Goal: Task Accomplishment & Management: Complete application form

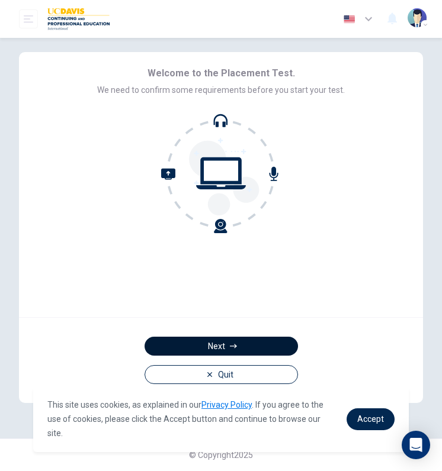
click at [227, 343] on button "Next" at bounding box center [221, 346] width 153 height 19
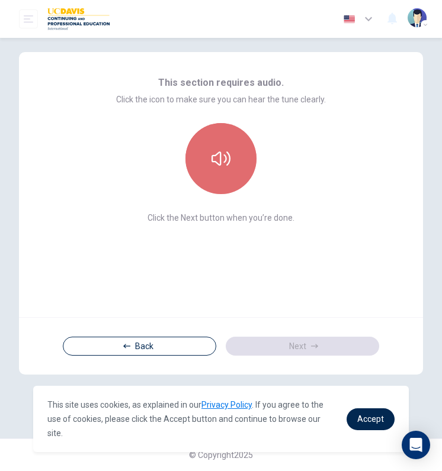
click at [215, 159] on icon "button" at bounding box center [220, 158] width 19 height 19
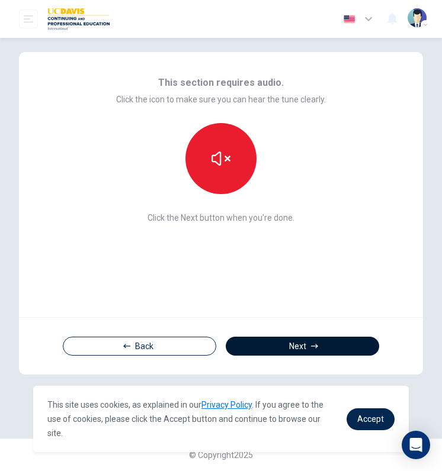
click at [285, 343] on button "Next" at bounding box center [302, 346] width 153 height 19
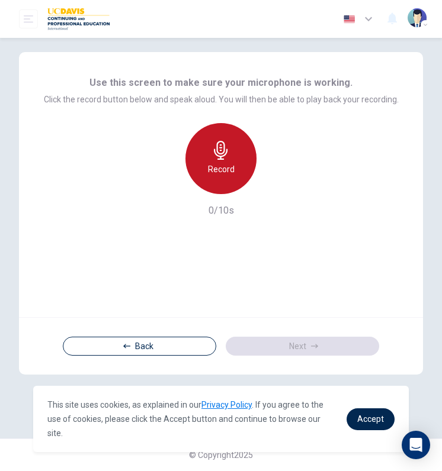
click at [231, 163] on h6 "Record" at bounding box center [221, 169] width 27 height 14
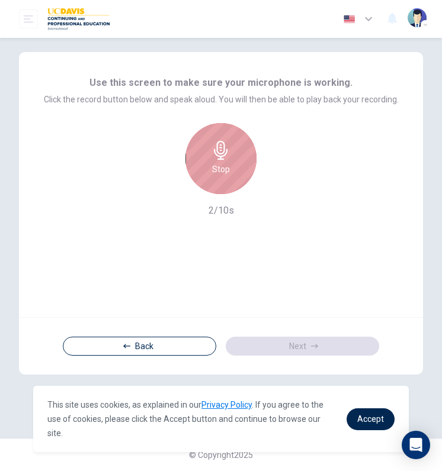
click at [231, 163] on div "Stop" at bounding box center [220, 158] width 71 height 71
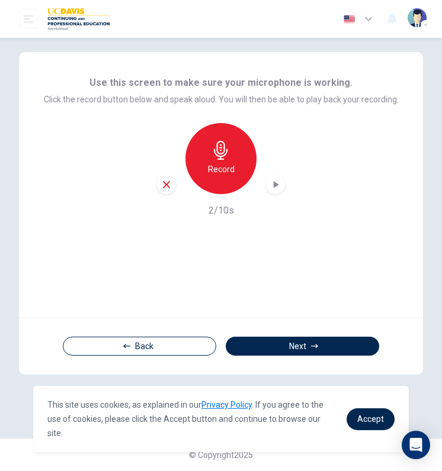
click at [268, 185] on div "button" at bounding box center [275, 184] width 19 height 19
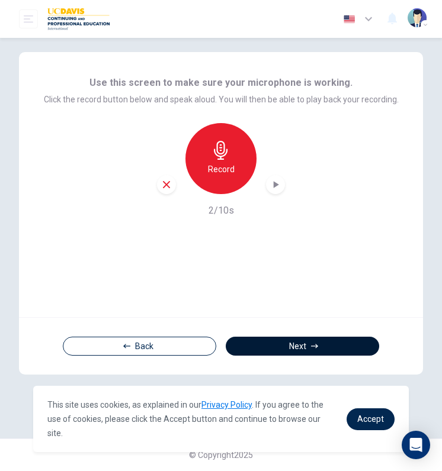
click at [301, 343] on button "Next" at bounding box center [302, 346] width 153 height 19
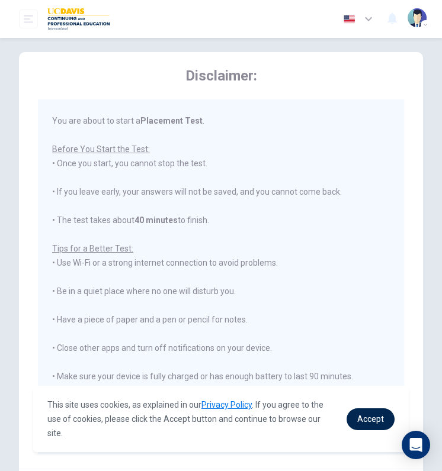
scroll to position [102, 0]
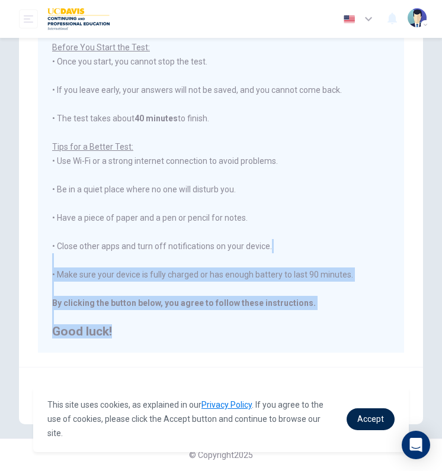
drag, startPoint x: 331, startPoint y: 354, endPoint x: 329, endPoint y: 227, distance: 126.2
click at [329, 227] on div "Disclaimer: You are about to start a Placement Test . Before You Start the Test…" at bounding box center [221, 158] width 404 height 417
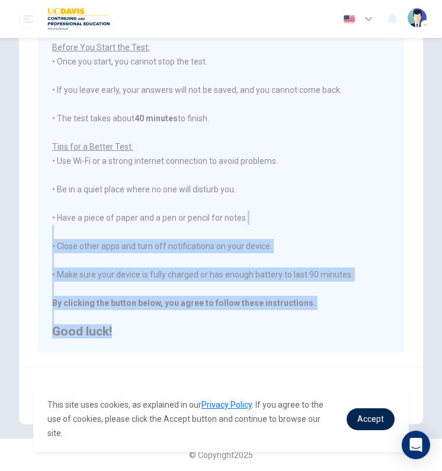
click at [327, 388] on button "Next" at bounding box center [302, 396] width 153 height 19
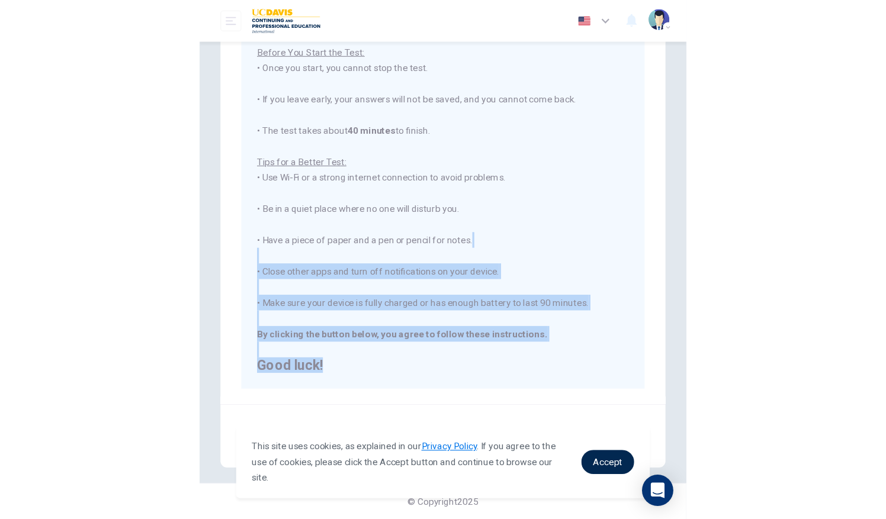
scroll to position [0, 0]
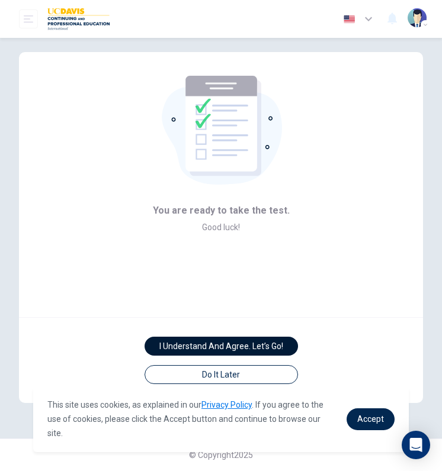
click at [266, 342] on button "I understand and agree. Let’s go!" at bounding box center [221, 346] width 153 height 19
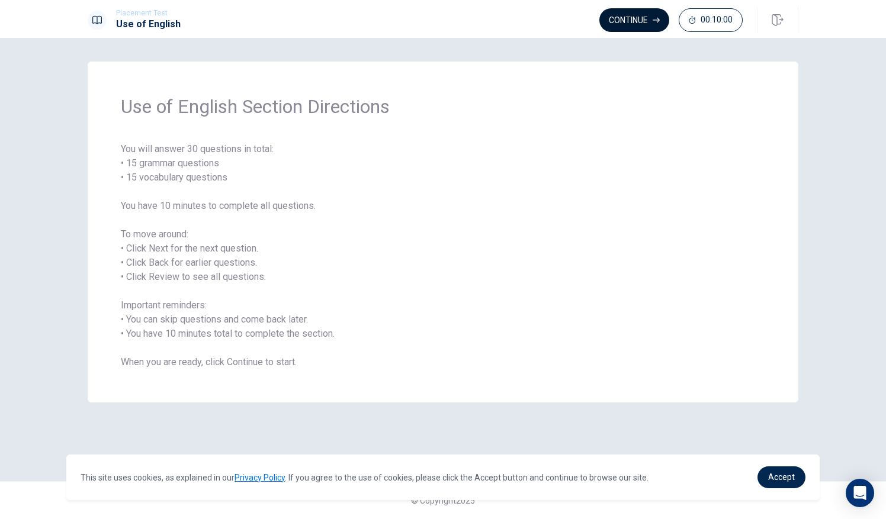
click at [441, 17] on button "Continue" at bounding box center [634, 20] width 70 height 24
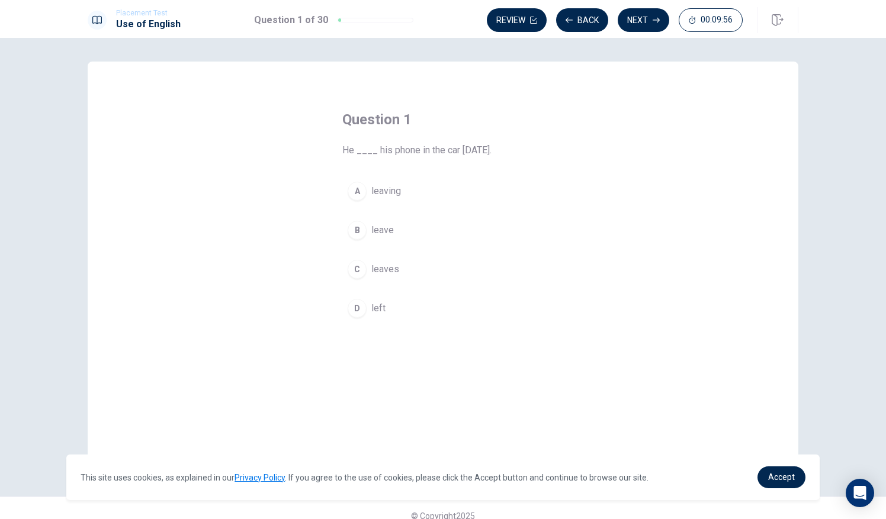
click at [358, 304] on div "D" at bounding box center [357, 308] width 19 height 19
click at [441, 18] on button "Next" at bounding box center [644, 20] width 52 height 24
click at [358, 186] on div "A" at bounding box center [357, 191] width 19 height 19
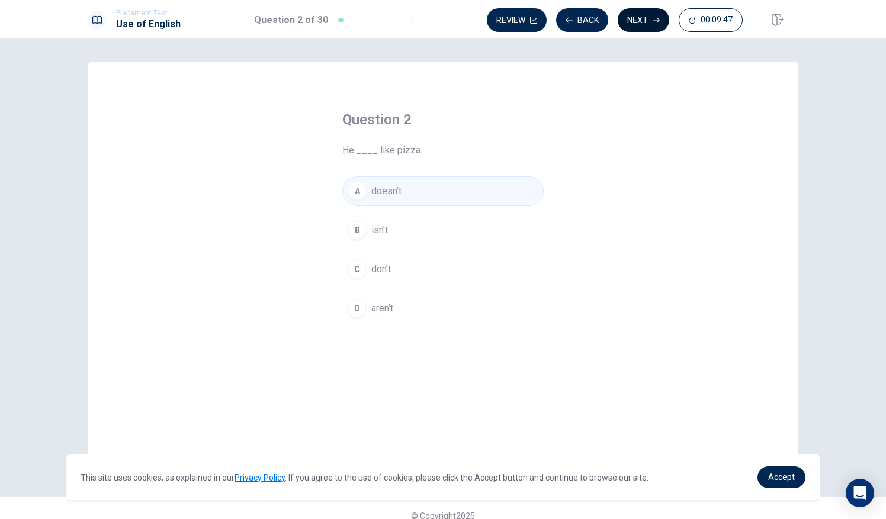
click at [441, 18] on button "Next" at bounding box center [644, 20] width 52 height 24
click at [357, 188] on div "A" at bounding box center [357, 191] width 19 height 19
click at [441, 18] on button "Next" at bounding box center [644, 20] width 52 height 24
click at [358, 269] on div "C" at bounding box center [357, 269] width 19 height 19
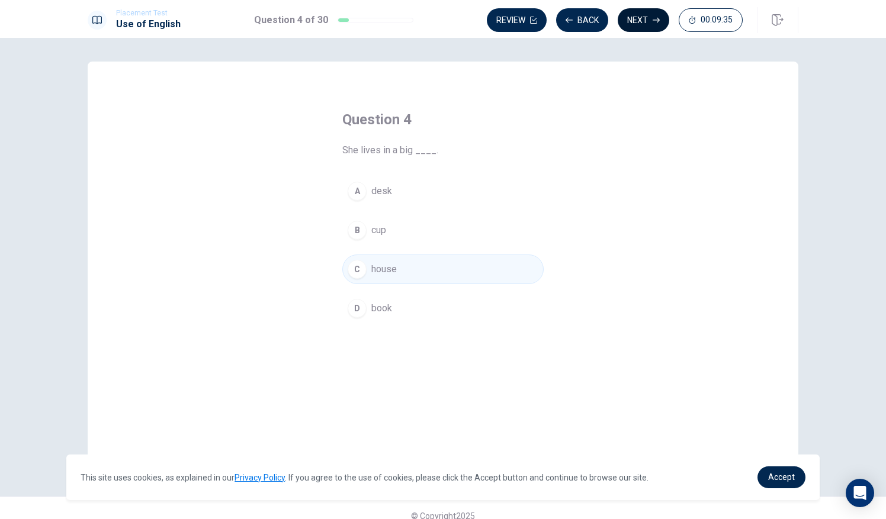
click at [441, 18] on button "Next" at bounding box center [644, 20] width 52 height 24
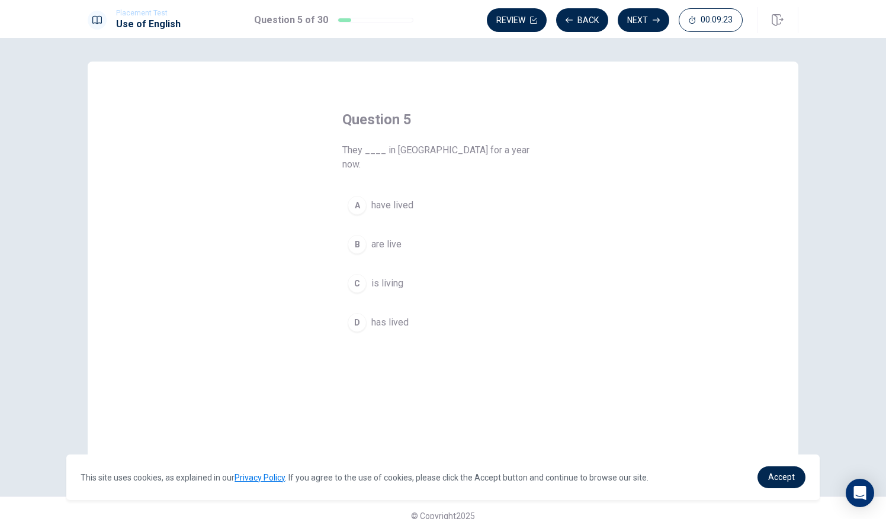
click at [374, 198] on span "have lived" at bounding box center [392, 205] width 42 height 14
click at [441, 15] on button "Next" at bounding box center [644, 20] width 52 height 24
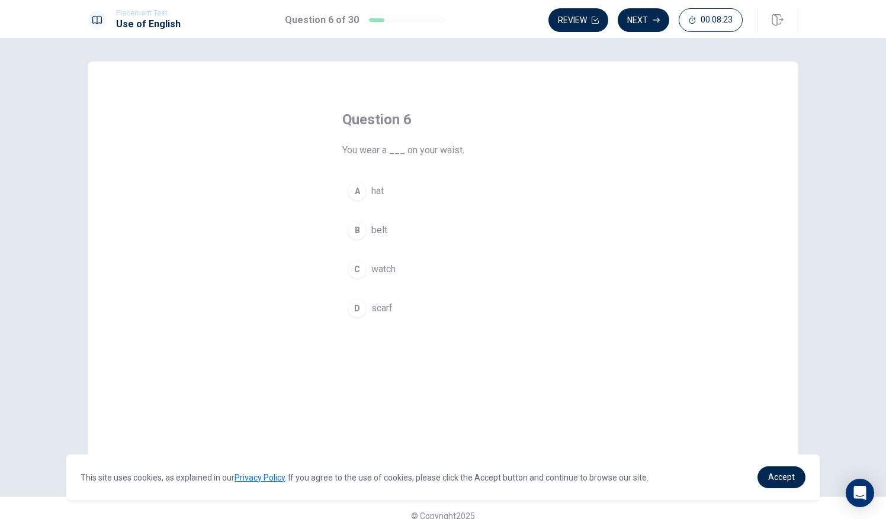
click at [358, 225] on div "B" at bounding box center [357, 230] width 19 height 19
click at [441, 19] on button "Next" at bounding box center [644, 20] width 52 height 24
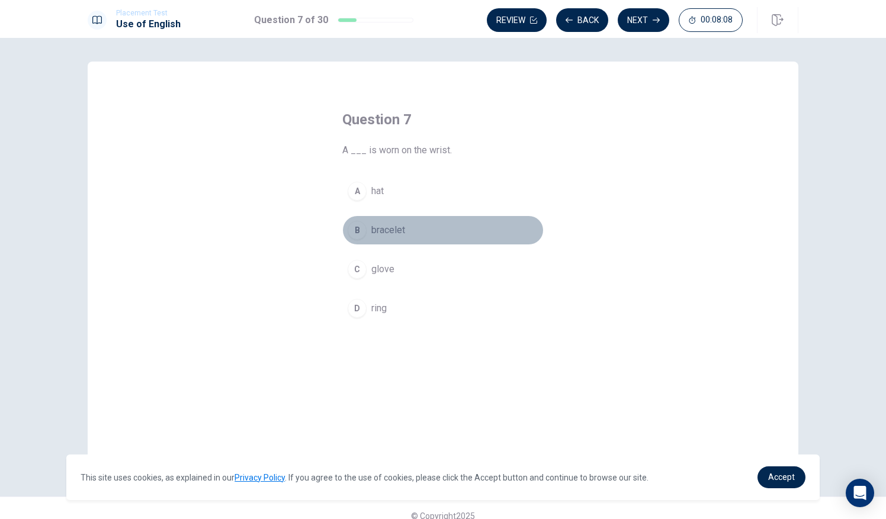
click at [372, 230] on span "bracelet" at bounding box center [388, 230] width 34 height 14
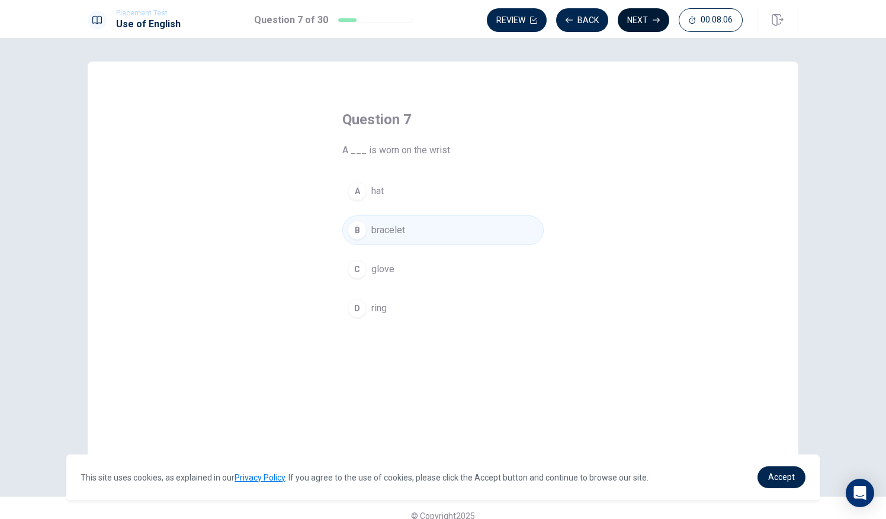
click at [441, 23] on button "Next" at bounding box center [644, 20] width 52 height 24
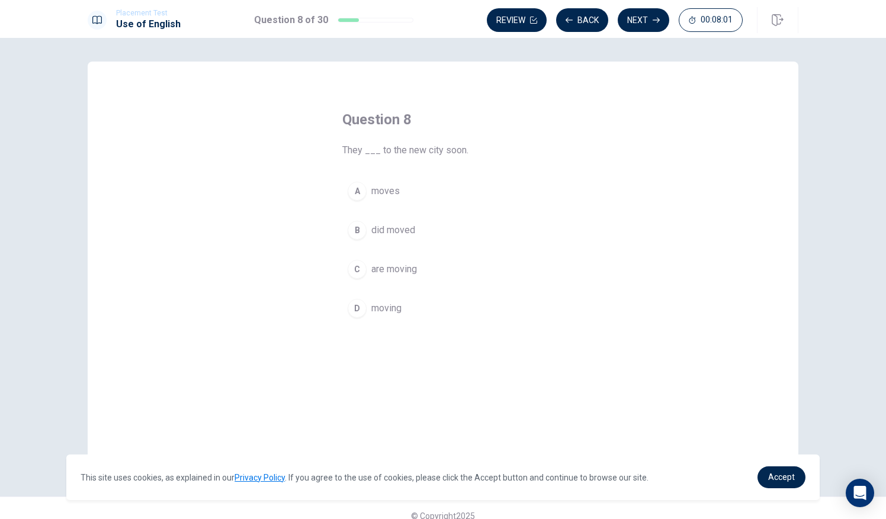
click at [399, 265] on span "are moving" at bounding box center [394, 269] width 46 height 14
click at [441, 21] on button "Next" at bounding box center [644, 20] width 52 height 24
click at [376, 262] on span "cold" at bounding box center [380, 269] width 18 height 14
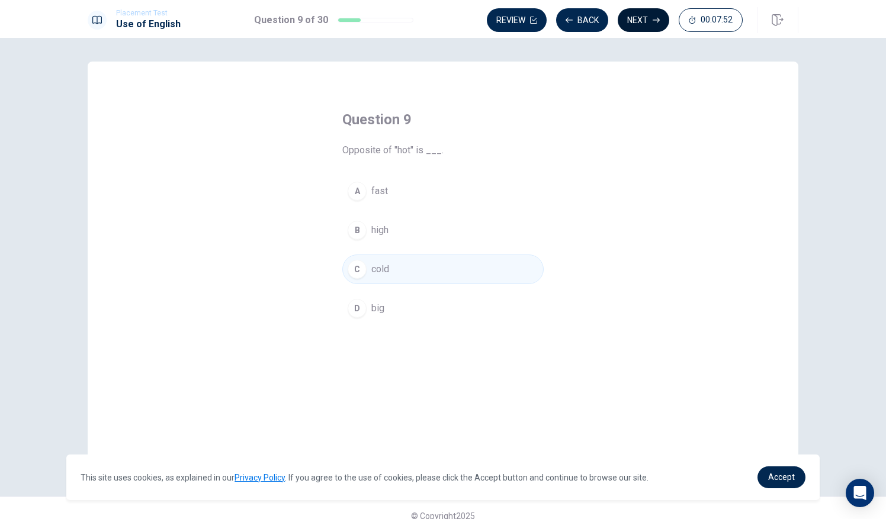
click at [441, 20] on button "Next" at bounding box center [644, 20] width 52 height 24
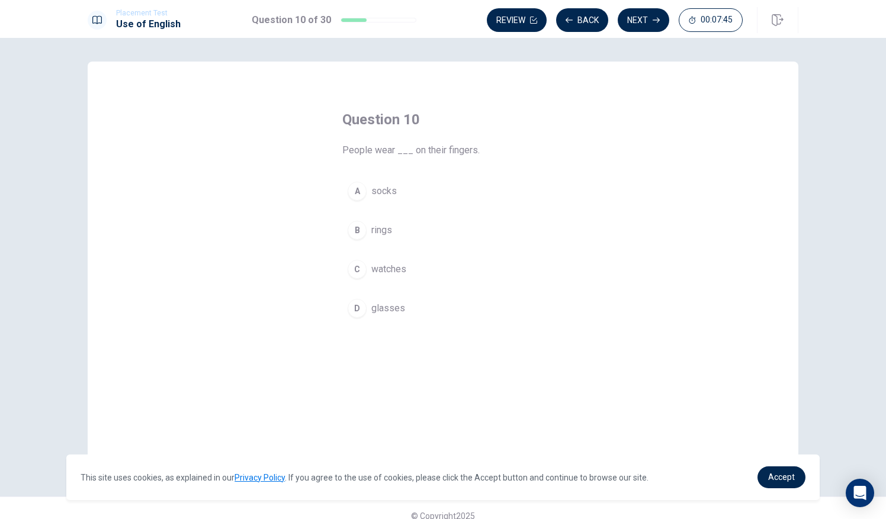
click at [386, 227] on span "rings" at bounding box center [381, 230] width 21 height 14
click at [441, 14] on button "Next" at bounding box center [644, 20] width 52 height 24
click at [389, 303] on span "expensive" at bounding box center [392, 308] width 43 height 14
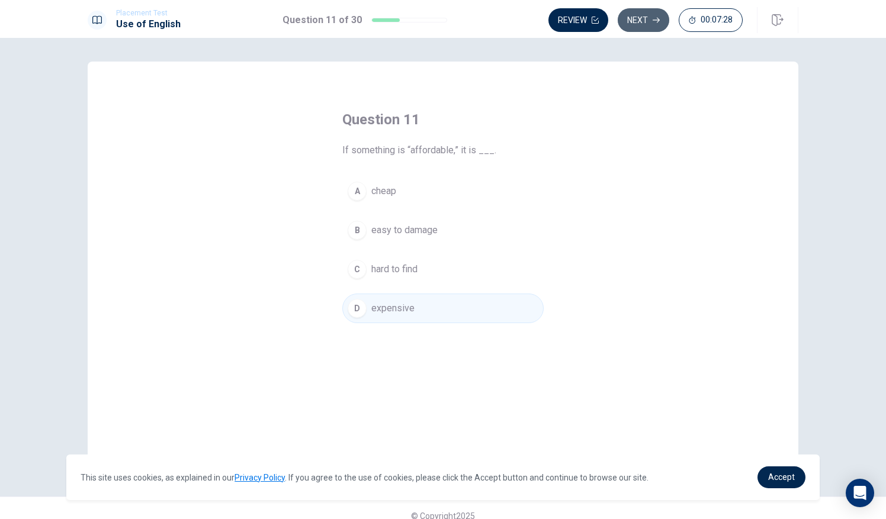
click at [441, 22] on button "Next" at bounding box center [644, 20] width 52 height 24
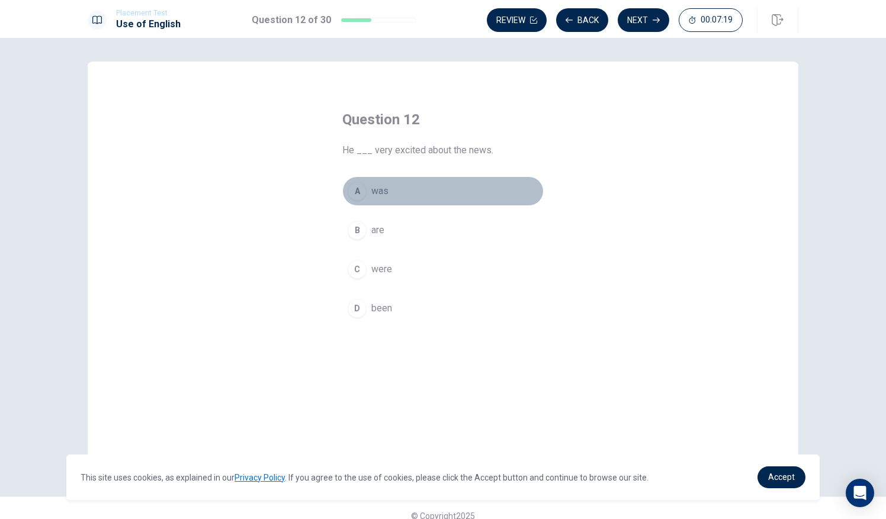
click at [374, 190] on span "was" at bounding box center [379, 191] width 17 height 14
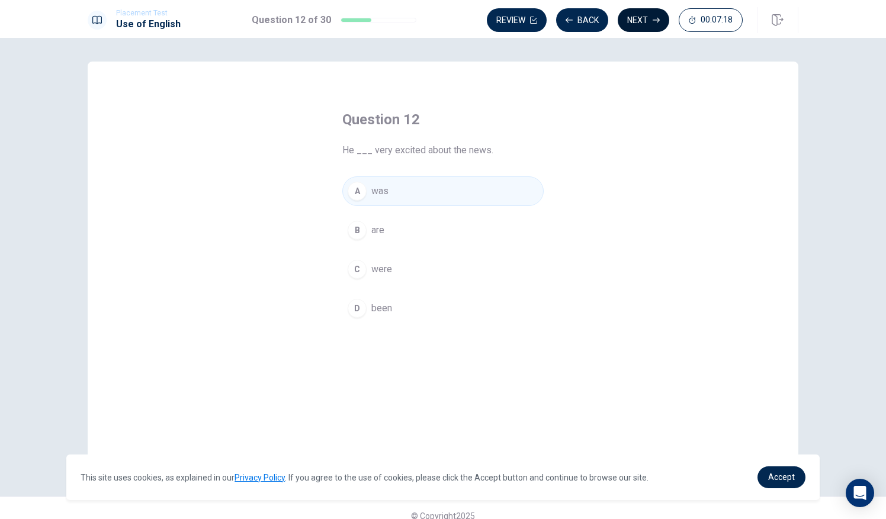
click at [441, 15] on button "Next" at bounding box center [644, 20] width 52 height 24
click at [364, 191] on button "A at" at bounding box center [442, 191] width 201 height 30
click at [441, 17] on button "Next" at bounding box center [644, 20] width 52 height 24
click at [350, 191] on div "A" at bounding box center [357, 191] width 19 height 19
click at [441, 19] on button "Next" at bounding box center [644, 20] width 52 height 24
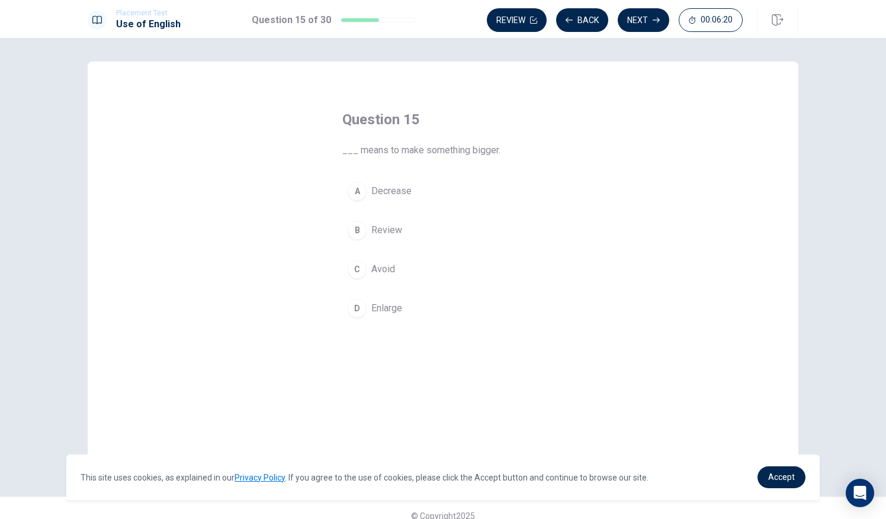
click at [361, 310] on div "D" at bounding box center [357, 308] width 19 height 19
click at [441, 20] on button "Next" at bounding box center [644, 20] width 52 height 24
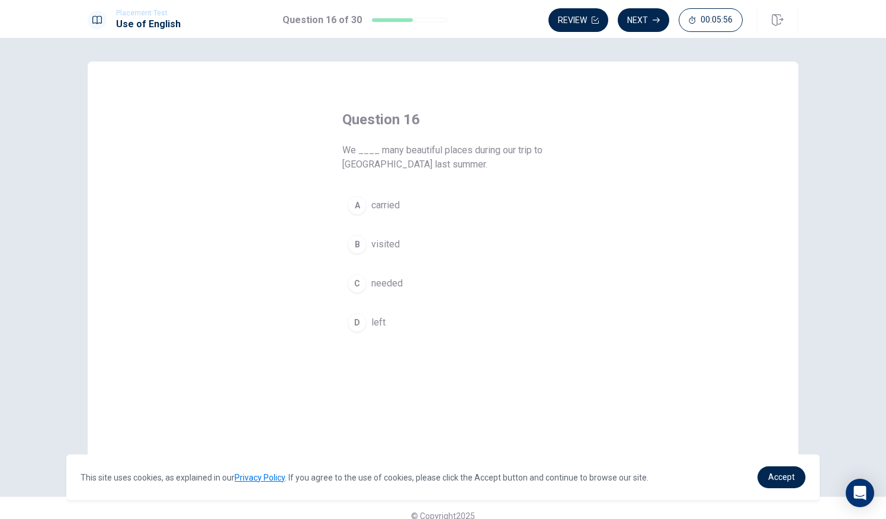
click at [377, 239] on span "visited" at bounding box center [385, 244] width 28 height 14
click at [441, 21] on button "Next" at bounding box center [644, 20] width 52 height 24
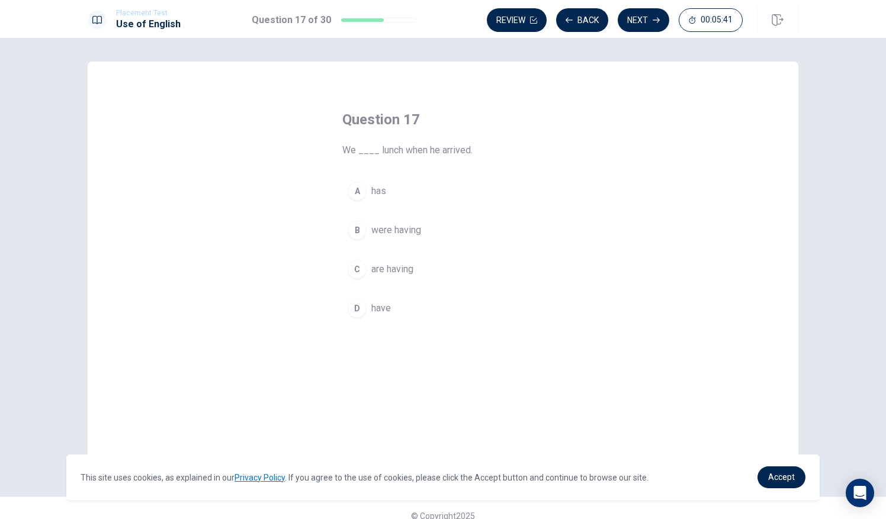
click at [378, 225] on span "were having" at bounding box center [396, 230] width 50 height 14
click at [441, 17] on button "Next" at bounding box center [644, 20] width 52 height 24
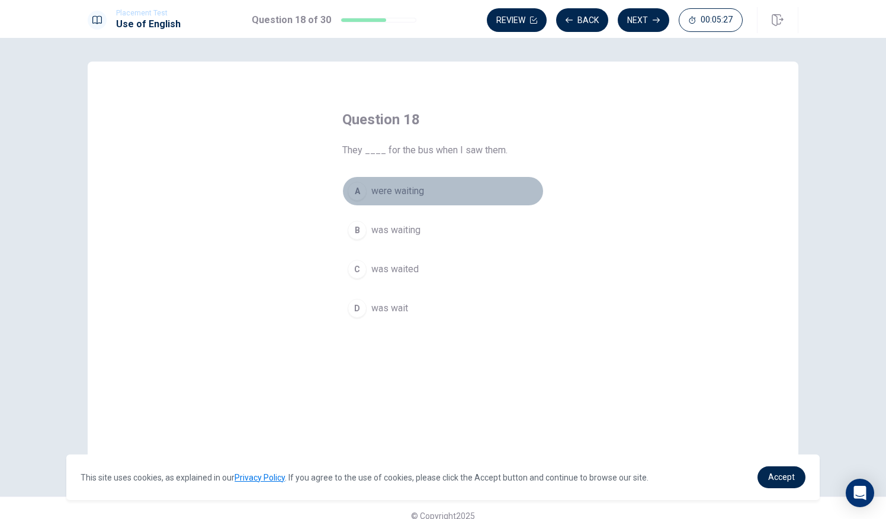
click at [399, 187] on span "were waiting" at bounding box center [397, 191] width 53 height 14
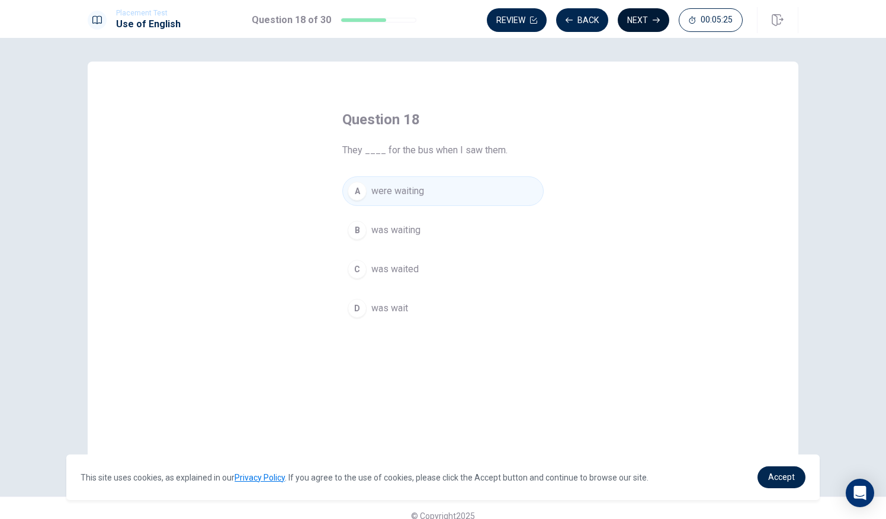
click at [441, 14] on button "Next" at bounding box center [644, 20] width 52 height 24
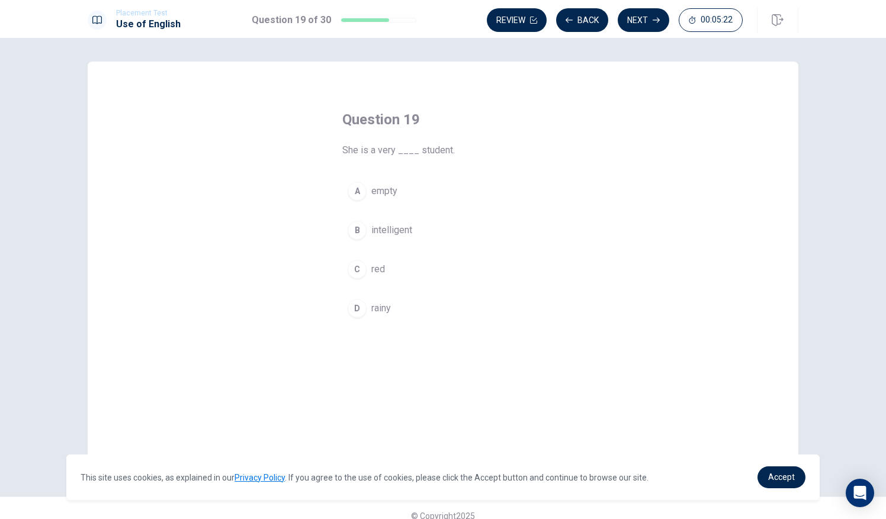
click at [391, 229] on span "intelligent" at bounding box center [391, 230] width 41 height 14
click at [441, 22] on button "Next" at bounding box center [644, 20] width 52 height 24
click at [373, 271] on span "easy" at bounding box center [381, 269] width 20 height 14
click at [441, 21] on button "Next" at bounding box center [644, 20] width 52 height 24
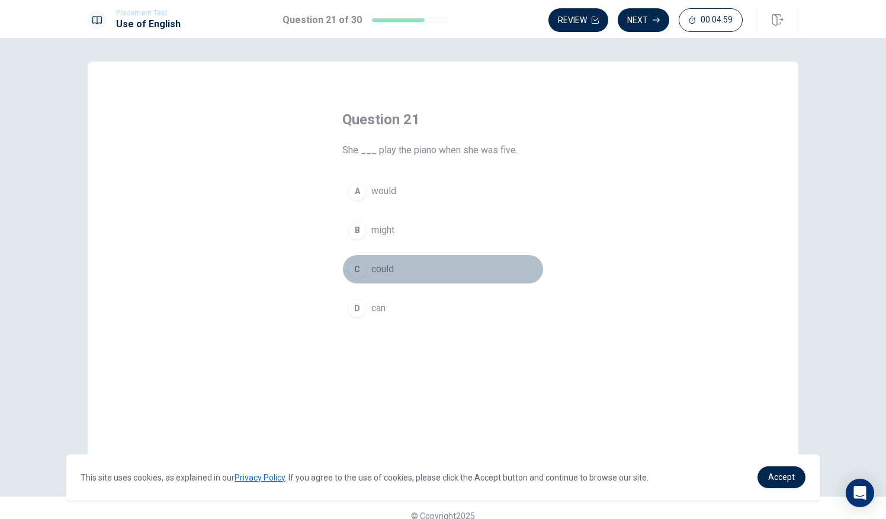
click at [362, 266] on div "C" at bounding box center [357, 269] width 19 height 19
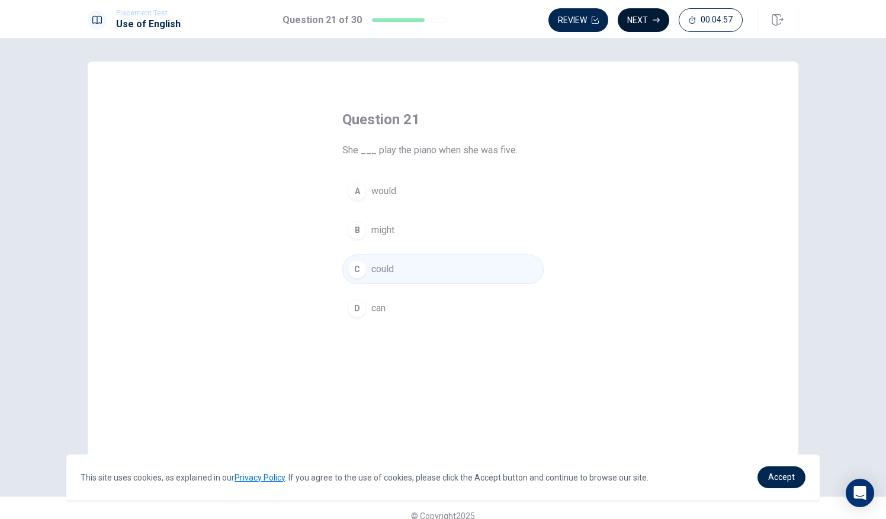
click at [441, 18] on button "Next" at bounding box center [644, 20] width 52 height 24
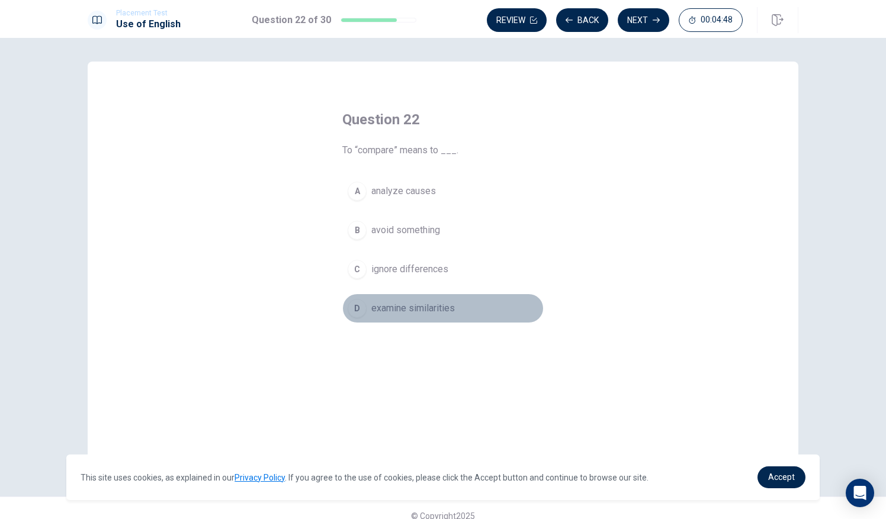
click at [355, 311] on div "D" at bounding box center [357, 308] width 19 height 19
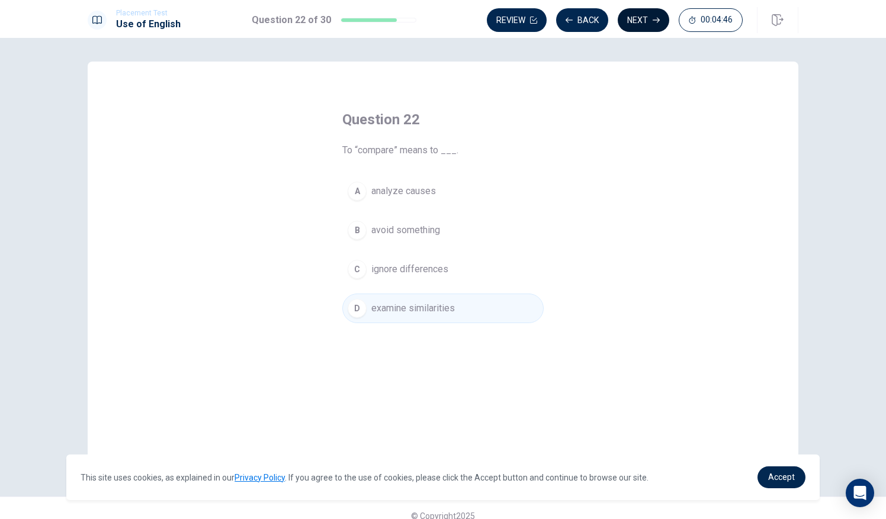
click at [441, 20] on button "Next" at bounding box center [644, 20] width 52 height 24
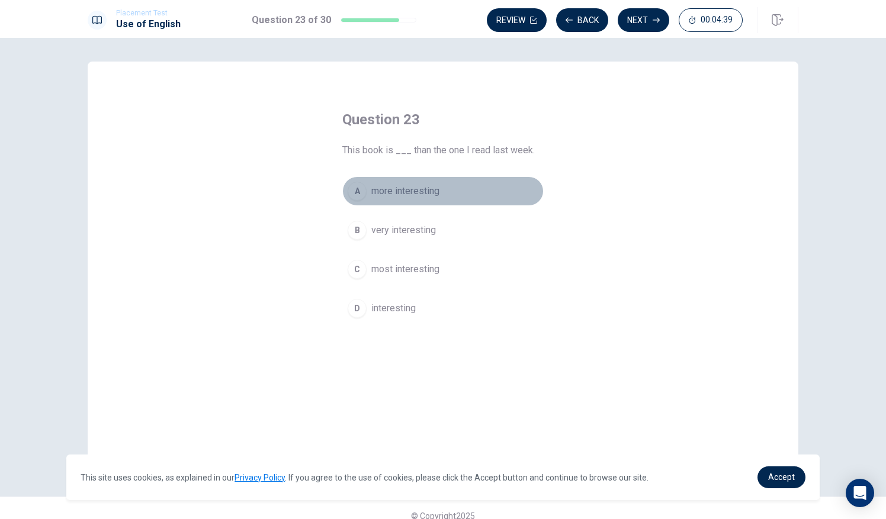
click at [377, 191] on span "more interesting" at bounding box center [405, 191] width 68 height 14
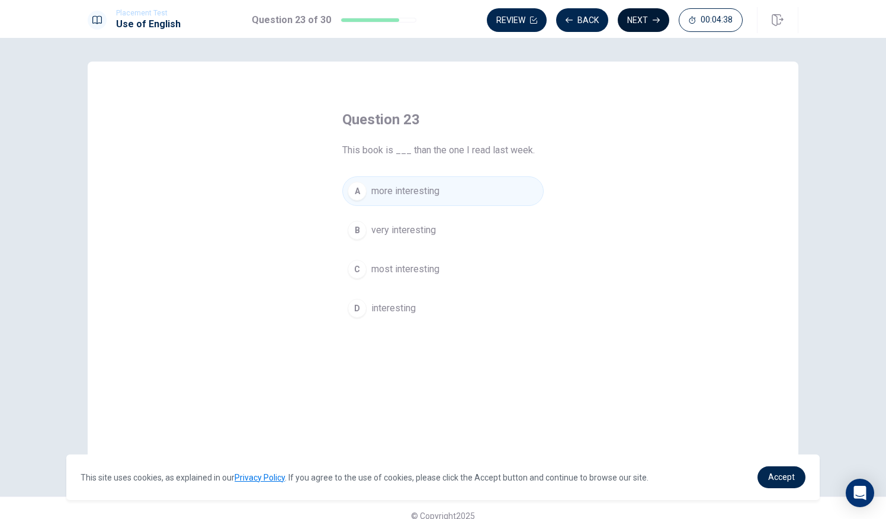
click at [441, 23] on button "Next" at bounding box center [644, 20] width 52 height 24
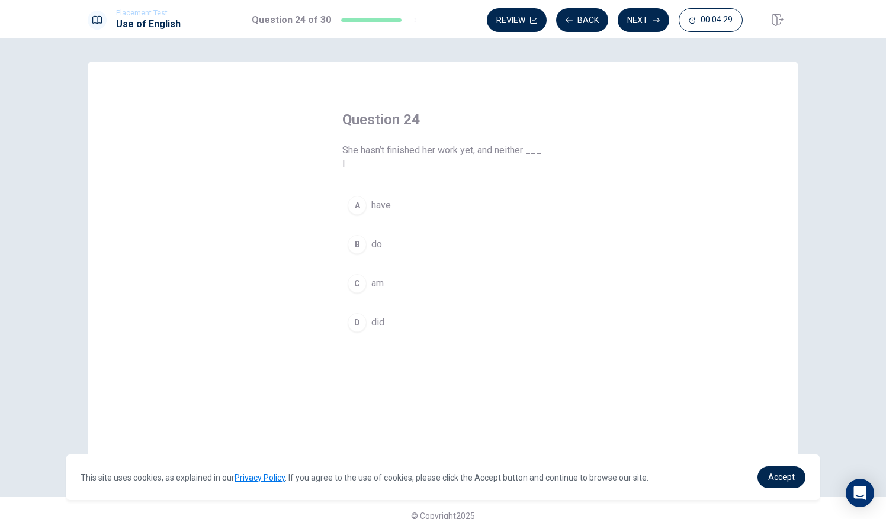
click at [357, 204] on div "A" at bounding box center [357, 205] width 19 height 19
click at [441, 15] on button "Next" at bounding box center [644, 20] width 52 height 24
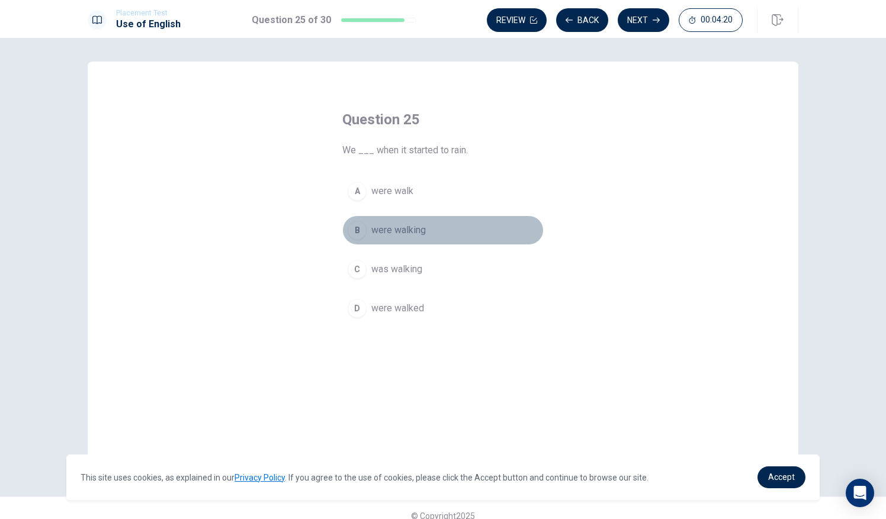
click at [402, 224] on span "were walking" at bounding box center [398, 230] width 54 height 14
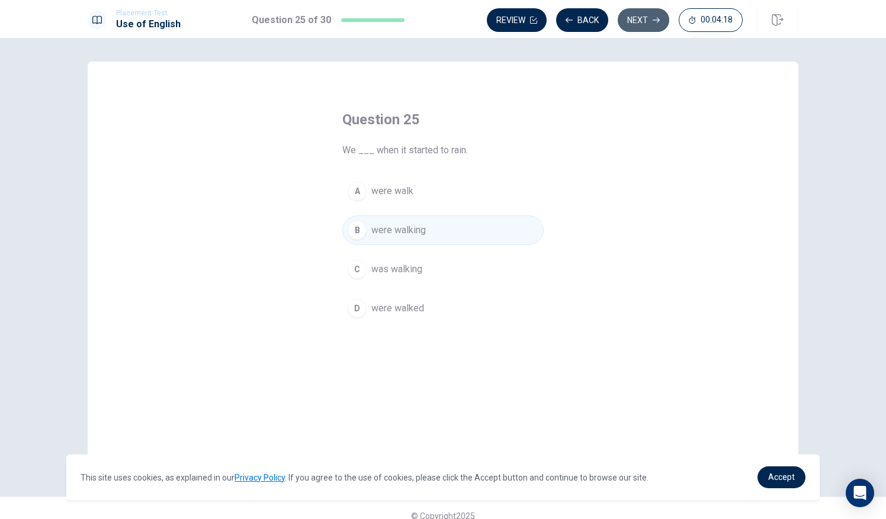
click at [441, 17] on button "Next" at bounding box center [644, 20] width 52 height 24
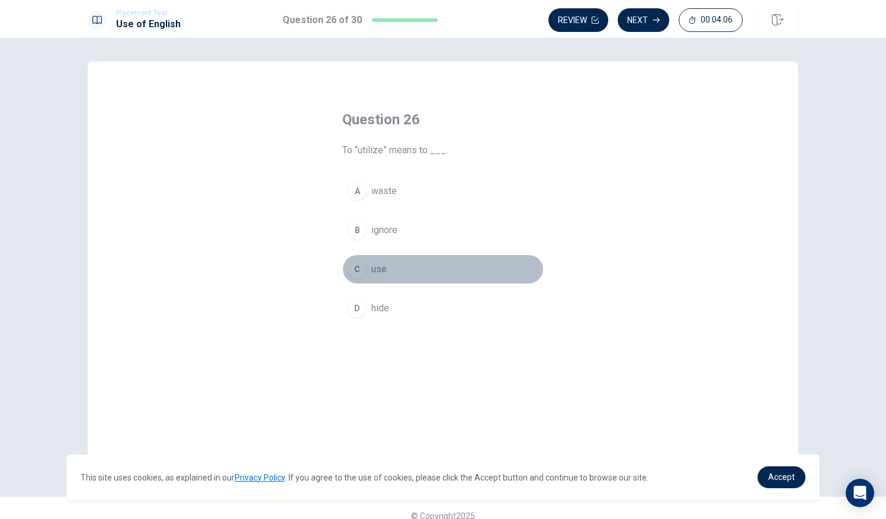
click at [365, 268] on button "C use" at bounding box center [442, 270] width 201 height 30
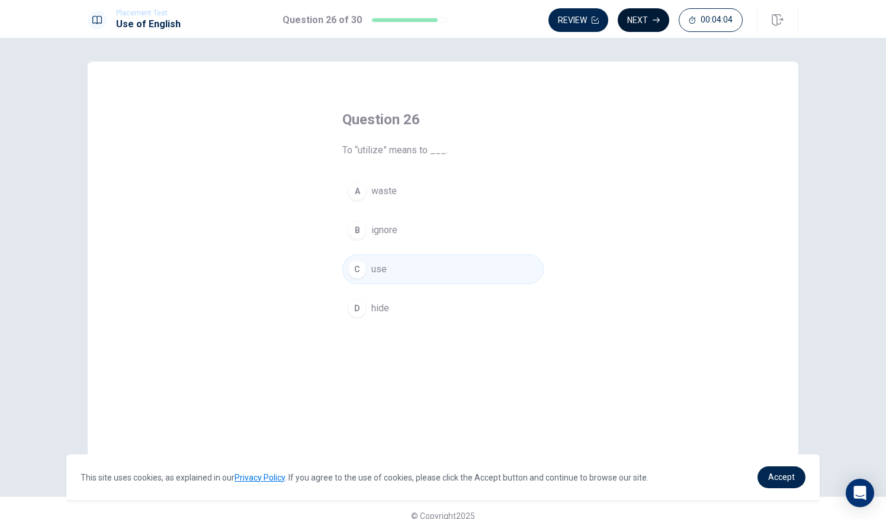
click at [441, 19] on button "Next" at bounding box center [644, 20] width 52 height 24
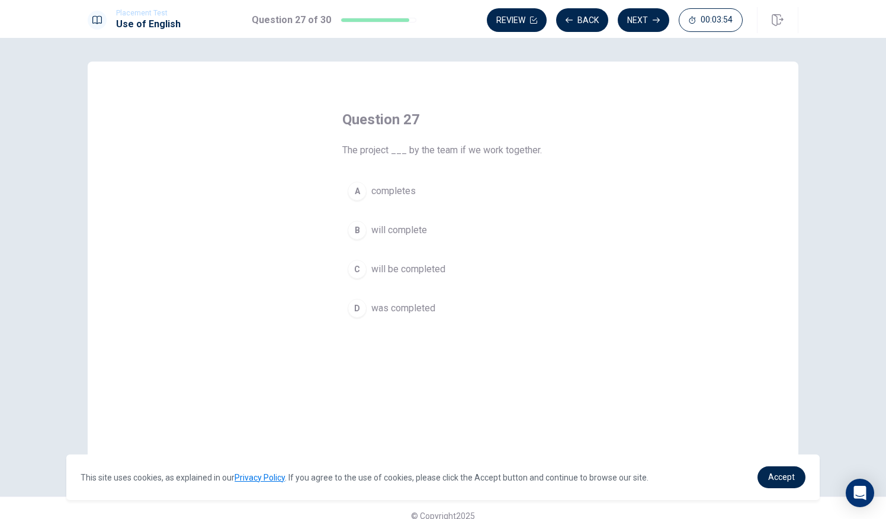
click at [381, 265] on span "will be completed" at bounding box center [408, 269] width 74 height 14
click at [441, 35] on div "Placement Test Use of English Question 27 of 30 Review Back Next 00:03:52" at bounding box center [443, 19] width 886 height 38
click at [441, 21] on button "Next" at bounding box center [644, 20] width 52 height 24
click at [359, 264] on div "C" at bounding box center [357, 269] width 19 height 19
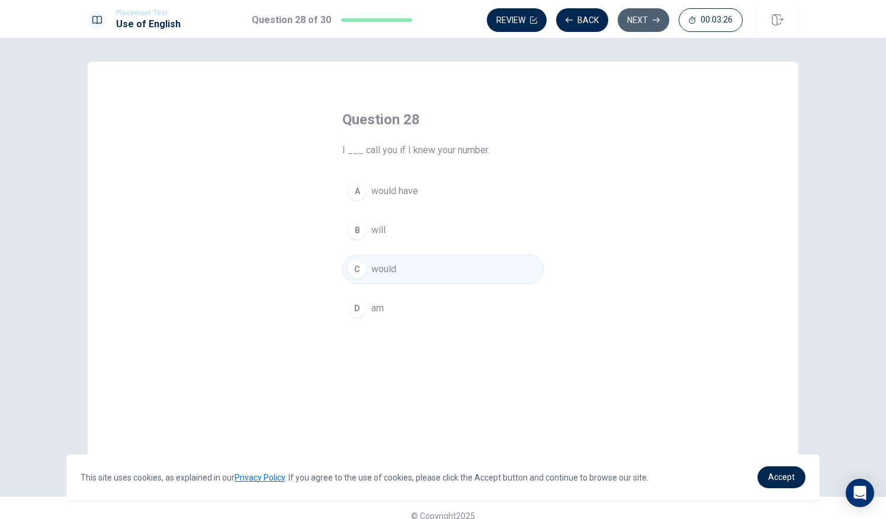
click at [441, 24] on button "Next" at bounding box center [644, 20] width 52 height 24
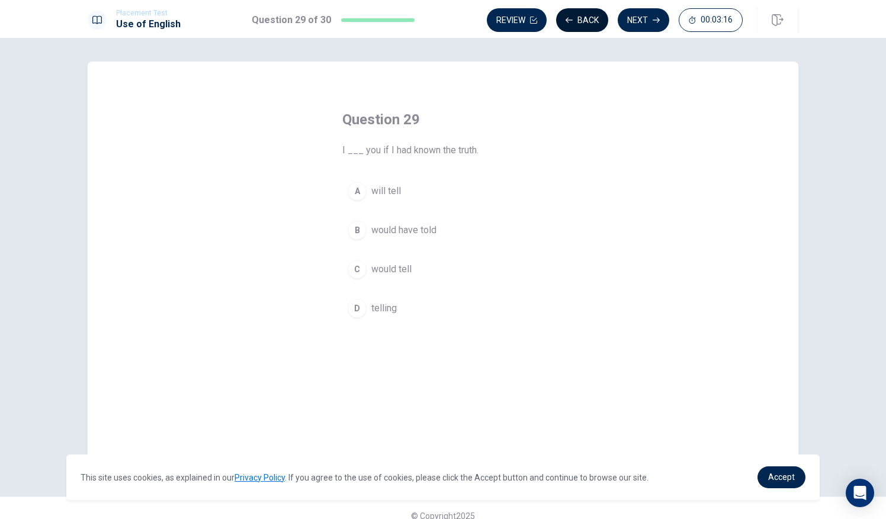
click at [441, 17] on button "Back" at bounding box center [582, 20] width 52 height 24
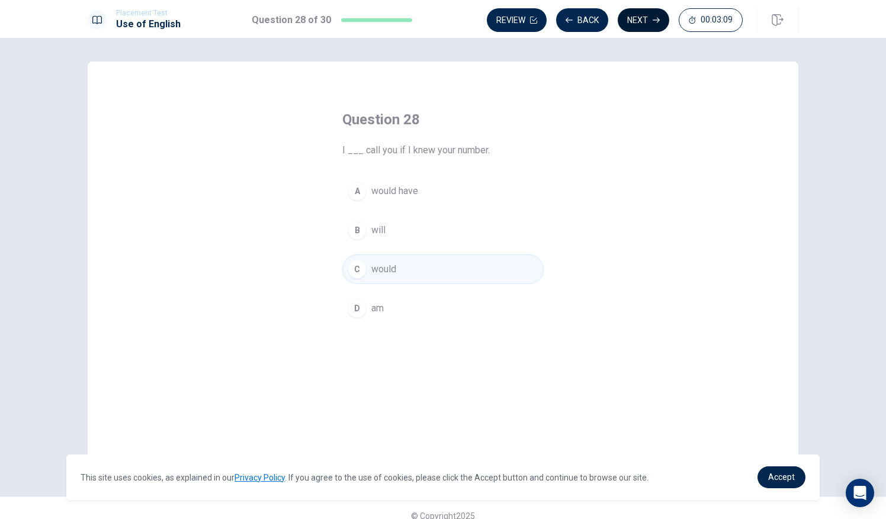
click at [441, 18] on button "Next" at bounding box center [644, 20] width 52 height 24
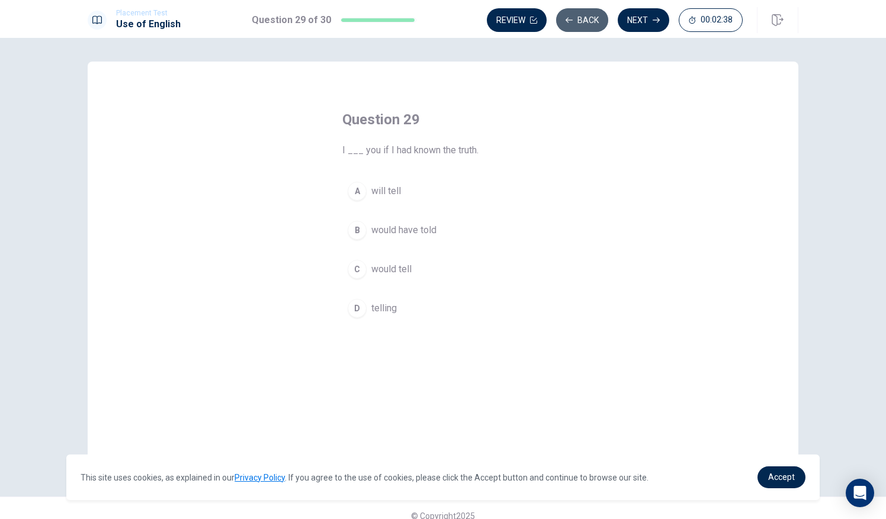
click at [441, 22] on button "Back" at bounding box center [582, 20] width 52 height 24
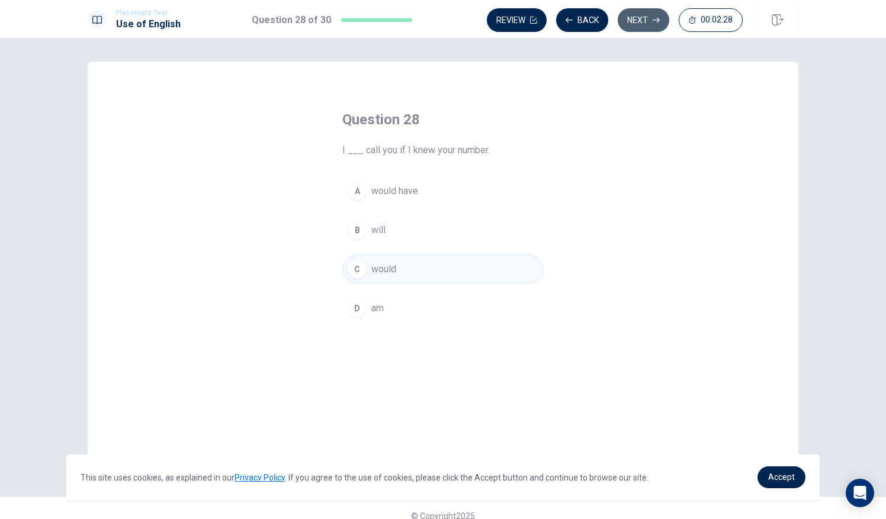
click at [441, 14] on button "Next" at bounding box center [644, 20] width 52 height 24
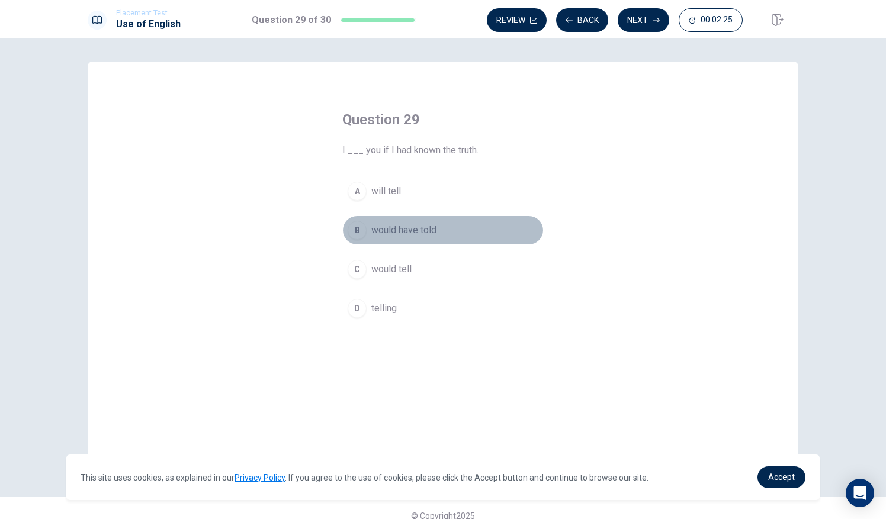
click at [354, 225] on div "B" at bounding box center [357, 230] width 19 height 19
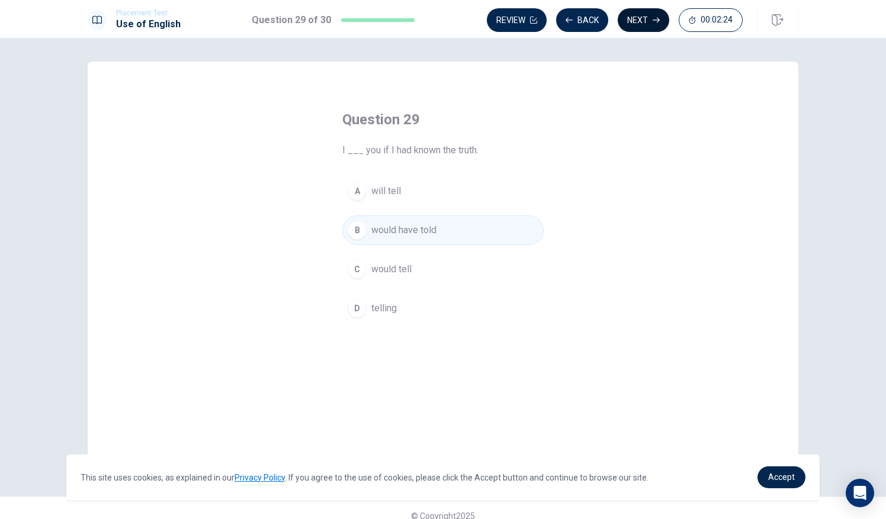
click at [441, 17] on button "Next" at bounding box center [644, 20] width 52 height 24
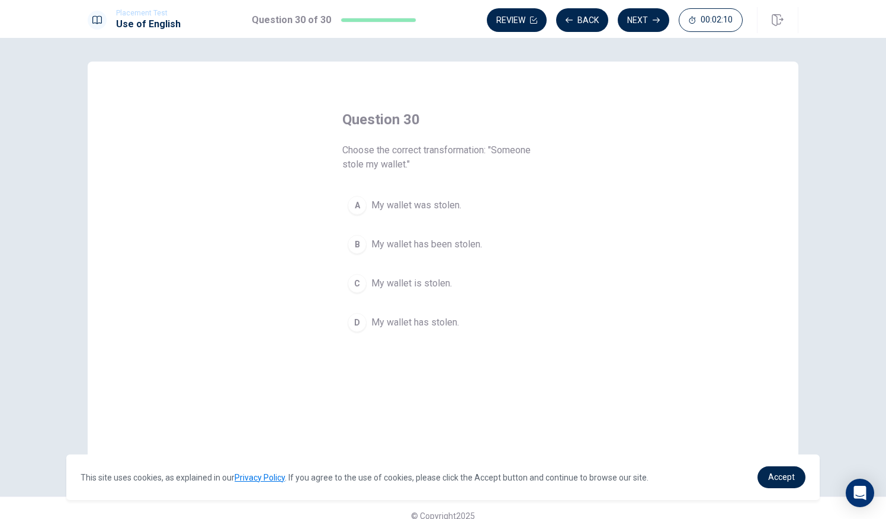
click at [413, 199] on span "My wallet was stolen." at bounding box center [416, 205] width 90 height 14
click at [441, 243] on span "My wallet has been stolen." at bounding box center [426, 244] width 111 height 14
click at [441, 248] on span "My wallet has been stolen." at bounding box center [426, 244] width 111 height 14
click at [441, 15] on button "Next" at bounding box center [644, 20] width 52 height 24
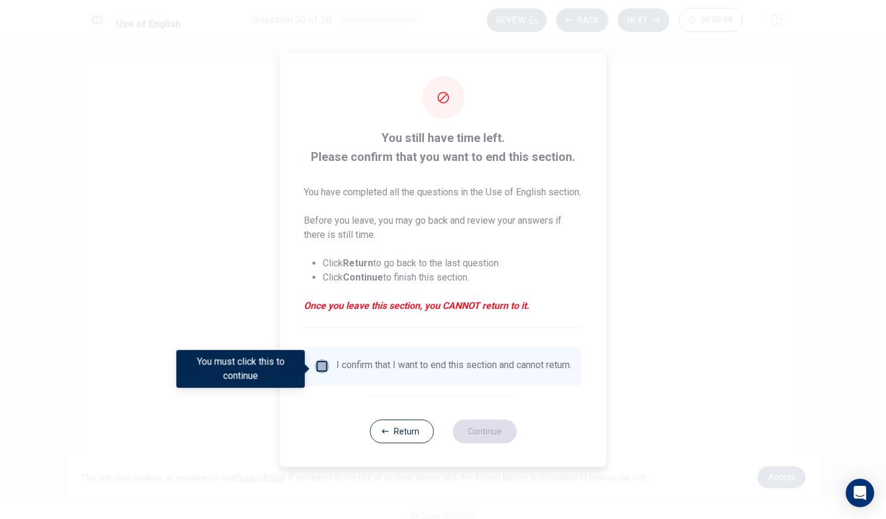
click at [323, 368] on input "You must click this to continue" at bounding box center [322, 366] width 14 height 14
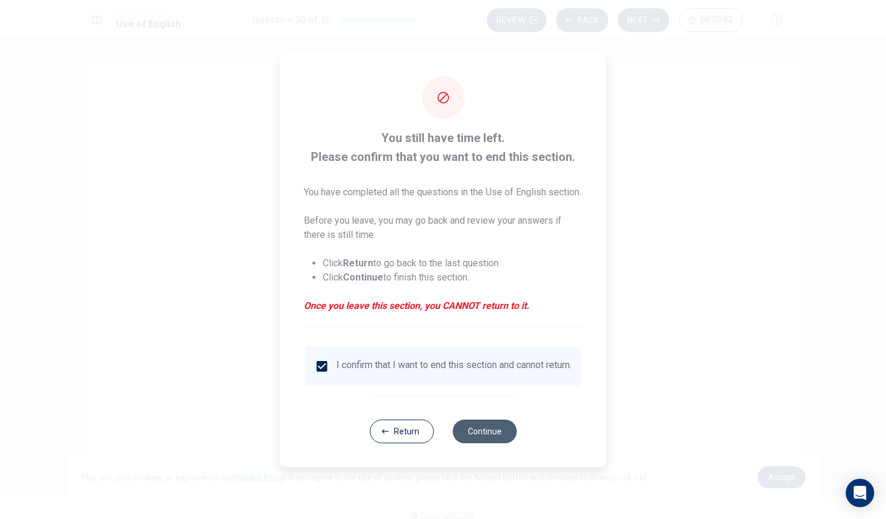
click at [441, 443] on button "Continue" at bounding box center [484, 432] width 64 height 24
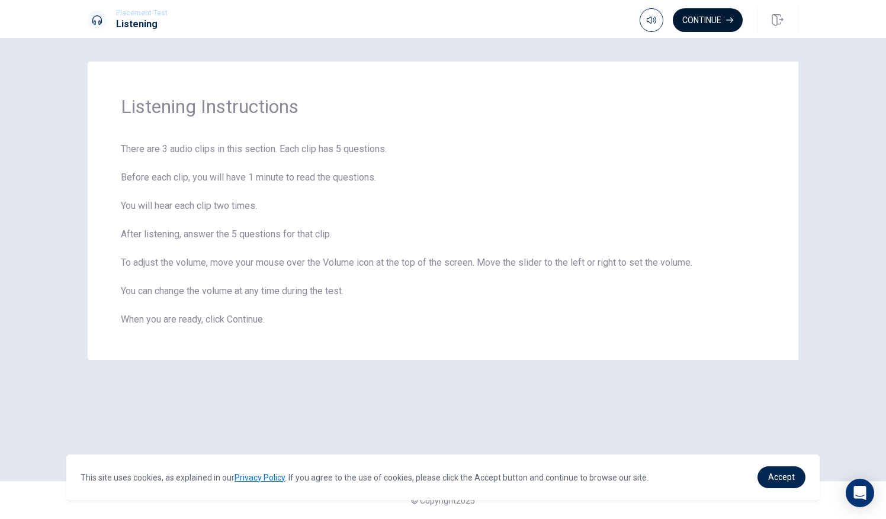
click at [441, 15] on button "Continue" at bounding box center [708, 20] width 70 height 24
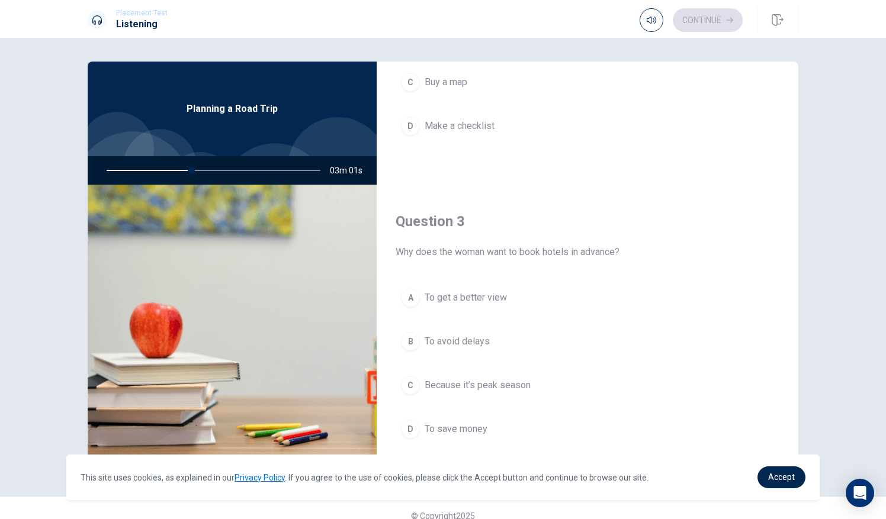
scroll to position [499, 0]
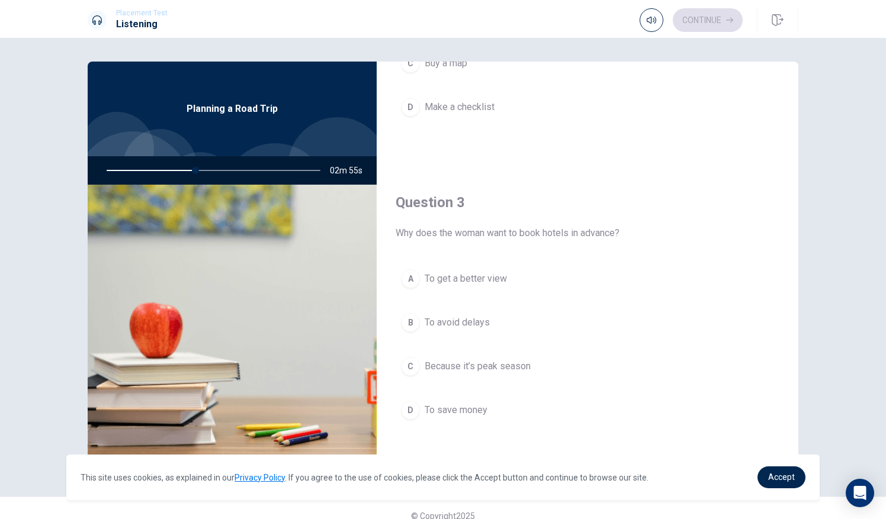
click at [411, 365] on div "C" at bounding box center [410, 366] width 19 height 19
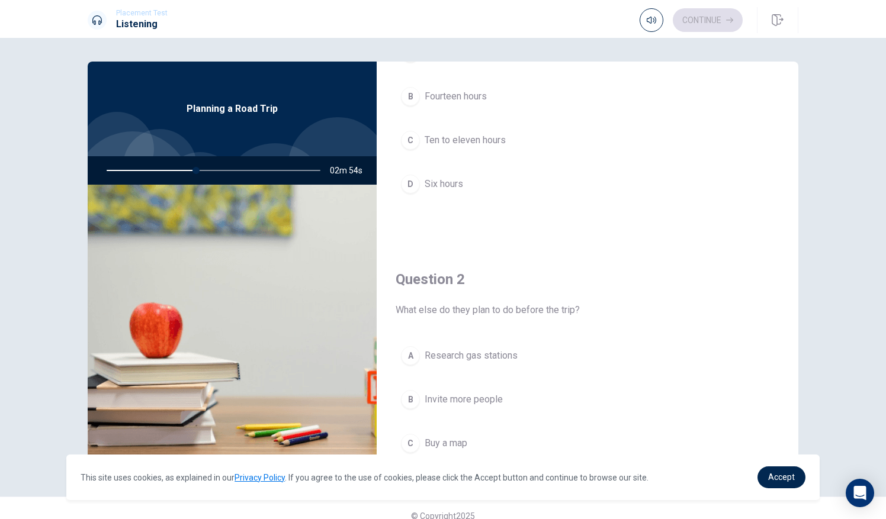
scroll to position [96, 0]
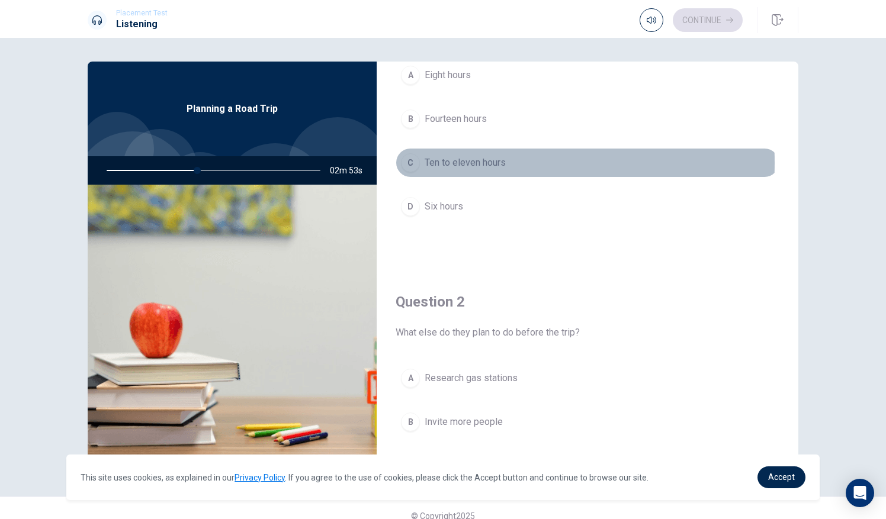
click at [406, 162] on div "C" at bounding box center [410, 162] width 19 height 19
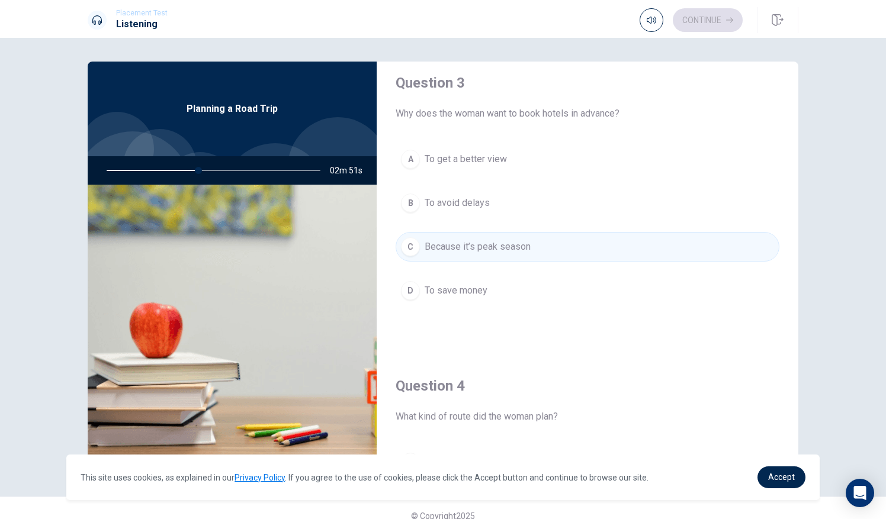
scroll to position [839, 0]
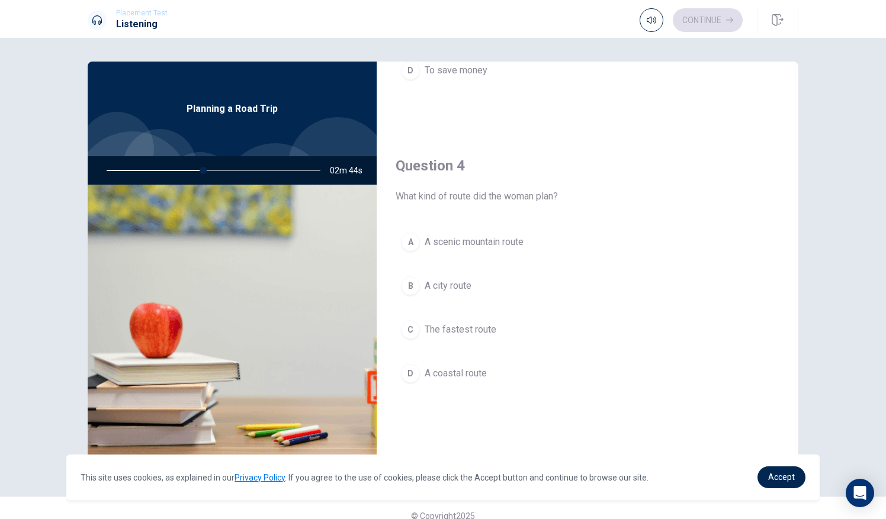
click at [409, 240] on div "A" at bounding box center [410, 242] width 19 height 19
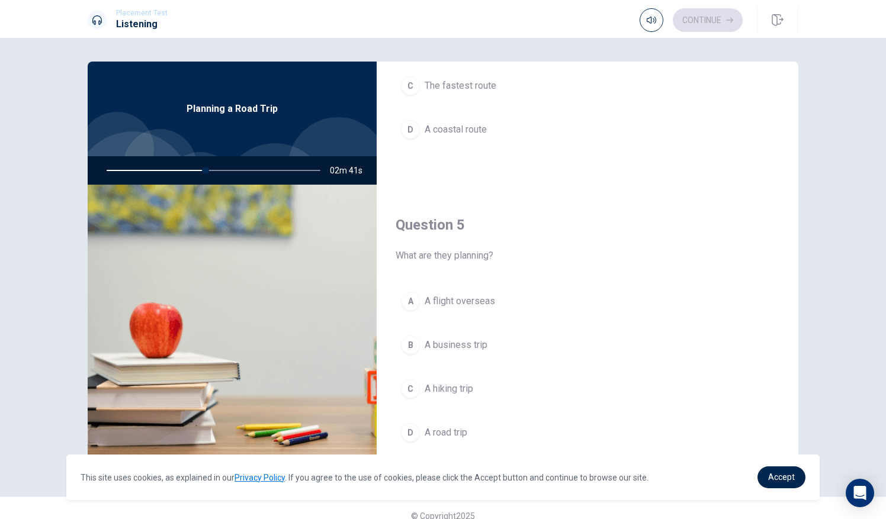
scroll to position [1096, 0]
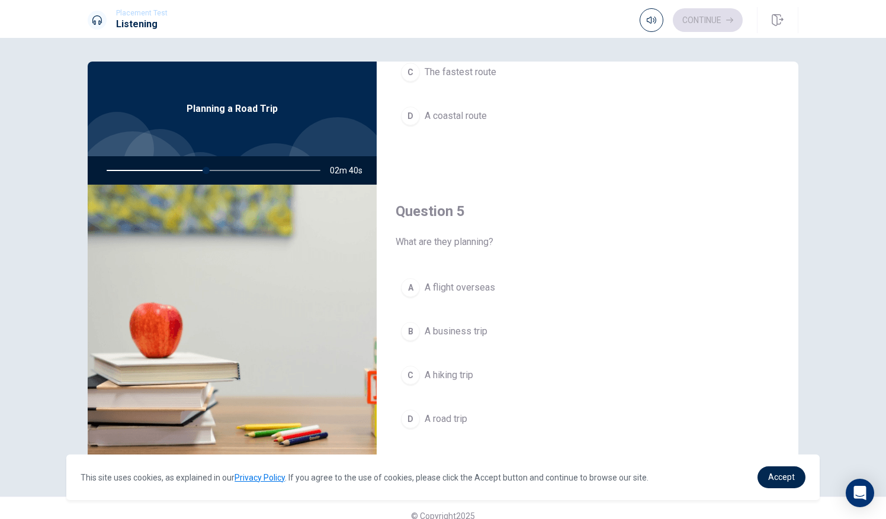
click at [408, 410] on div "D" at bounding box center [410, 419] width 19 height 19
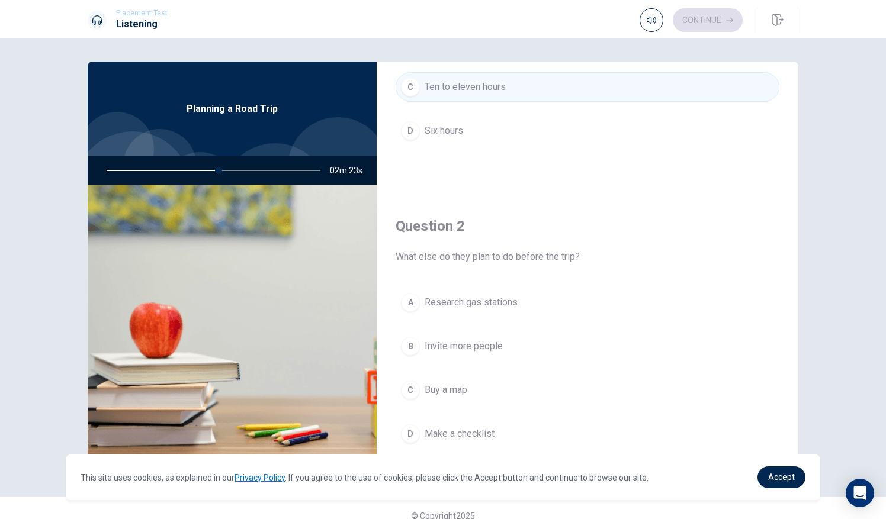
scroll to position [251, 0]
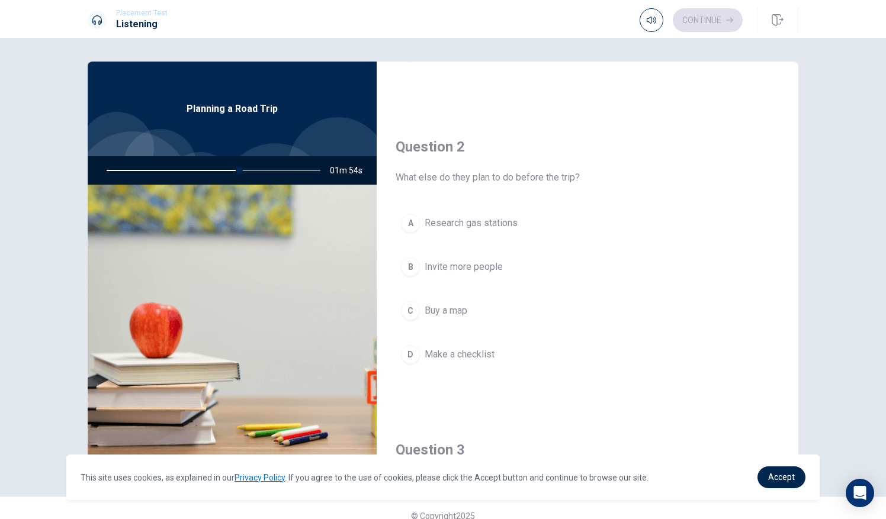
click at [434, 349] on span "Make a checklist" at bounding box center [460, 355] width 70 height 14
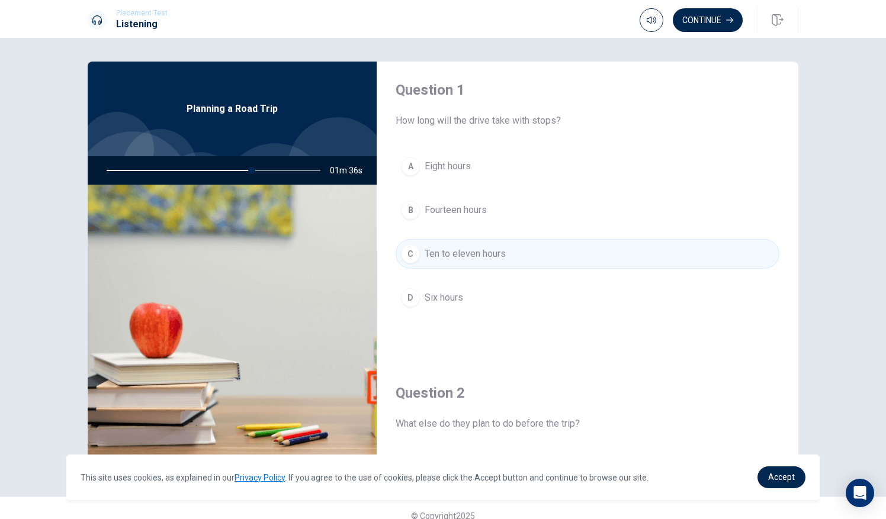
scroll to position [0, 0]
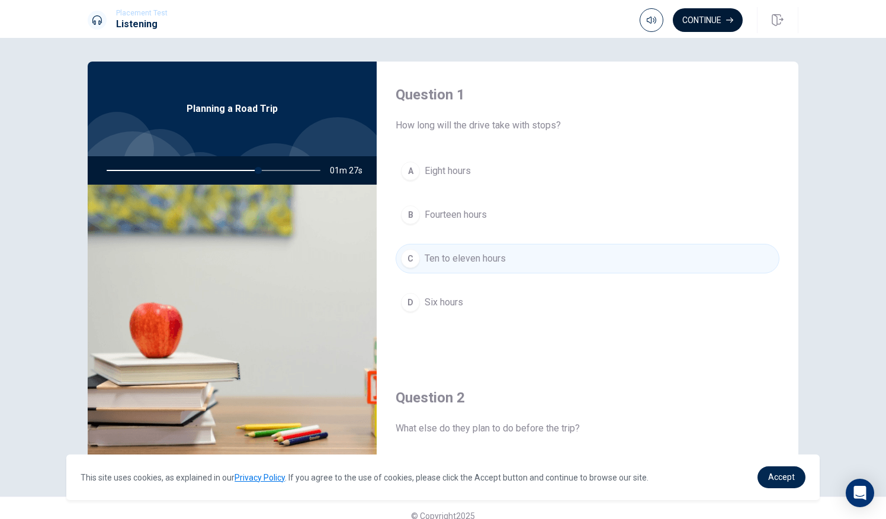
click at [441, 20] on button "Continue" at bounding box center [708, 20] width 70 height 24
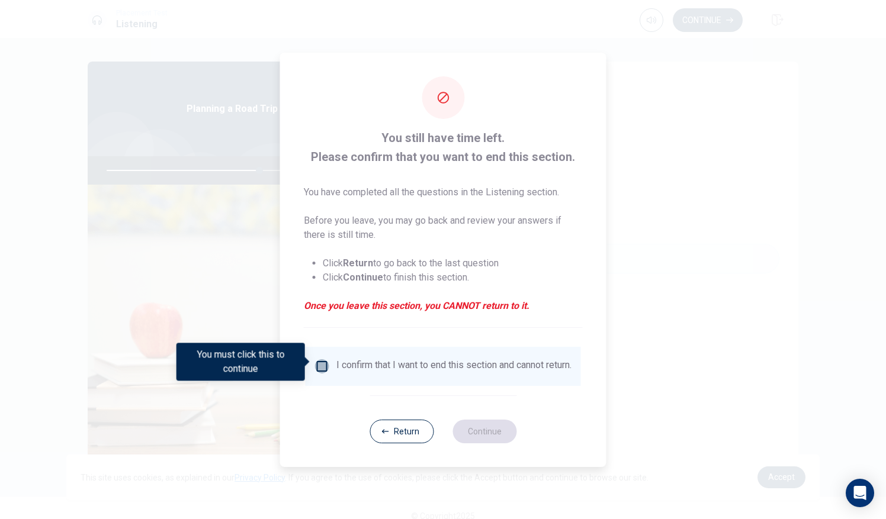
click at [322, 359] on input "You must click this to continue" at bounding box center [322, 366] width 14 height 14
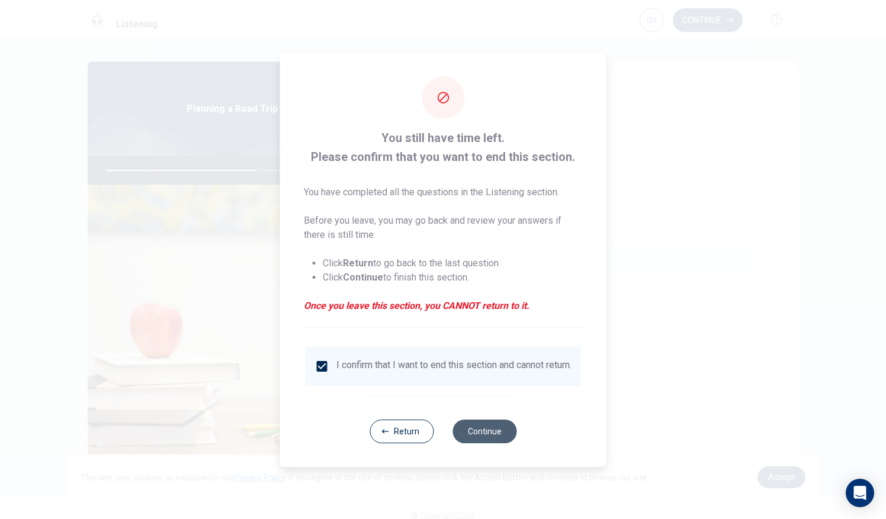
click at [441, 434] on button "Continue" at bounding box center [484, 432] width 64 height 24
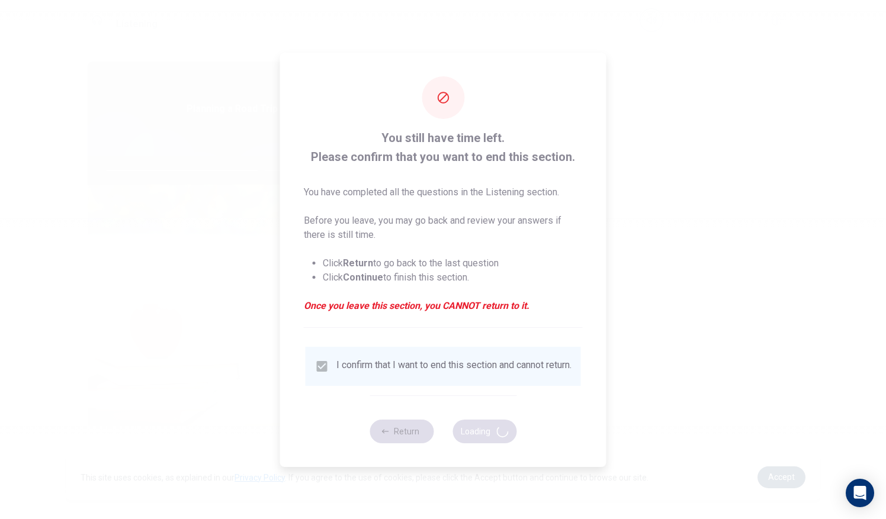
type input "73"
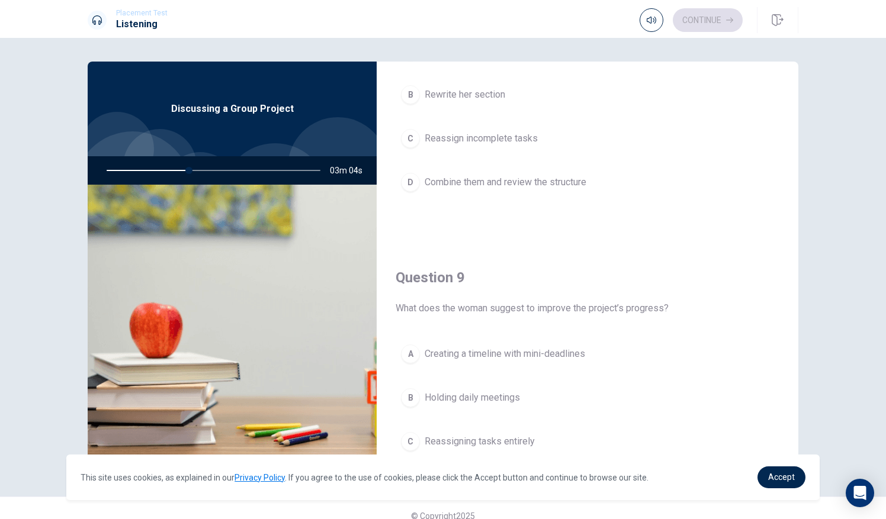
scroll to position [873, 0]
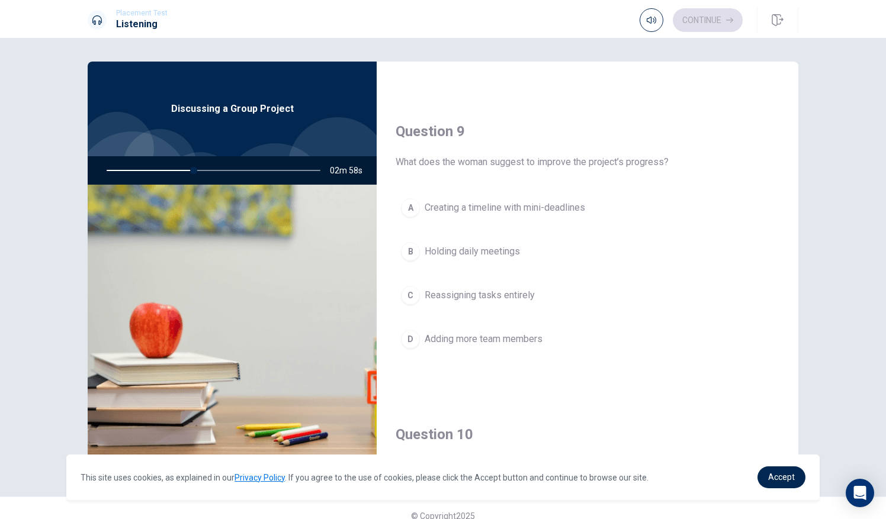
click at [441, 201] on span "Creating a timeline with mini-deadlines" at bounding box center [505, 208] width 160 height 14
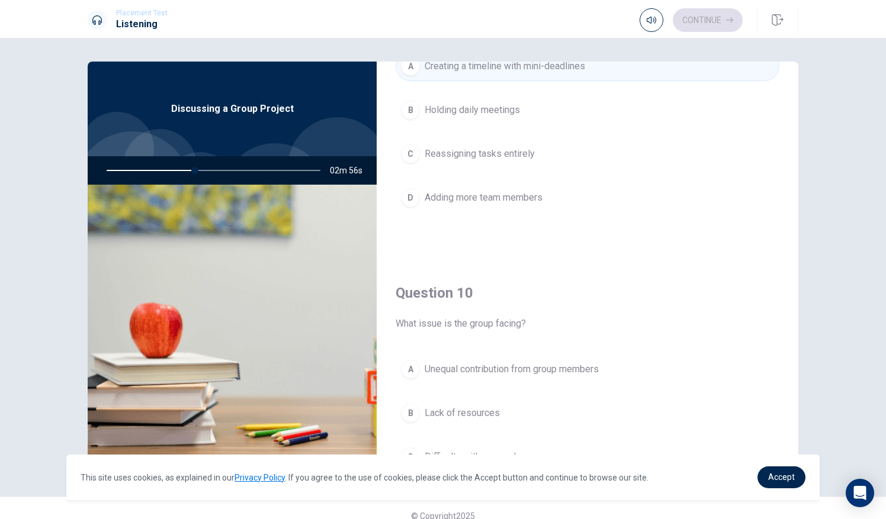
scroll to position [1096, 0]
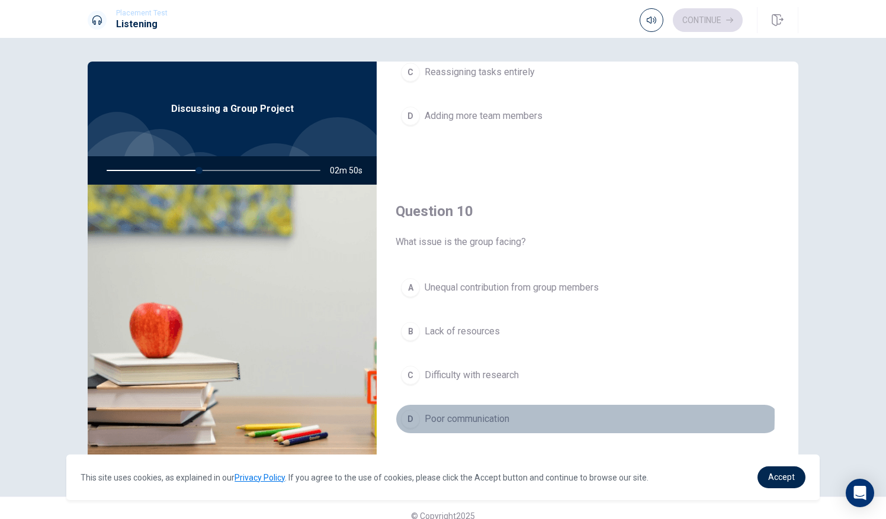
click at [441, 412] on span "Poor communication" at bounding box center [467, 419] width 85 height 14
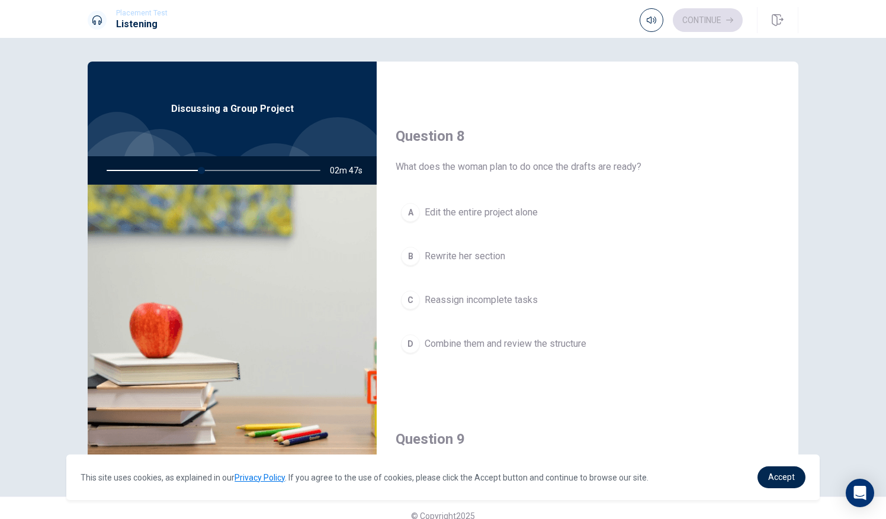
scroll to position [635, 0]
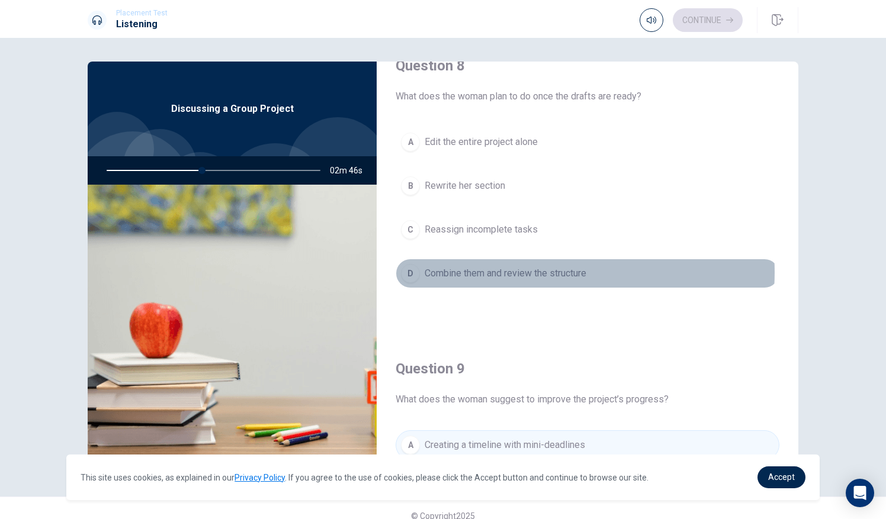
click at [441, 268] on span "Combine them and review the structure" at bounding box center [506, 273] width 162 height 14
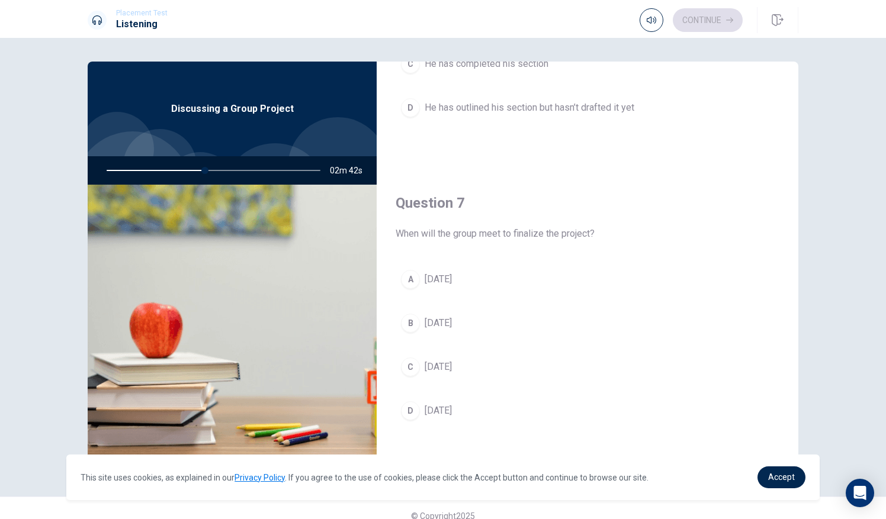
scroll to position [169, 0]
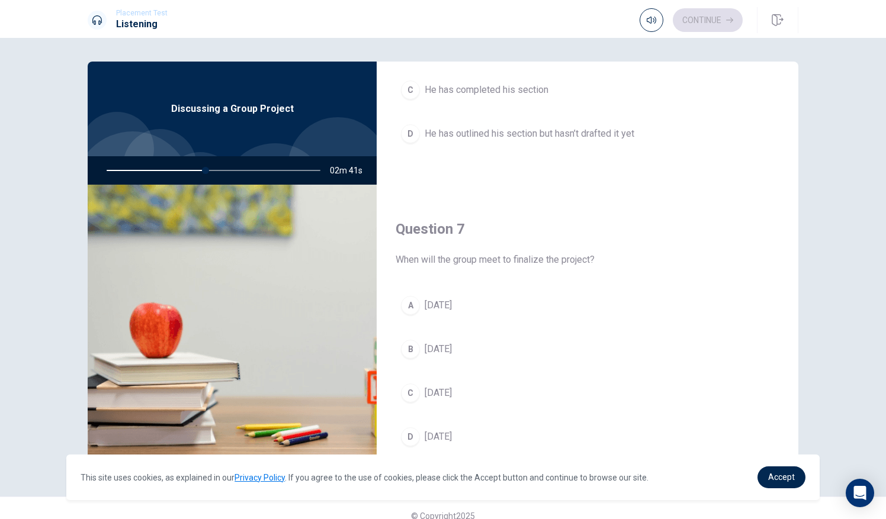
click at [431, 434] on span "[DATE]" at bounding box center [438, 437] width 27 height 14
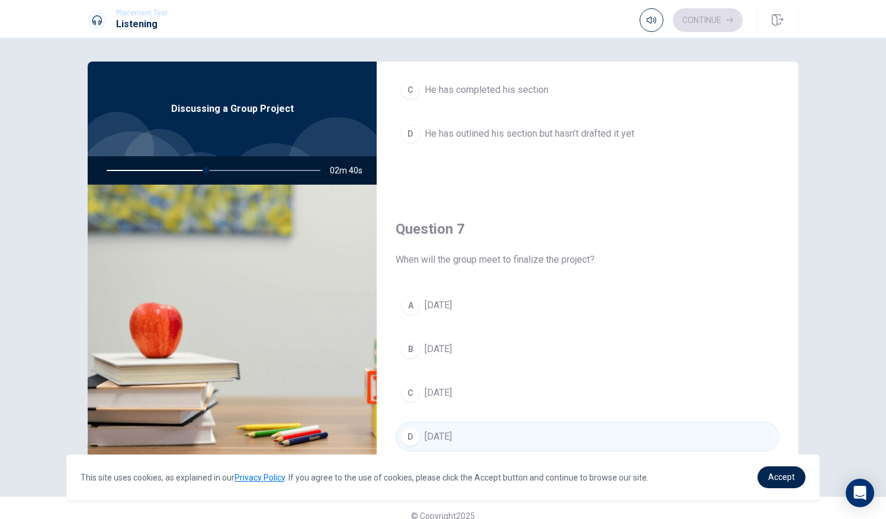
scroll to position [0, 0]
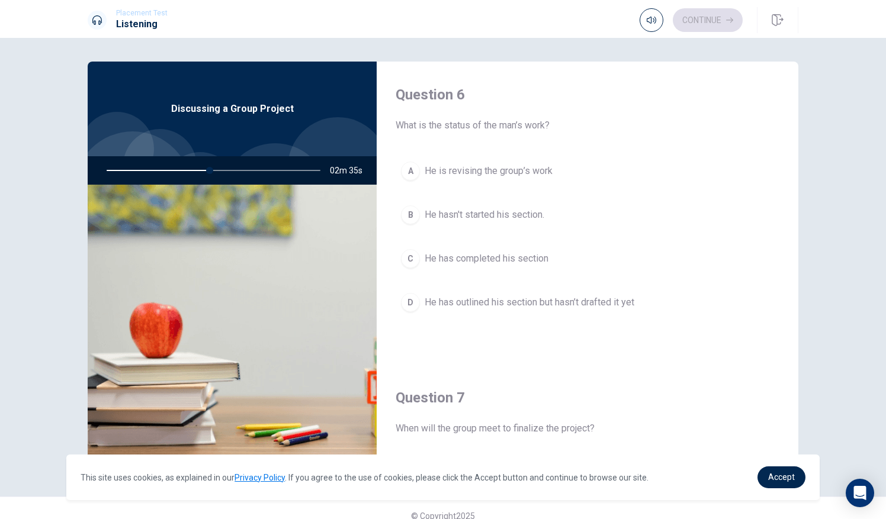
click at [441, 300] on span "He has outlined his section but hasn’t drafted it yet" at bounding box center [530, 303] width 210 height 14
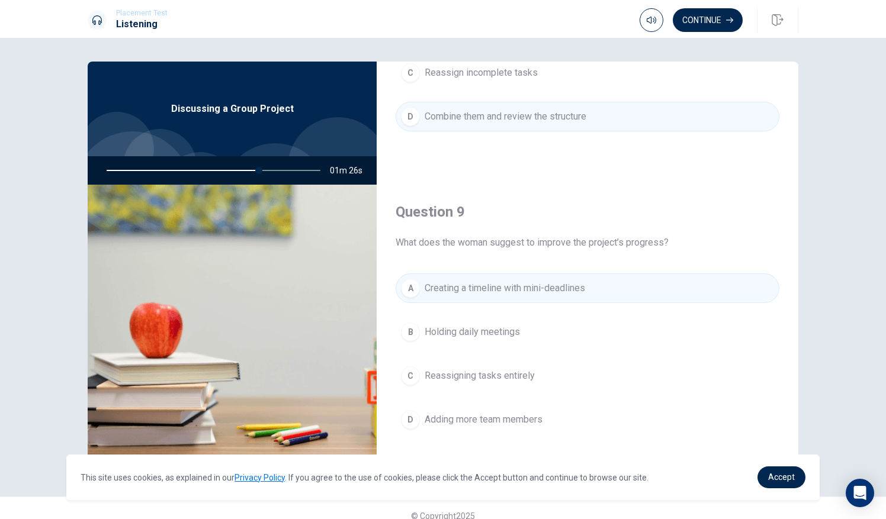
scroll to position [1096, 0]
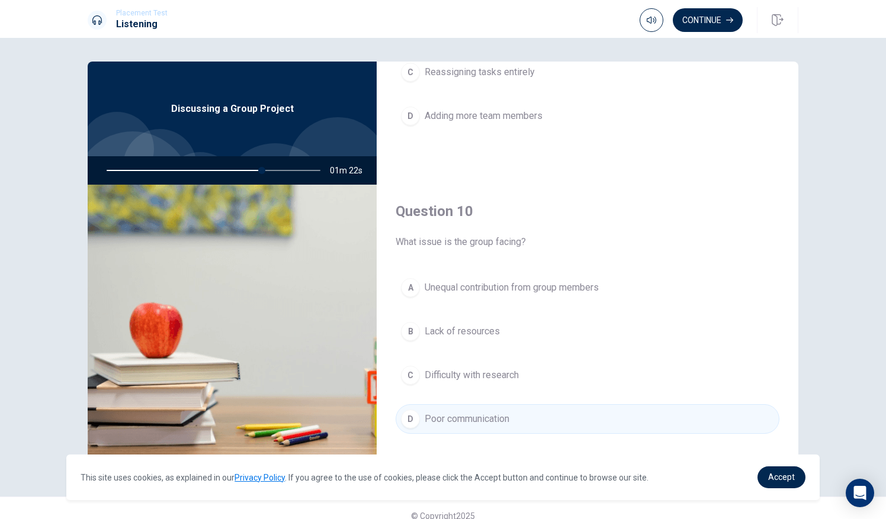
click at [441, 281] on span "Unequal contribution from group members" at bounding box center [512, 288] width 174 height 14
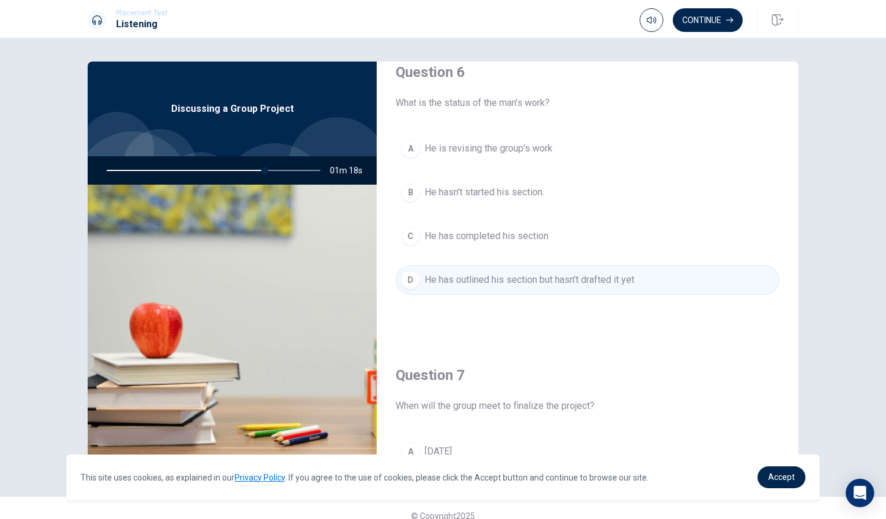
scroll to position [0, 0]
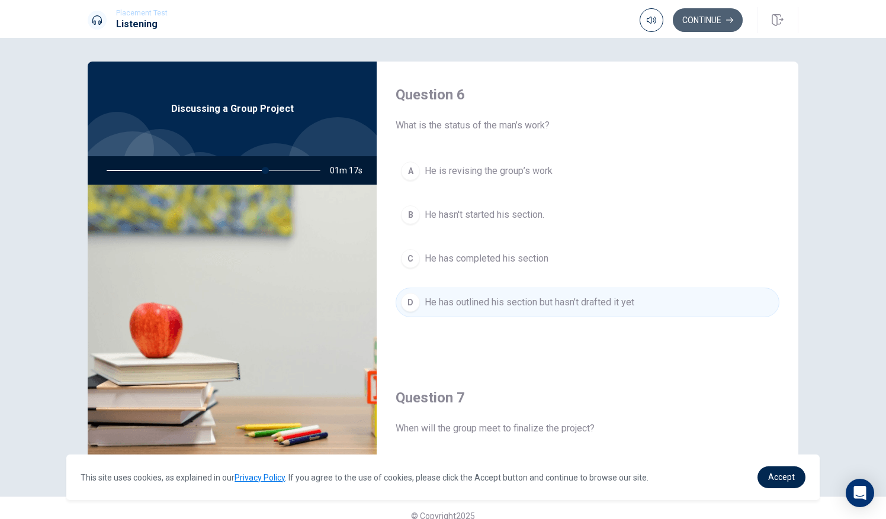
click at [441, 12] on button "Continue" at bounding box center [708, 20] width 70 height 24
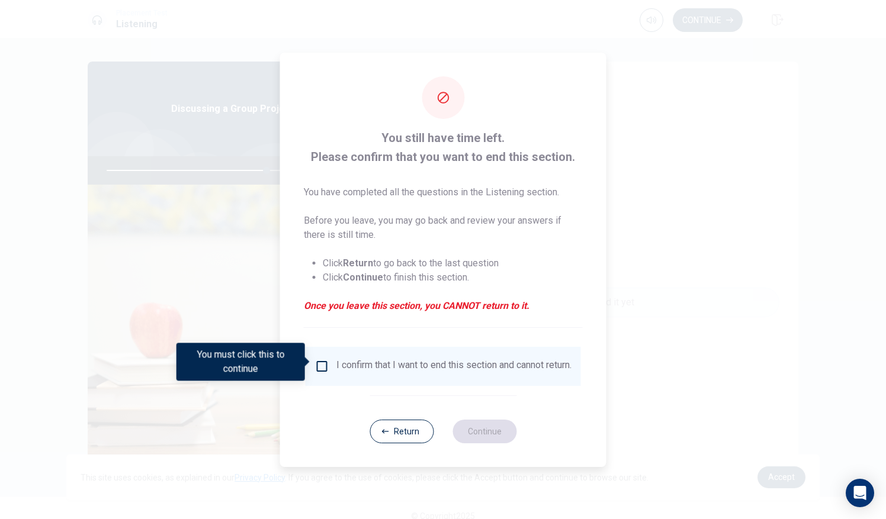
click at [326, 364] on input "You must click this to continue" at bounding box center [322, 366] width 14 height 14
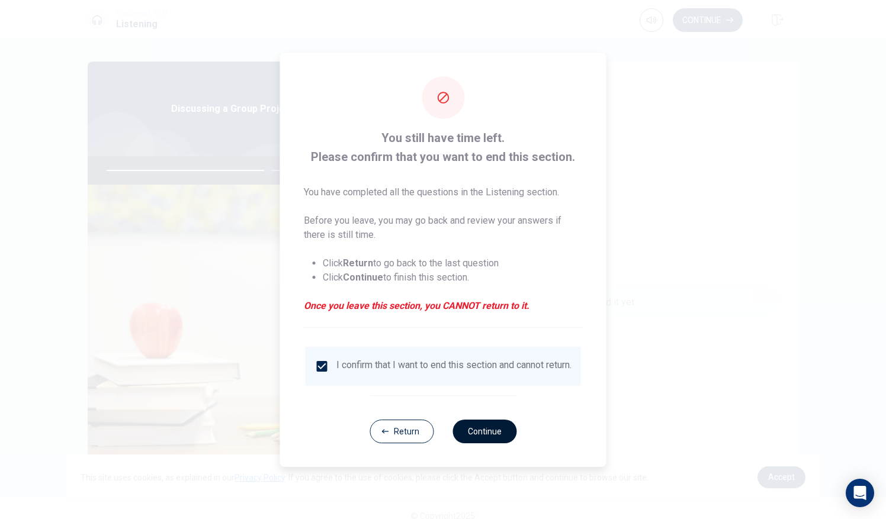
click at [441, 436] on button "Continue" at bounding box center [484, 432] width 64 height 24
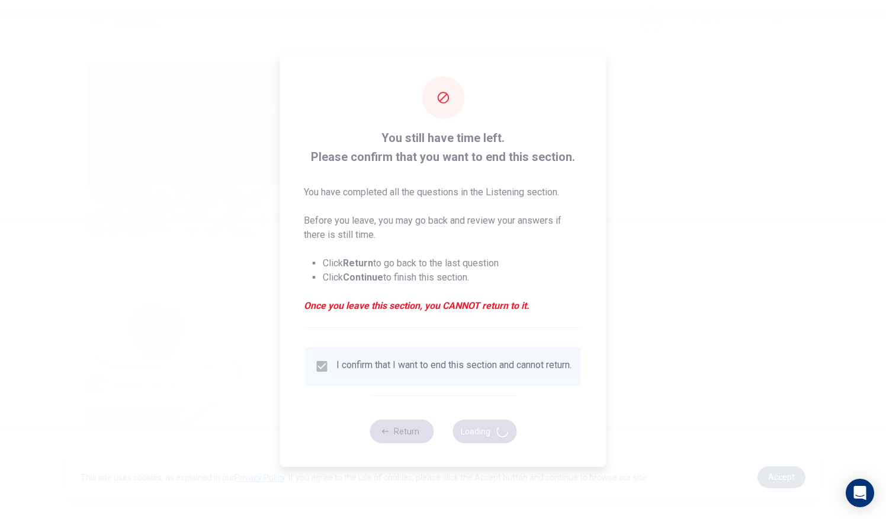
type input "76"
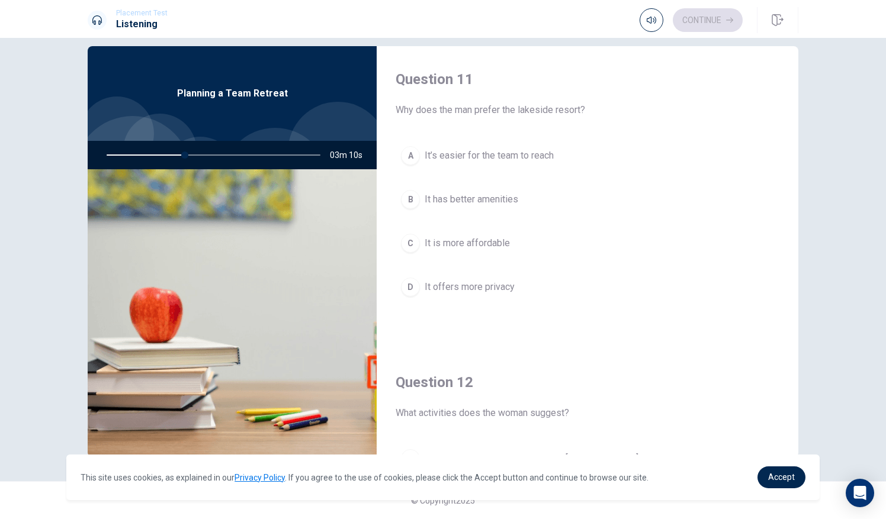
click at [441, 155] on span "It’s easier for the team to reach" at bounding box center [489, 156] width 129 height 14
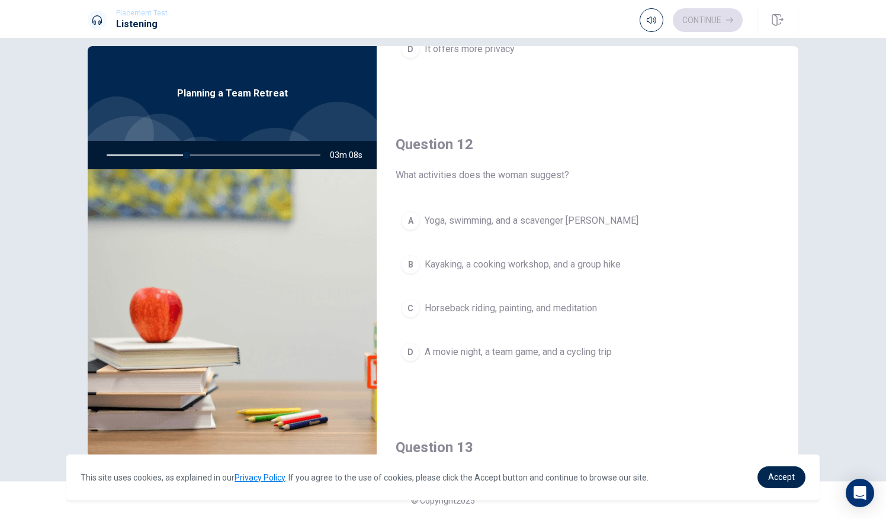
scroll to position [240, 0]
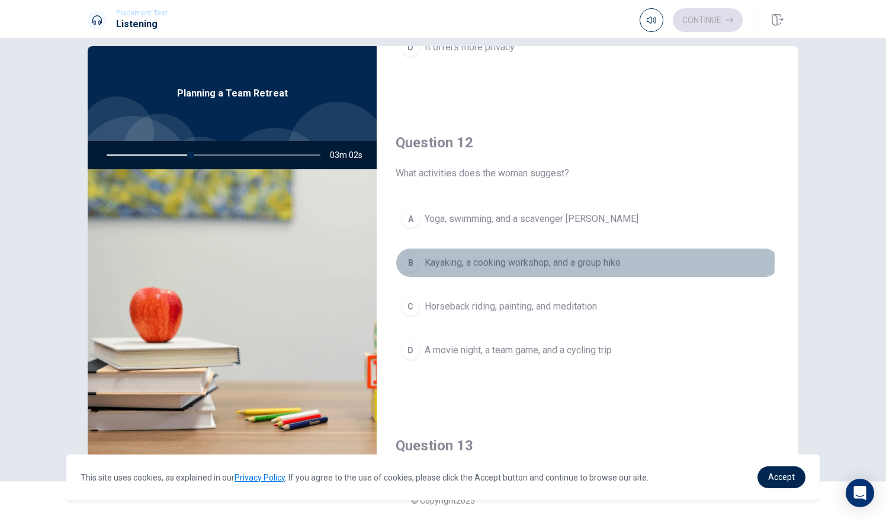
click at [441, 259] on span "Kayaking, a cooking workshop, and a group hike" at bounding box center [523, 263] width 196 height 14
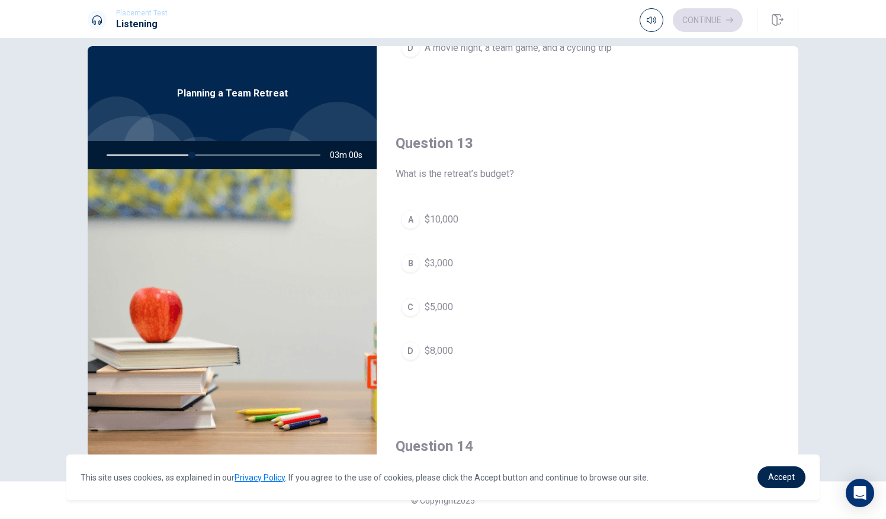
scroll to position [551, 0]
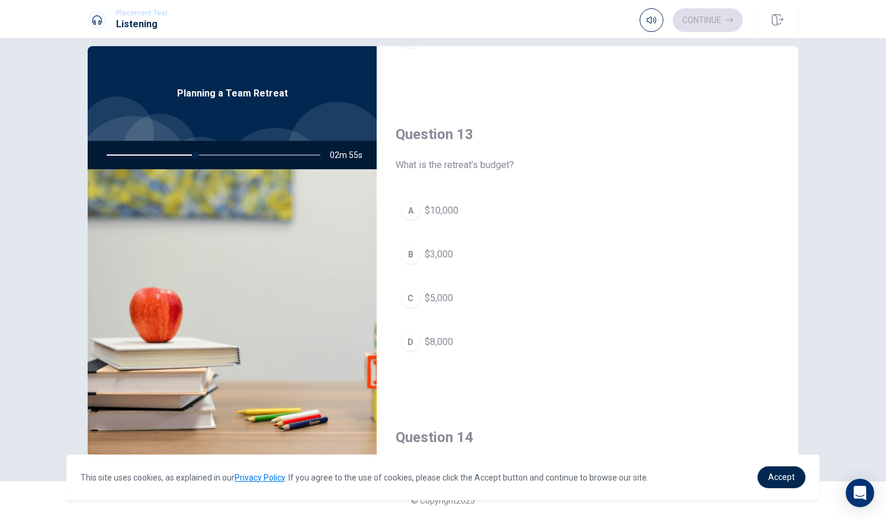
click at [419, 291] on button "C $5,000" at bounding box center [588, 299] width 384 height 30
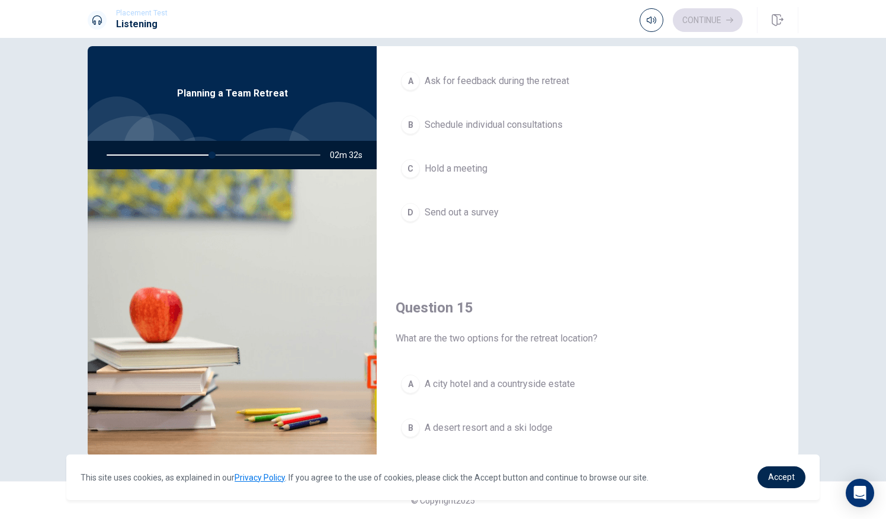
scroll to position [1071, 0]
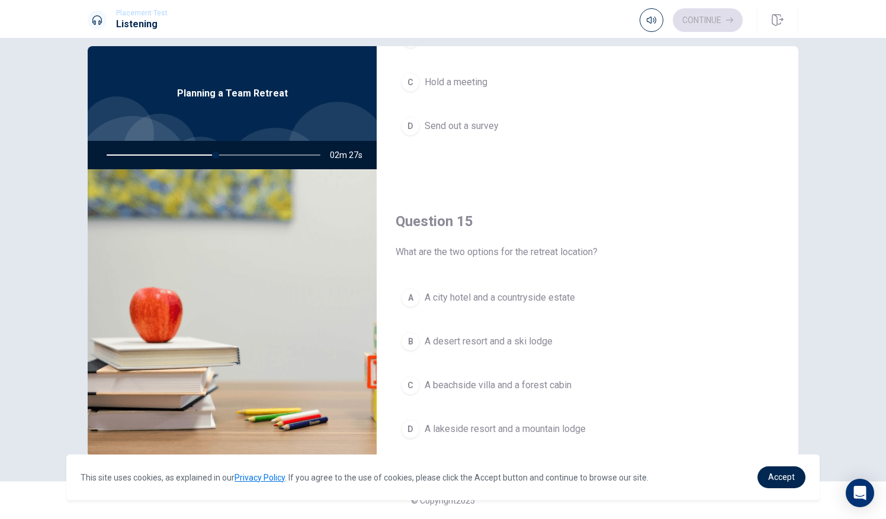
click at [441, 422] on span "A lakeside resort and a mountain lodge" at bounding box center [505, 429] width 161 height 14
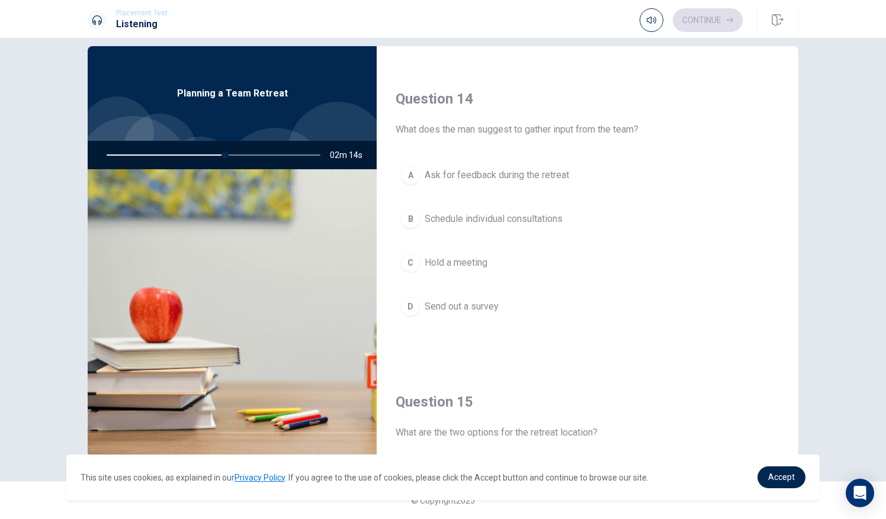
scroll to position [890, 0]
click at [434, 301] on span "Send out a survey" at bounding box center [462, 307] width 74 height 14
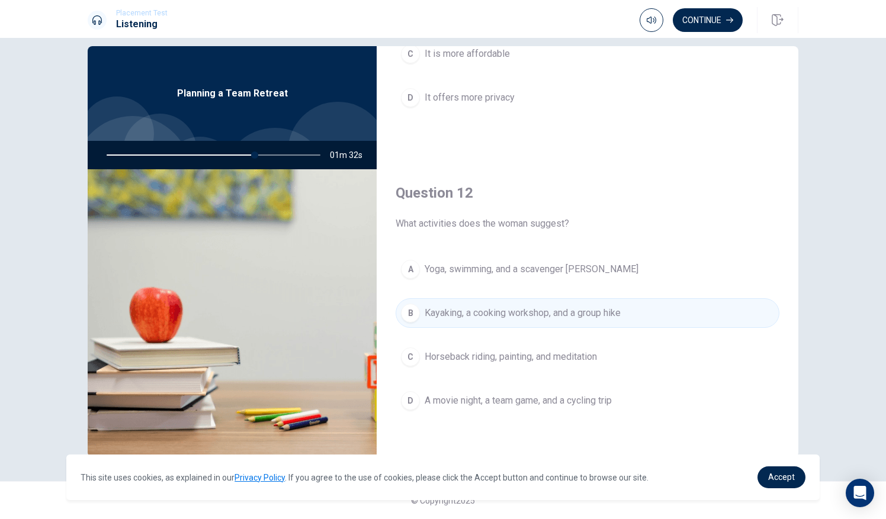
scroll to position [0, 0]
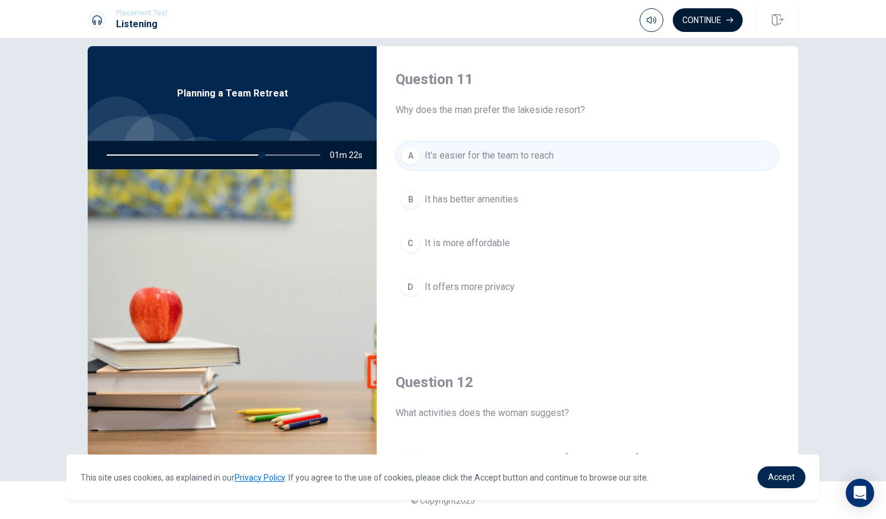
click at [441, 23] on button "Continue" at bounding box center [708, 20] width 70 height 24
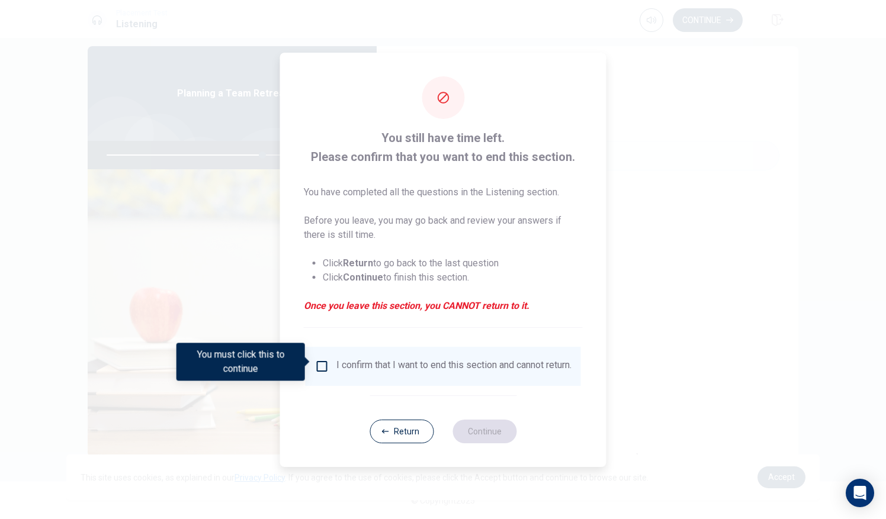
click at [370, 366] on div "I confirm that I want to end this section and cannot return." at bounding box center [453, 366] width 235 height 14
click at [319, 364] on input "You must click this to continue" at bounding box center [322, 366] width 14 height 14
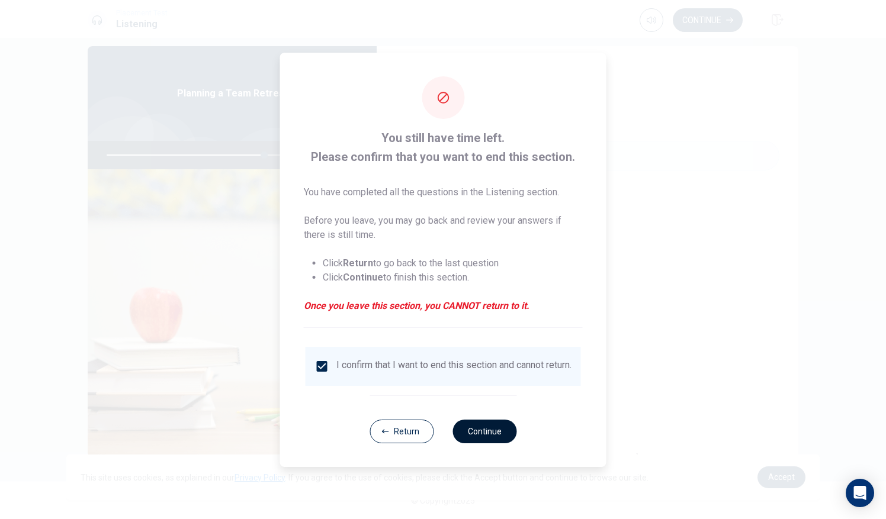
click at [441, 429] on button "Continue" at bounding box center [484, 432] width 64 height 24
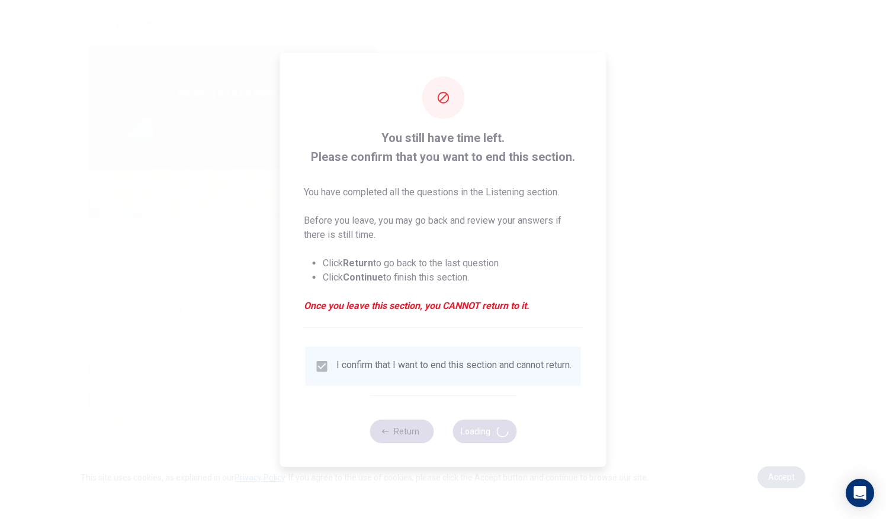
type input "75"
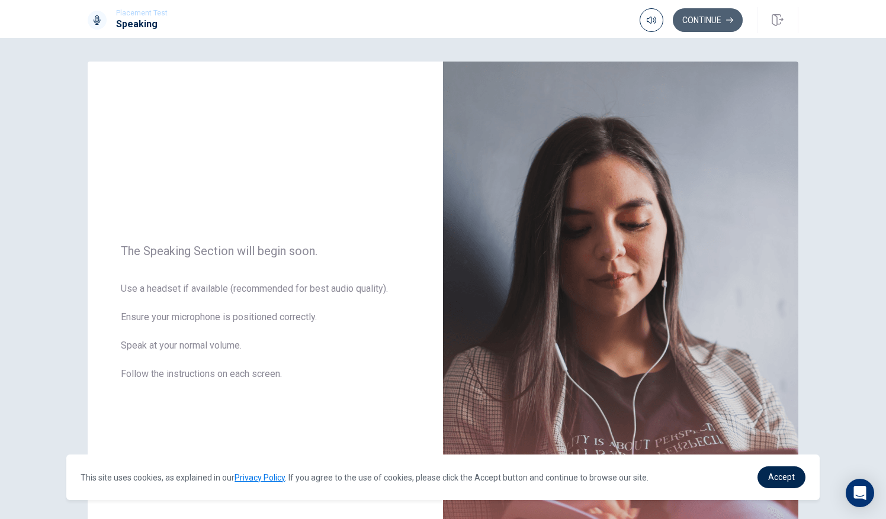
click at [441, 16] on button "Continue" at bounding box center [708, 20] width 70 height 24
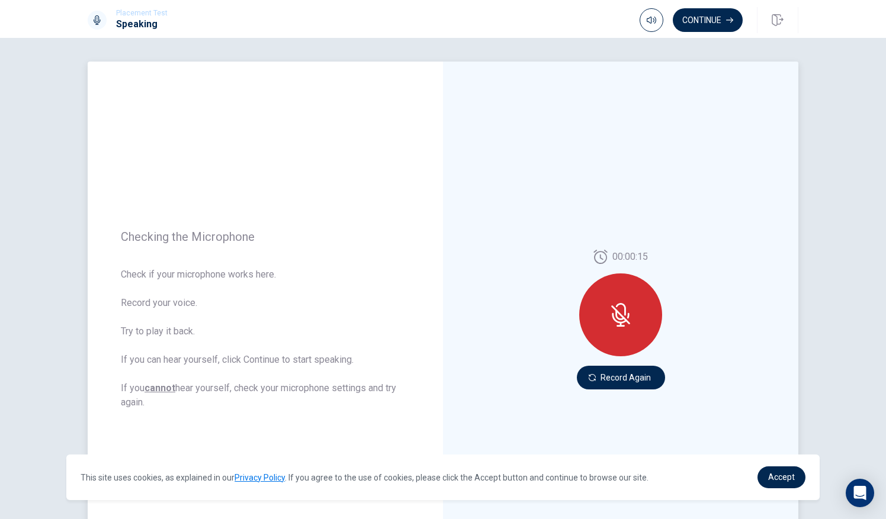
click at [441, 310] on icon at bounding box center [621, 315] width 24 height 24
click at [441, 376] on button "Record Again" at bounding box center [621, 378] width 88 height 24
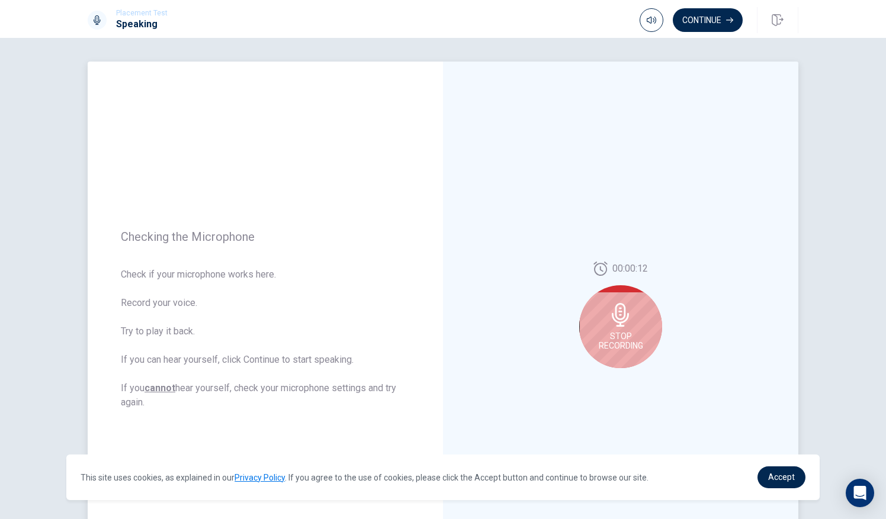
click at [441, 312] on icon at bounding box center [620, 315] width 17 height 24
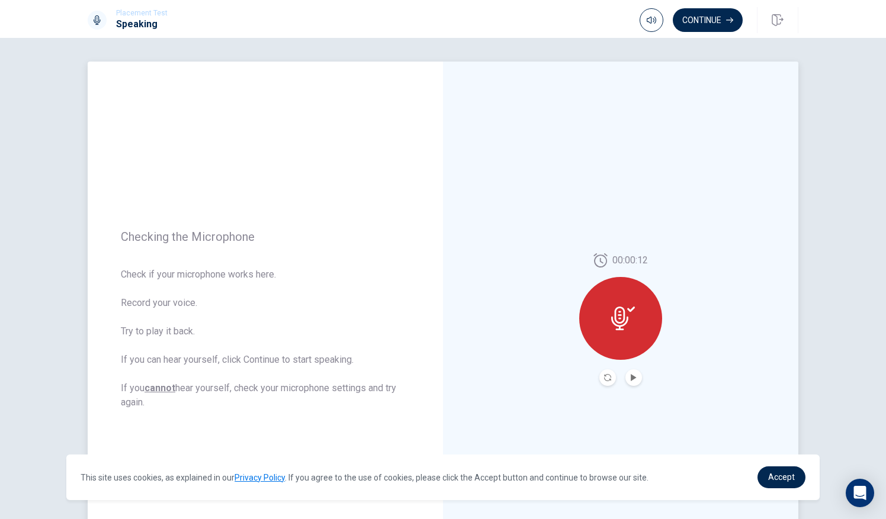
click at [441, 373] on button "Play Audio" at bounding box center [633, 378] width 17 height 17
click at [441, 15] on button "Continue" at bounding box center [708, 20] width 70 height 24
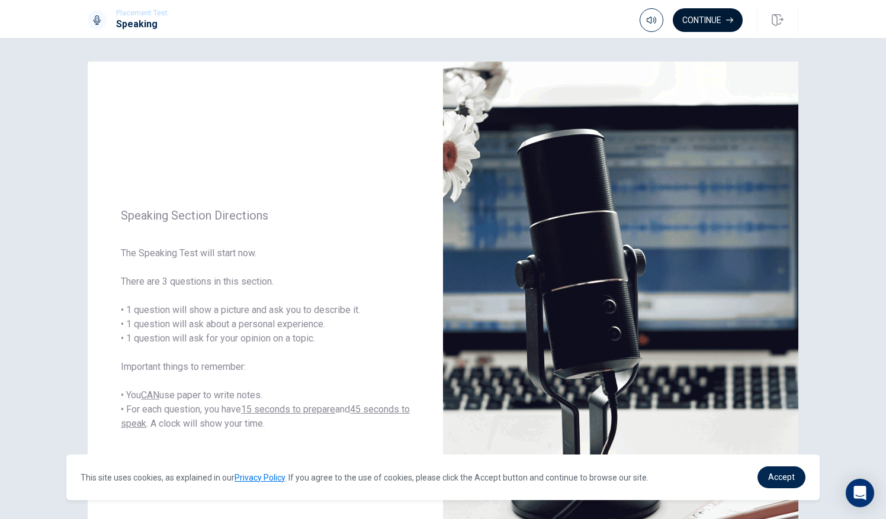
click at [441, 20] on button "Continue" at bounding box center [708, 20] width 70 height 24
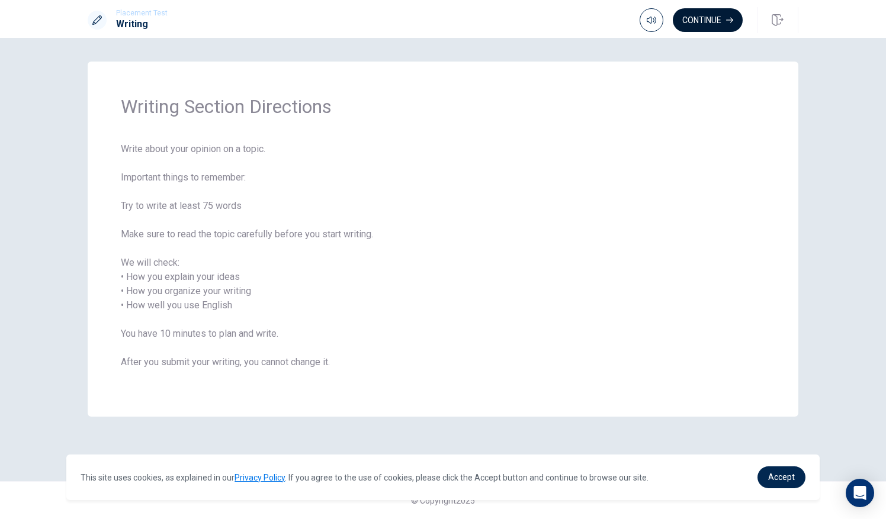
click at [441, 18] on button "Continue" at bounding box center [708, 20] width 70 height 24
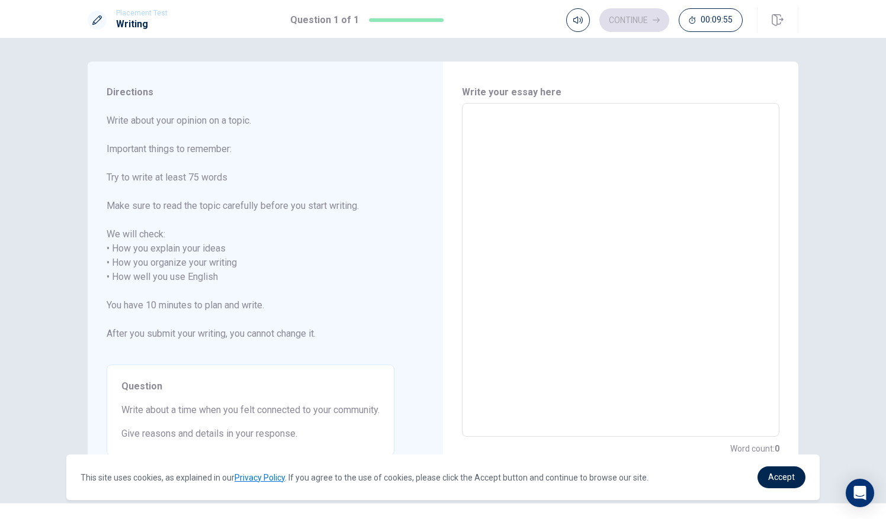
scroll to position [21, 0]
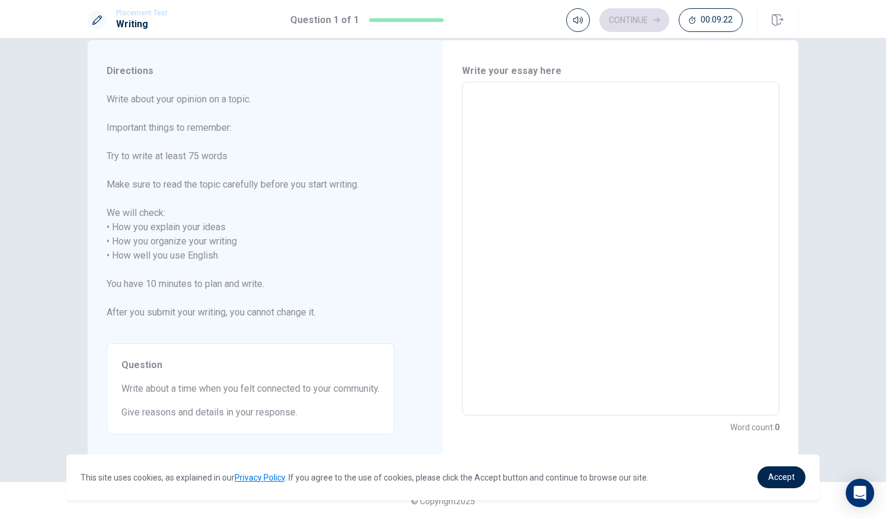
click at [441, 101] on textarea at bounding box center [620, 249] width 301 height 314
type textarea "I"
type textarea "x"
type textarea "I"
type textarea "x"
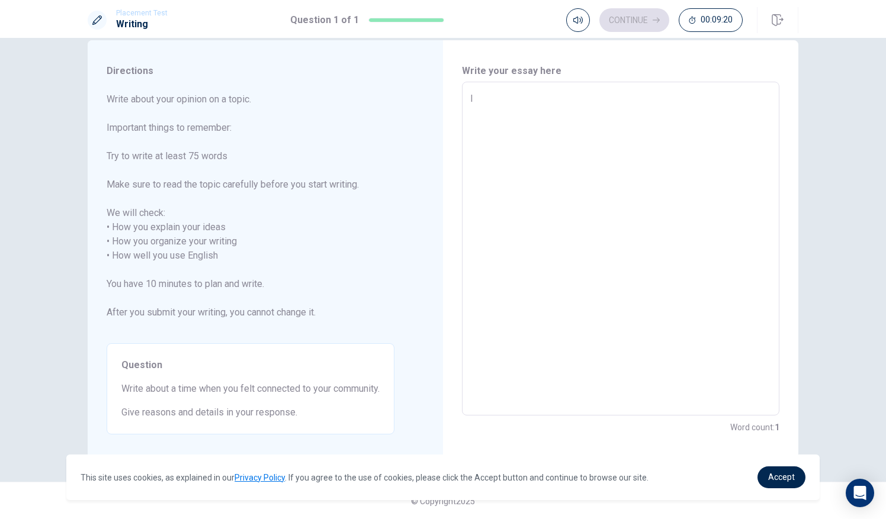
type textarea "I f"
type textarea "x"
type textarea "I fe"
type textarea "x"
type textarea "I fee"
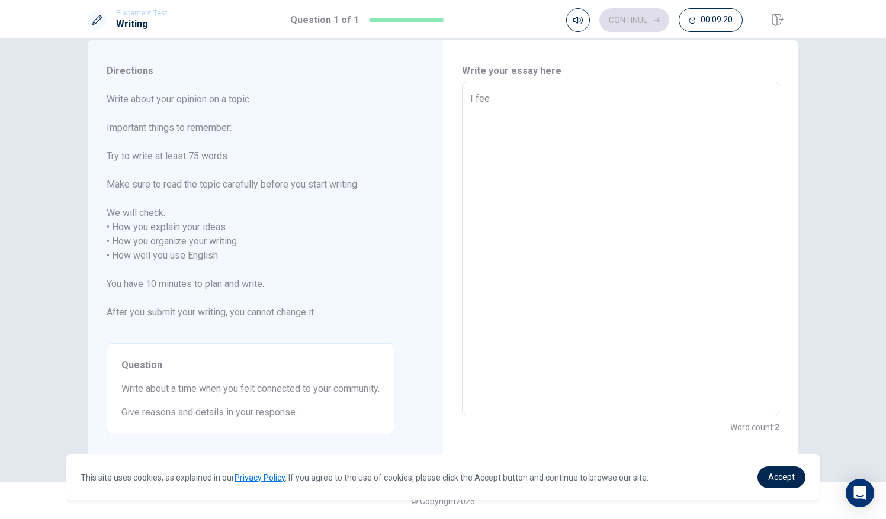
type textarea "x"
type textarea "I feel"
type textarea "x"
type textarea "I feel"
type textarea "x"
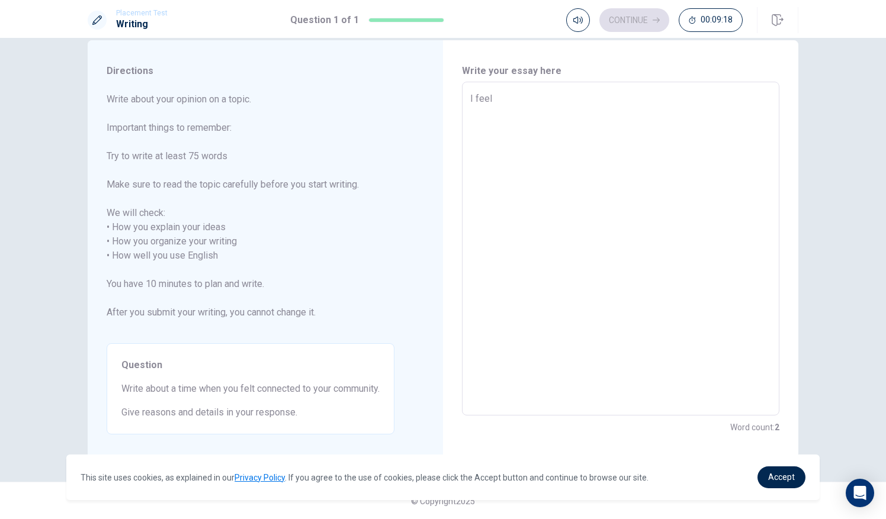
type textarea "I feel a"
type textarea "x"
type textarea "I feel a"
type textarea "x"
type textarea "I feel a t"
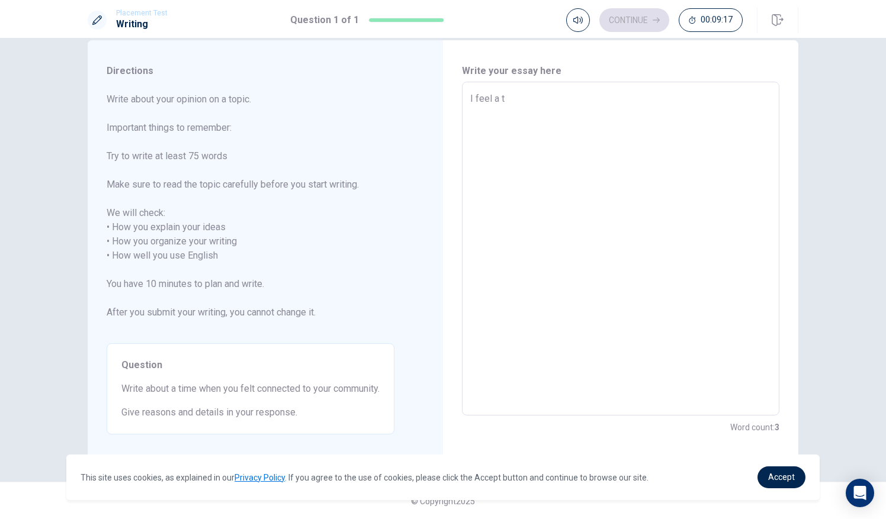
type textarea "x"
type textarea "I feel a ti"
type textarea "x"
type textarea "I feel a [PERSON_NAME]"
type textarea "x"
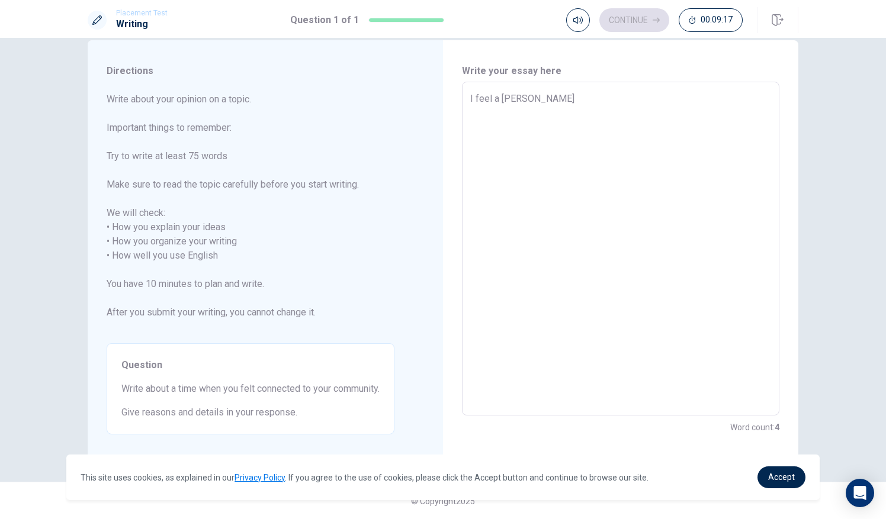
type textarea "I feel a time"
type textarea "x"
type textarea "I feel a time"
type textarea "x"
type textarea "I feel a time"
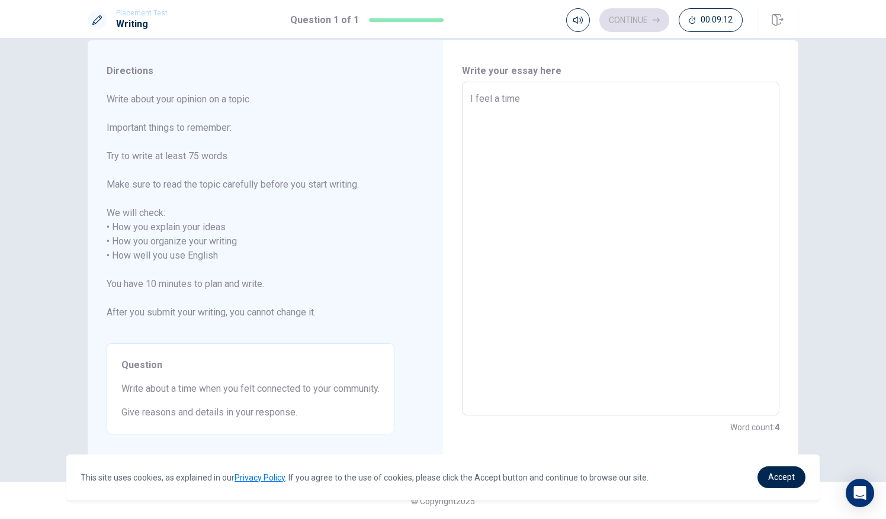
type textarea "x"
type textarea "I feel a [PERSON_NAME]"
type textarea "x"
type textarea "I feel a ti"
type textarea "x"
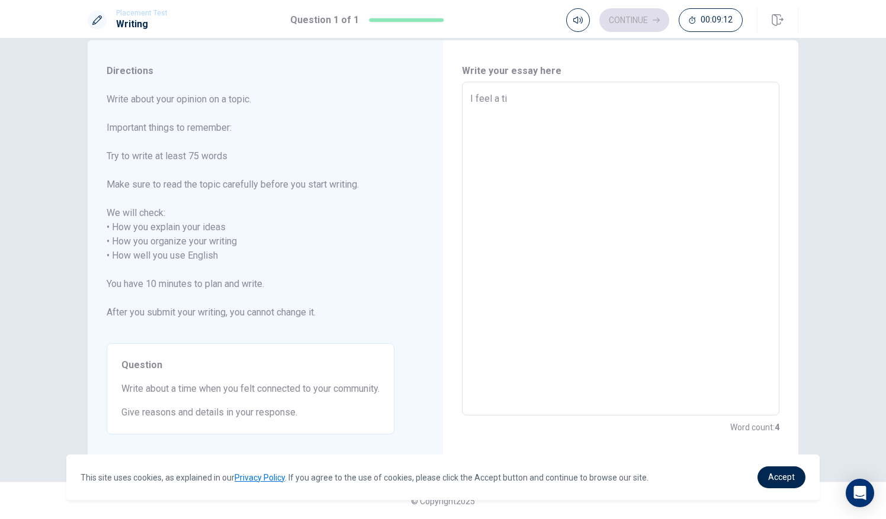
type textarea "I feel a t"
type textarea "x"
type textarea "I feel a"
type textarea "x"
type textarea "I feel a"
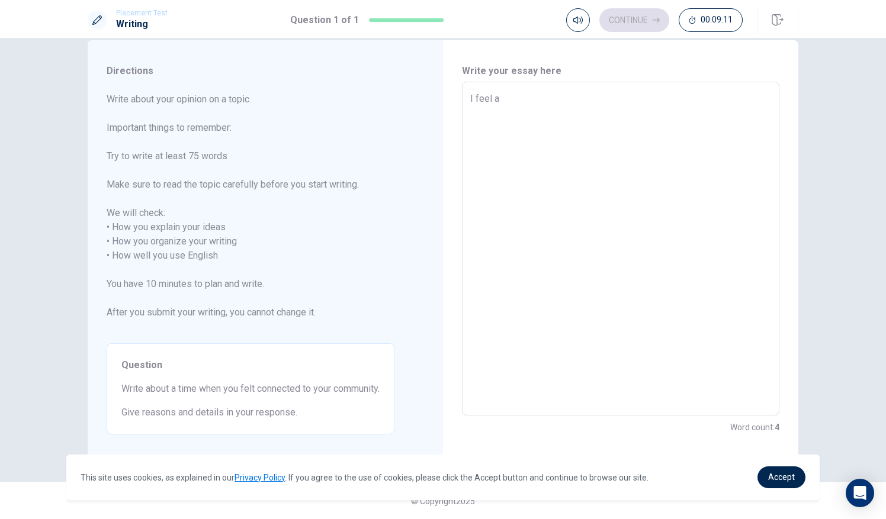
type textarea "x"
type textarea "I feel"
type textarea "x"
type textarea "I feel c"
type textarea "x"
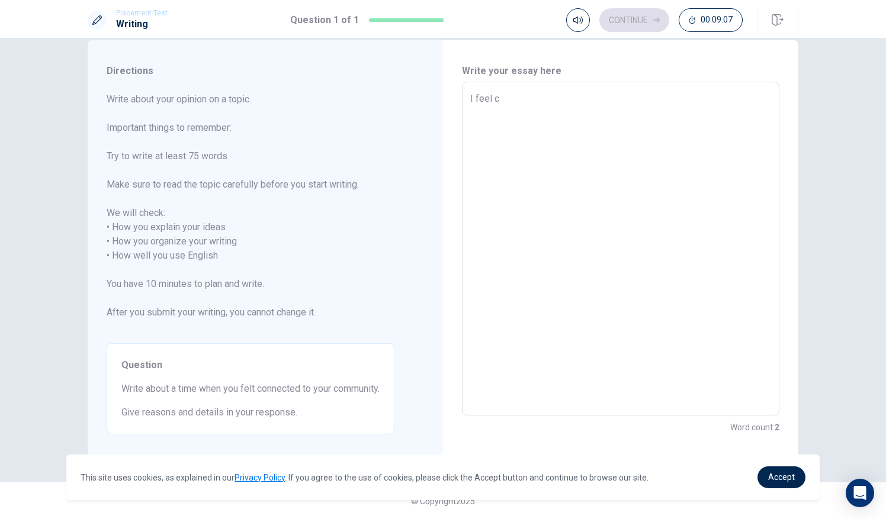
type textarea "I feel co"
type textarea "x"
type textarea "I feel con"
type textarea "x"
type textarea "I feel conn"
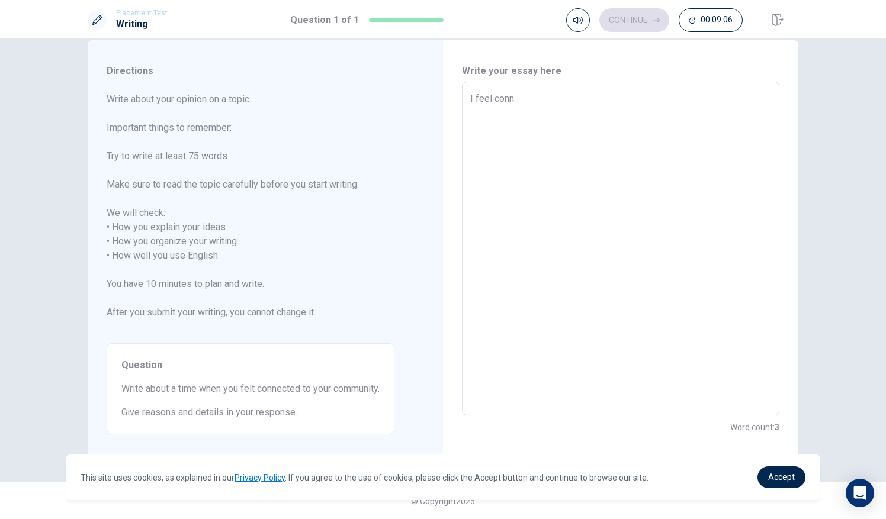
type textarea "x"
type textarea "I feel conne"
type textarea "x"
type textarea "I feel connec"
type textarea "x"
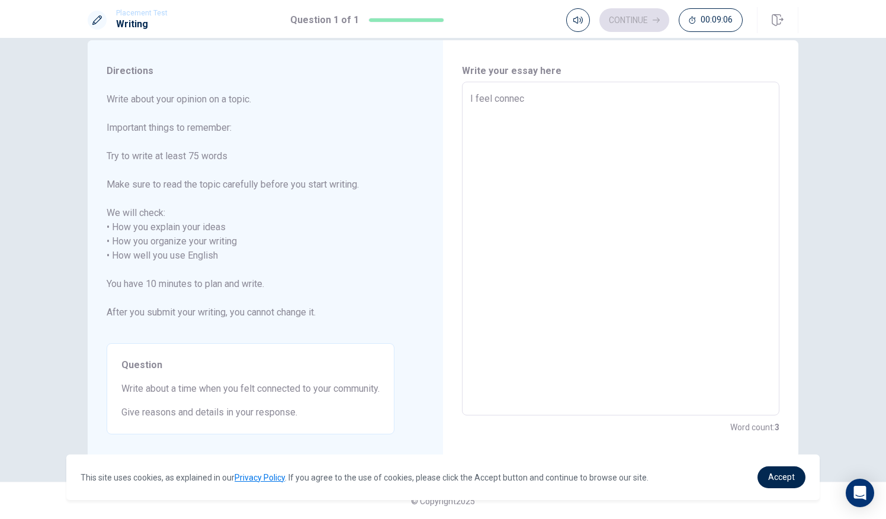
type textarea "I feel connect"
type textarea "x"
type textarea "I feel connecte"
type textarea "x"
type textarea "I feel connected"
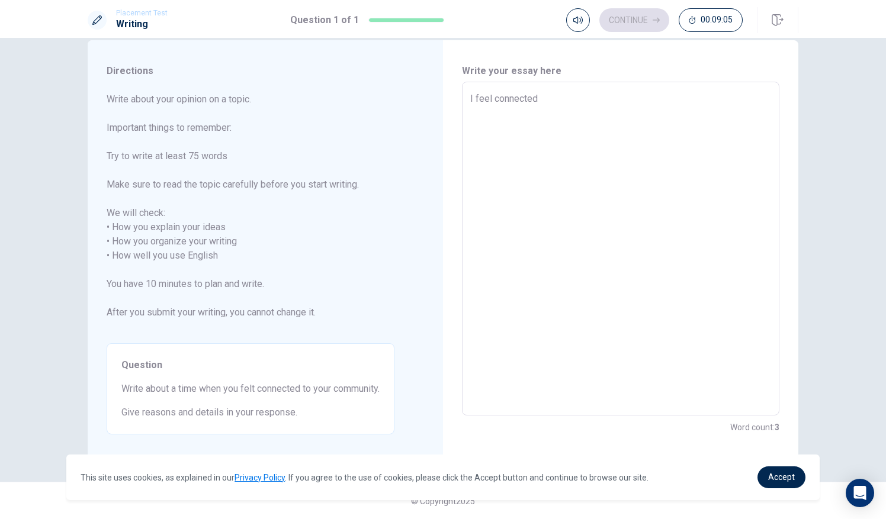
type textarea "x"
type textarea "I feel connected"
type textarea "x"
type textarea "I feel connected t"
type textarea "x"
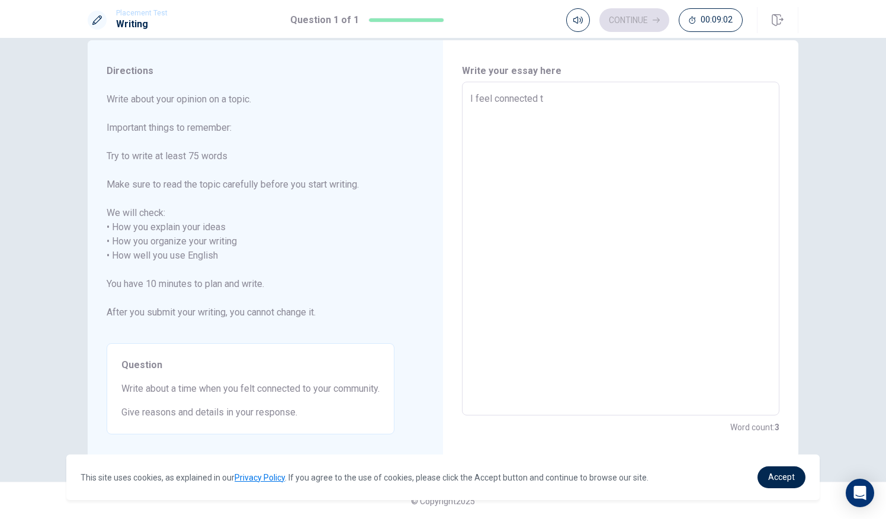
type textarea "I feel connected to"
type textarea "x"
type textarea "I feel connected to"
type textarea "x"
type textarea "I feel connected to m"
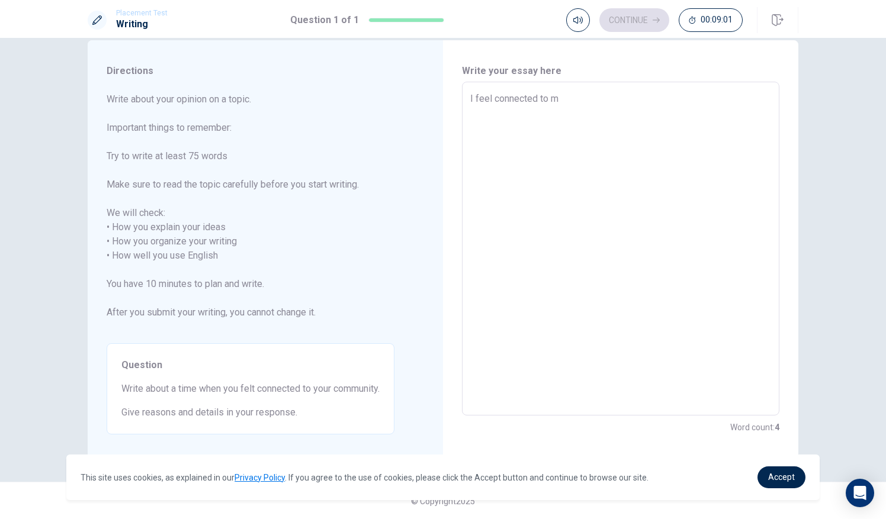
type textarea "x"
type textarea "I feel connected to my"
type textarea "x"
type textarea "I feel connected to my"
type textarea "x"
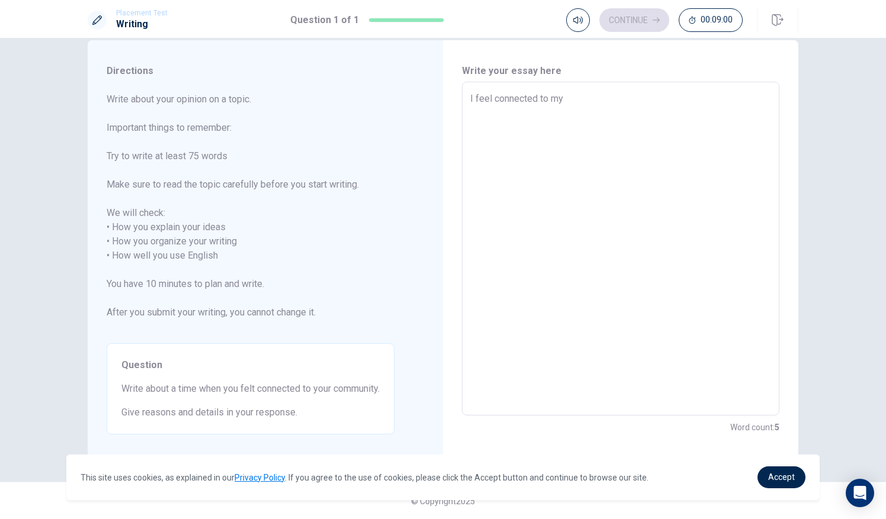
type textarea "I feel connected to my c"
type textarea "x"
type textarea "I feel connected to my co"
type textarea "x"
type textarea "I feel connected to my com"
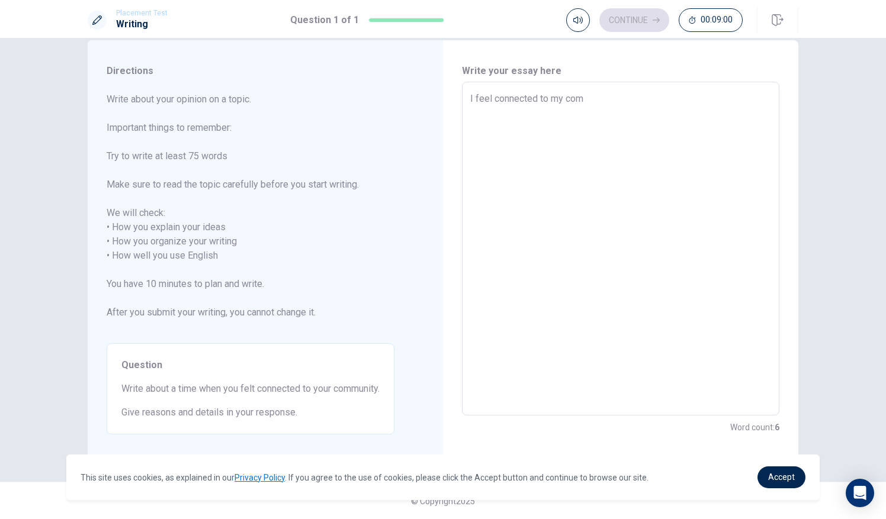
type textarea "x"
type textarea "I feel connected to my comu"
type textarea "x"
type textarea "I feel connected to my comuu"
type textarea "x"
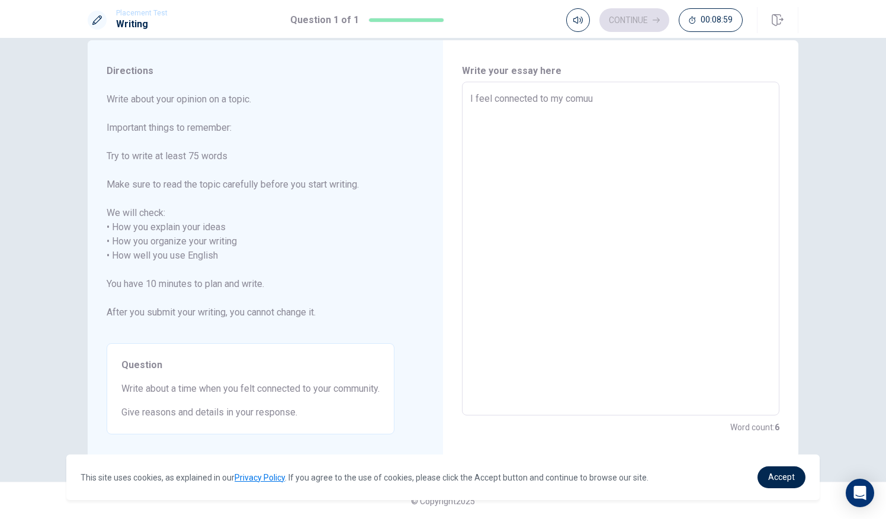
type textarea "I feel connected to my comuun"
type textarea "x"
type textarea "I feel connected to my comuuni"
type textarea "x"
type textarea "I feel connected to my comuunit"
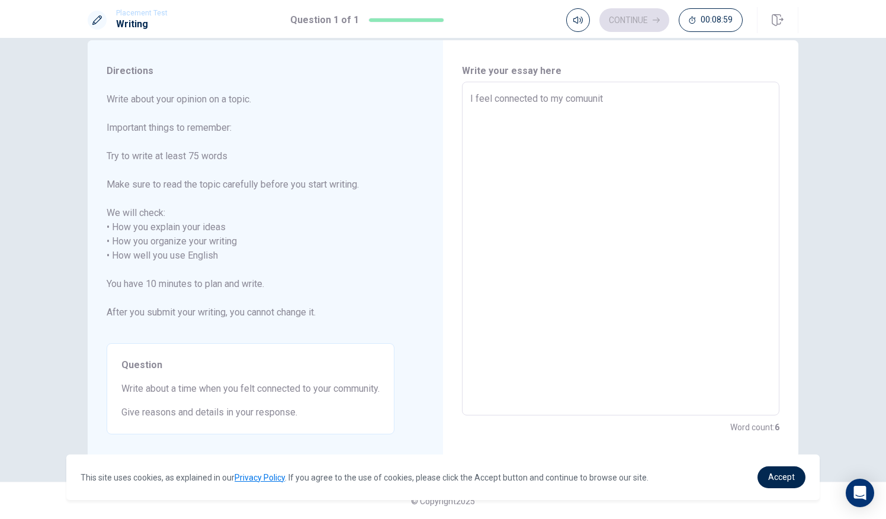
type textarea "x"
type textarea "I feel connected to my comuunity"
type textarea "x"
type textarea "I feel connected to my comuunity"
type textarea "x"
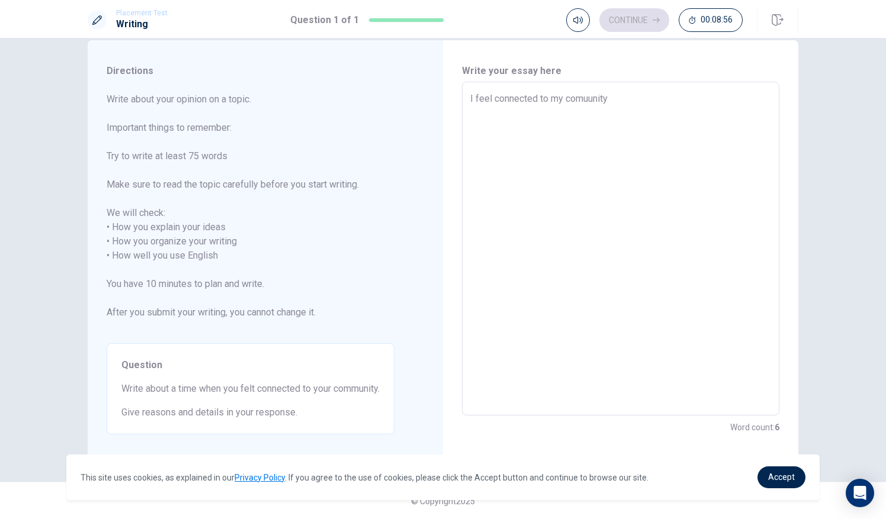
type textarea "I feel connected to my comuunity w"
type textarea "x"
type textarea "I feel connected to my comuunity wh"
type textarea "x"
type textarea "I feel connected to my comuunity whe"
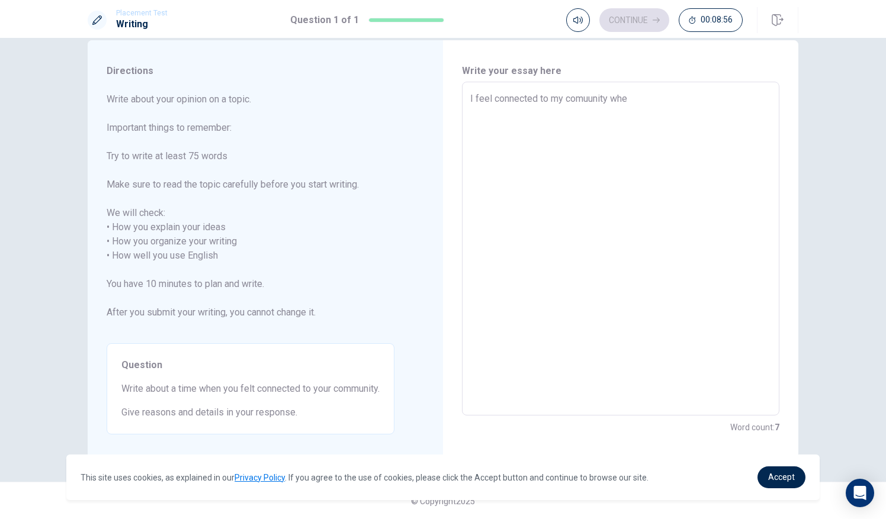
type textarea "x"
type textarea "I feel connected to my comuunity when"
type textarea "x"
type textarea "I feel connected to my comuunity when"
type textarea "x"
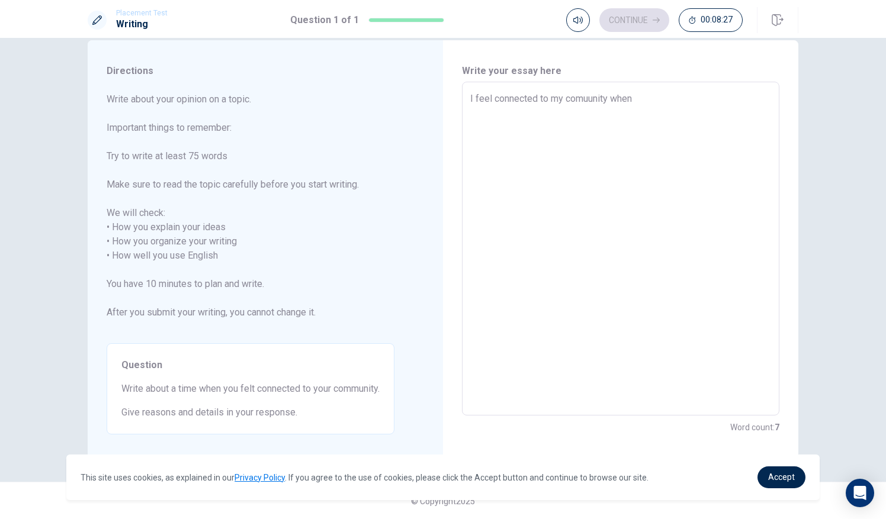
type textarea "I feel connected to my comuunity when I"
type textarea "x"
type textarea "I feel connected to my comuunity when I"
type textarea "x"
type textarea "I feel connected to my comuunity when I h"
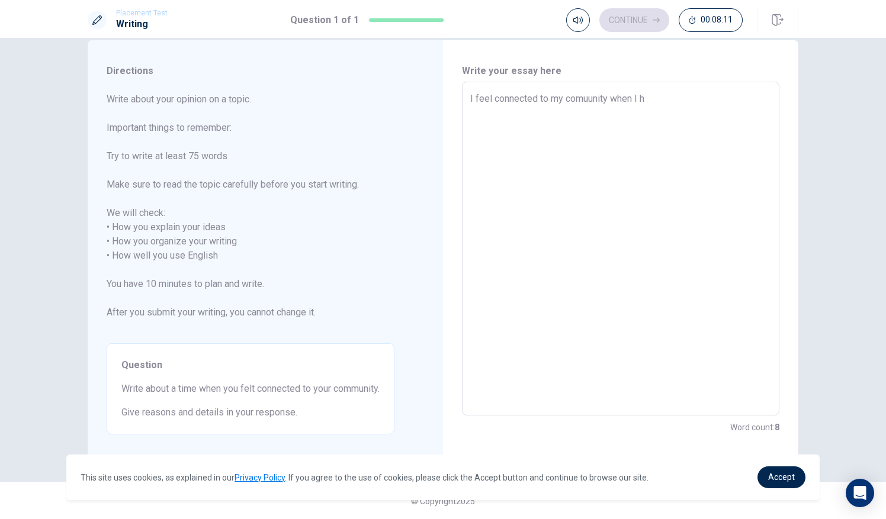
type textarea "x"
type textarea "I feel connected to my comuunity when I ha"
type textarea "x"
type textarea "I feel connected to my comuunity when I had"
type textarea "x"
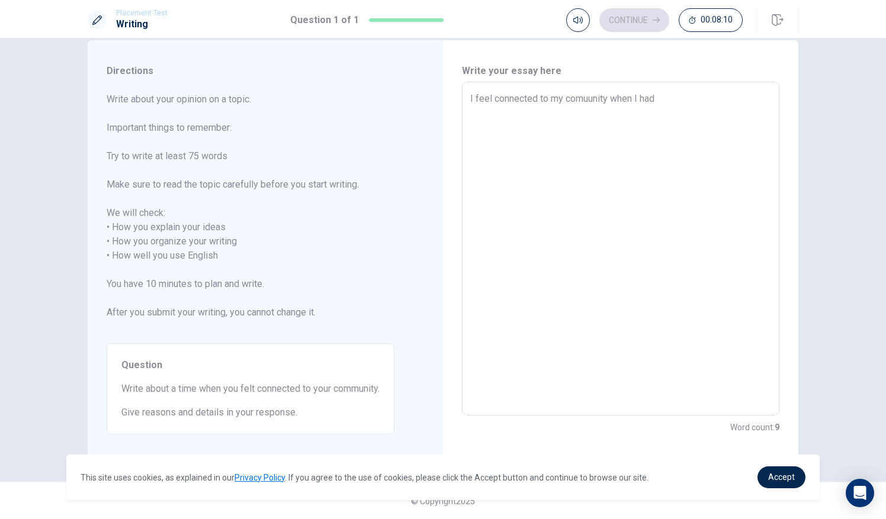
type textarea "I feel connected to my comuunity when I had"
type textarea "x"
type textarea "I feel connected to my comuunity when I had a"
type textarea "x"
type textarea "I feel connected to my comuunity when I had a"
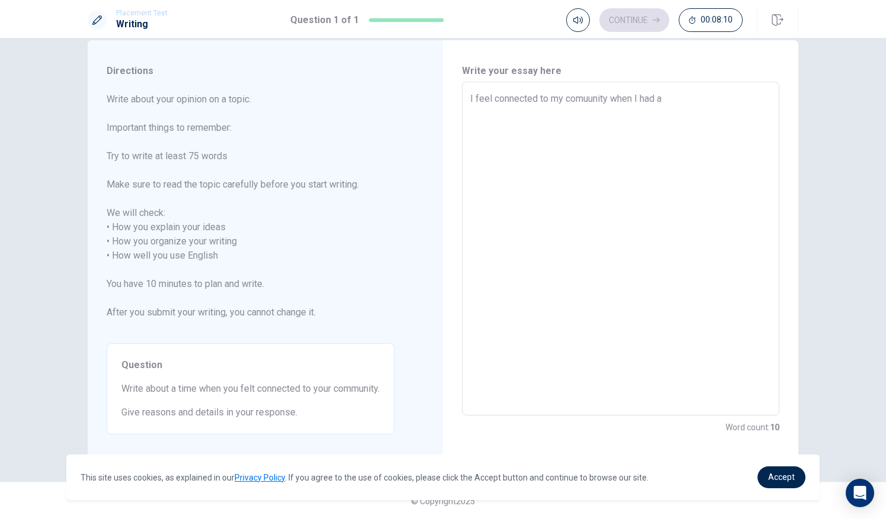
type textarea "x"
type textarea "I feel connected to my comuunity when I had a d"
type textarea "x"
type textarea "I feel connected to my comuunity when I had a de"
type textarea "x"
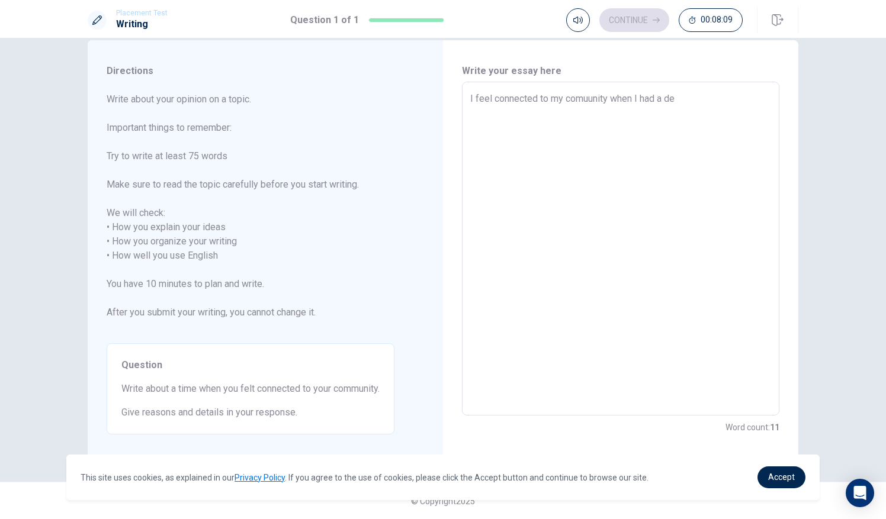
type textarea "I feel connected to my comuunity when I had a dee"
type textarea "x"
type textarea "I feel connected to my comuunity when I had a deep"
type textarea "x"
type textarea "I feel connected to my comuunity when I had a deep"
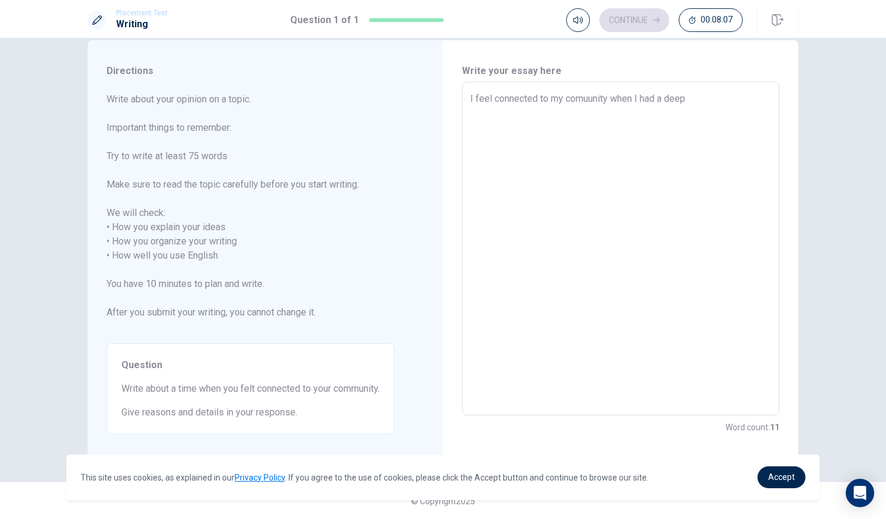
type textarea "x"
type textarea "I feel connected to my comuunity when I had a deep c"
type textarea "x"
type textarea "I feel connected to my comuunity when I had a deep co"
type textarea "x"
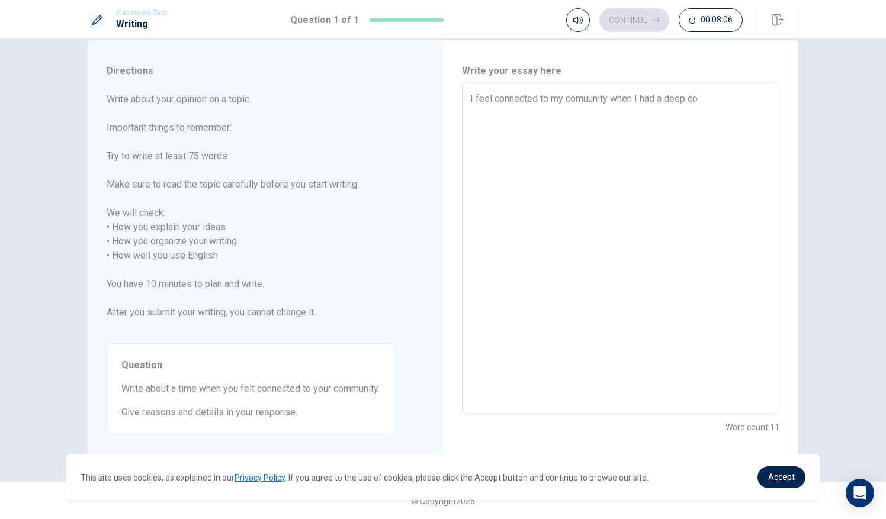
type textarea "I feel connected to my comuunity when I had a deep con"
type textarea "x"
type textarea "I feel connected to my comuunity when I had a deep conv"
type textarea "x"
type textarea "I feel connected to my comuunity when I had a deep conve"
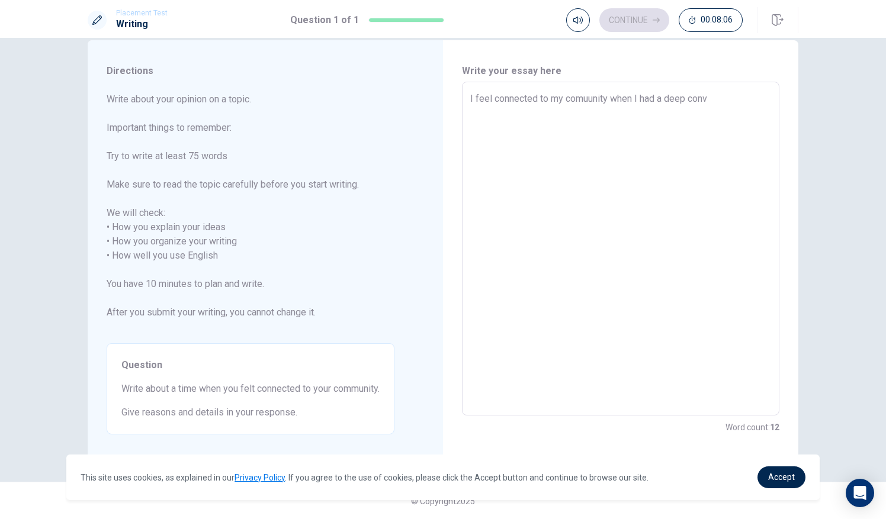
type textarea "x"
type textarea "I feel connected to my comuunity when I had a deep conver"
type textarea "x"
type textarea "I feel connected to my comuunity when I had a deep convers"
type textarea "x"
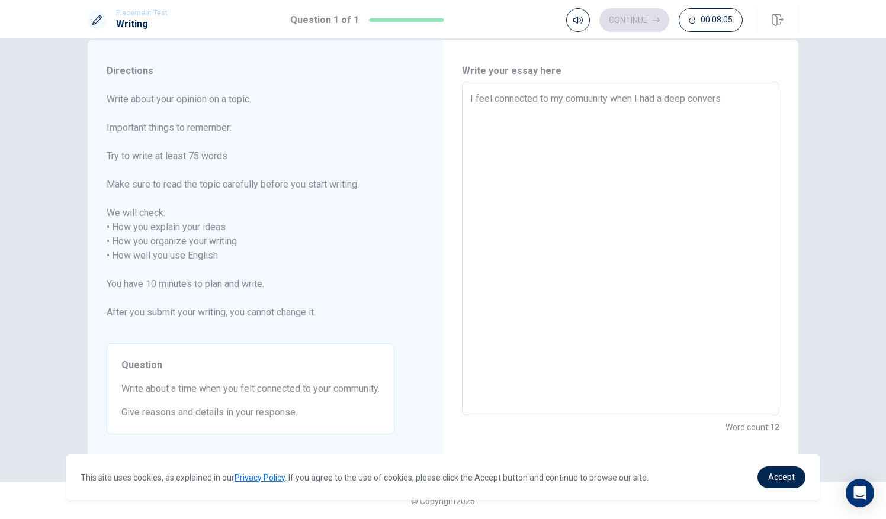
type textarea "I feel connected to my comuunity when I had a deep conversa"
type textarea "x"
type textarea "I feel connected to my comuunity when I had a deep conversat"
type textarea "x"
type textarea "I feel connected to my comuunity when I had a deep conversati"
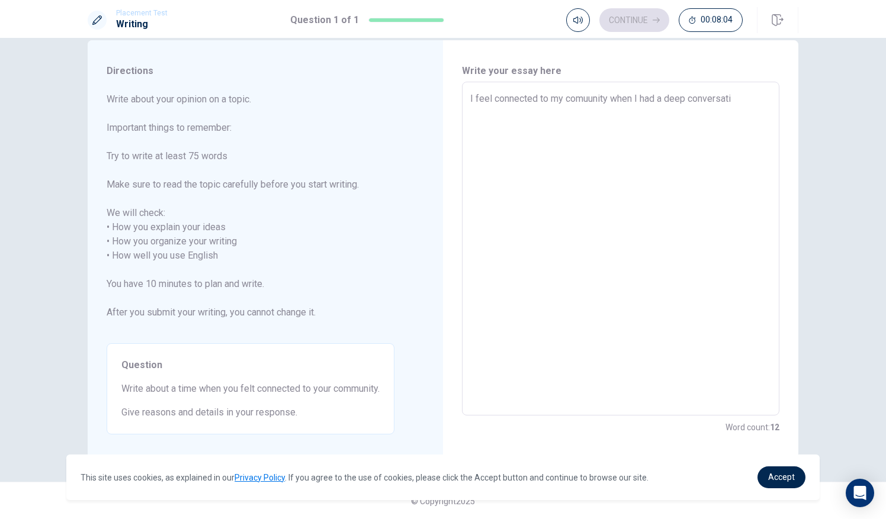
type textarea "x"
type textarea "I feel connected to my comuunity when I had a deep conversatio"
type textarea "x"
type textarea "I feel connected to my comuunity when I had a deep conversation"
type textarea "x"
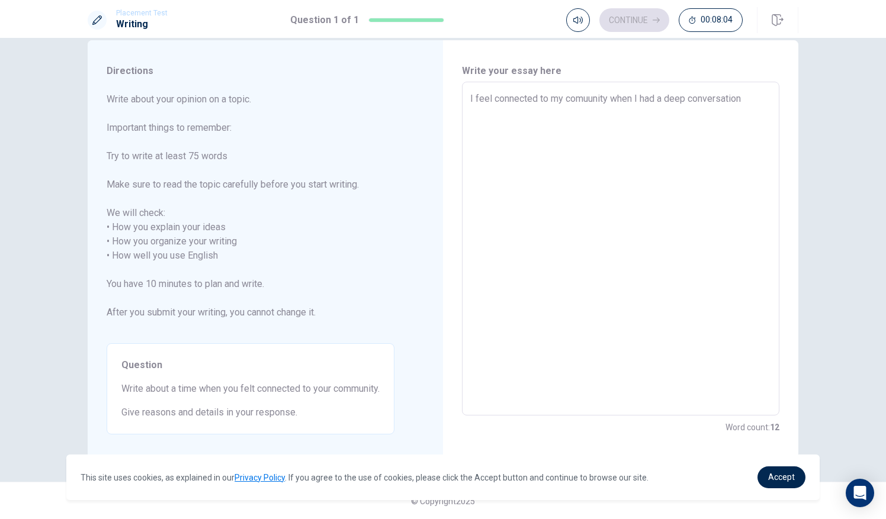
type textarea "I feel connected to my comuunity when I had a deep conversation"
type textarea "x"
type textarea "I feel connected to my comuunity when I had a deep conversation l"
type textarea "x"
type textarea "I feel connected to my comuunity when I had a deep conversation li"
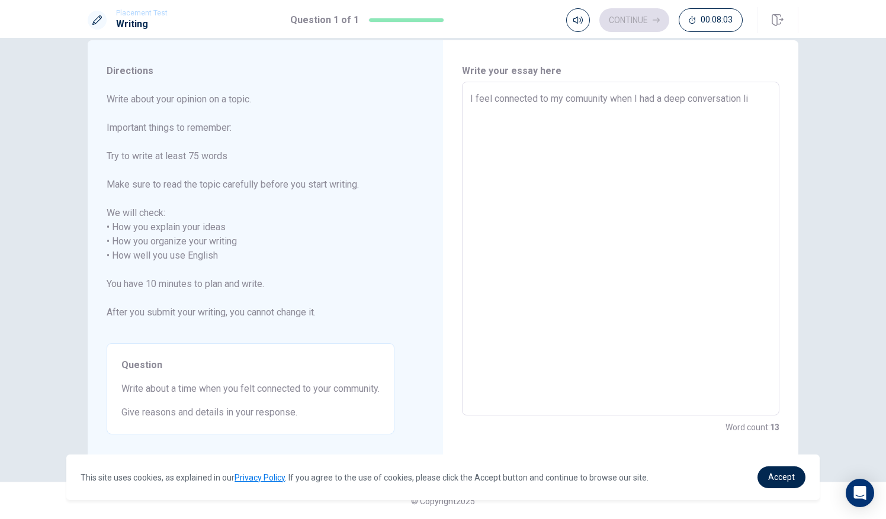
type textarea "x"
type textarea "I feel connected to my comuunity when I had a deep conversation lik"
type textarea "x"
type textarea "I feel connected to my comuunity when I had a deep conversation like"
type textarea "x"
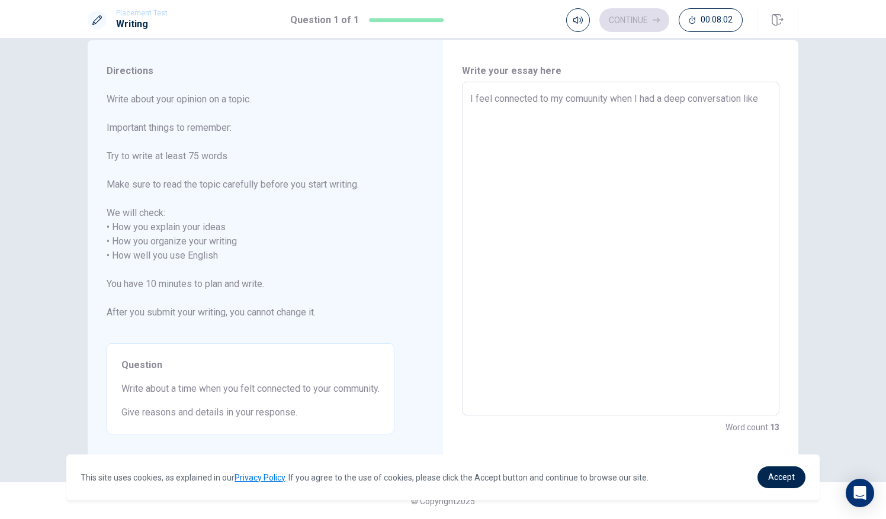
type textarea "I feel connected to my comuunity when I had a deep conversation like"
type textarea "x"
type textarea "I feel connected to my comuunity when I had a deep conversation like p"
type textarea "x"
type textarea "I feel connected to my comuunity when I had a deep conversation like pa"
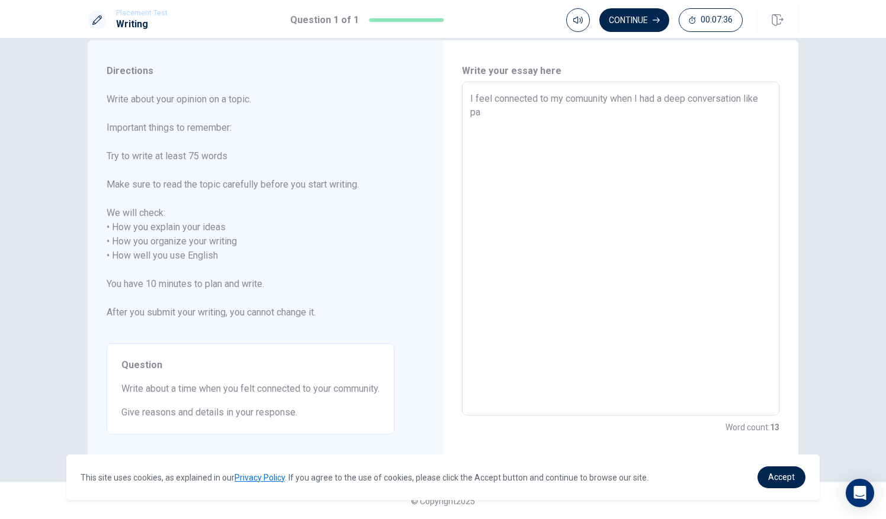
type textarea "x"
type textarea "I feel connected to my comuunity when I had a deep conversation like [PERSON_NA…"
type textarea "x"
type textarea "I feel connected to my comuunity when I had a deep conversation like pain"
type textarea "x"
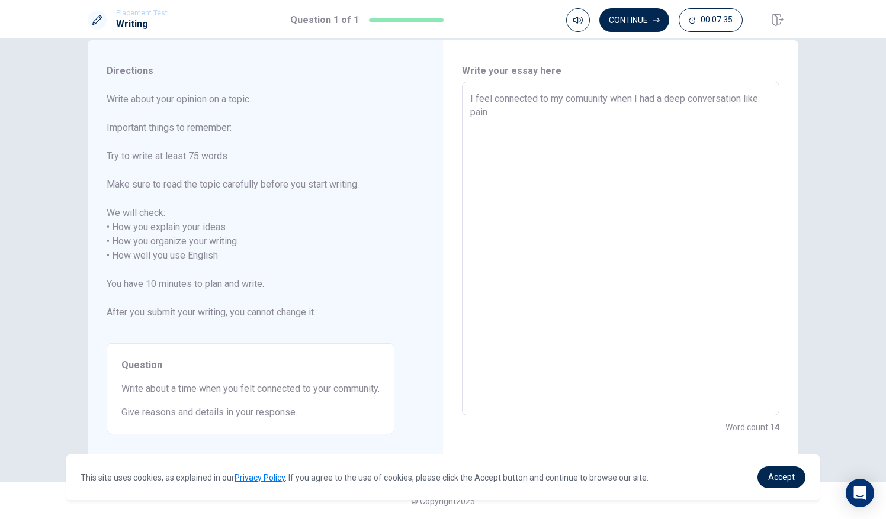
type textarea "I feel connected to my comuunity when I had a deep conversation like painf"
type textarea "x"
type textarea "I feel connected to my comuunity when I had a deep conversation like painfu"
type textarea "x"
type textarea "I feel connected to my comuunity when I had a deep conversation like painful"
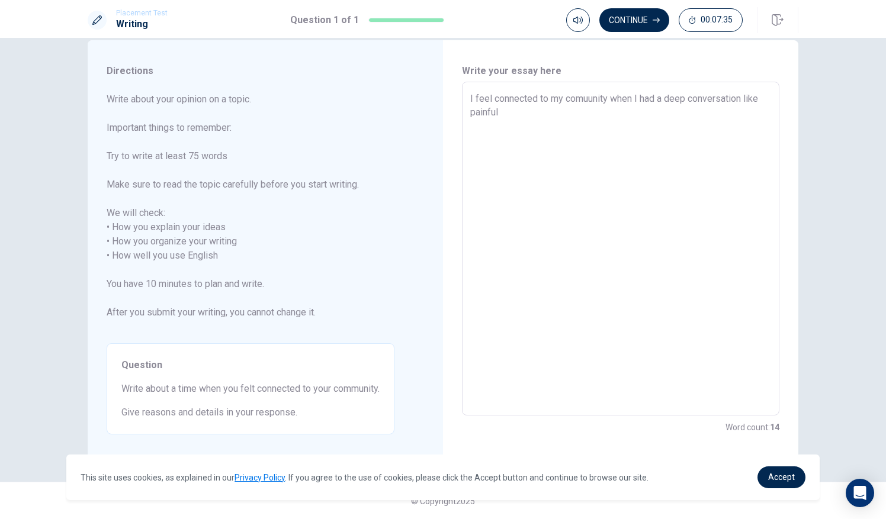
type textarea "x"
type textarea "I feel connected to my comuunity when I had a deep conversation like painful"
type textarea "x"
type textarea "I feel connected to my comuunity when I had a deep conversation like painful e"
type textarea "x"
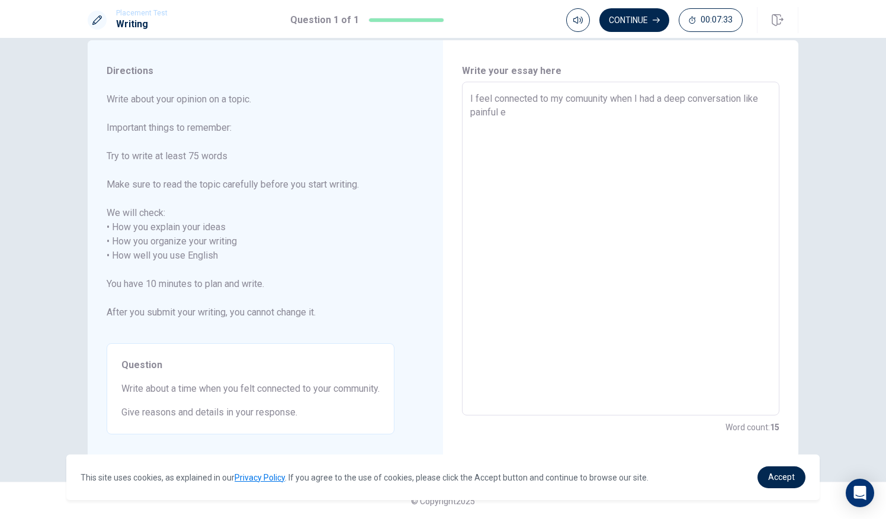
type textarea "I feel connected to my comuunity when I had a deep conversation like painful ex"
type textarea "x"
type textarea "I feel connected to my comuunity when I had a deep conversation like painful exp"
type textarea "x"
type textarea "I feel connected to my comuunity when I had a deep conversation like painful ex…"
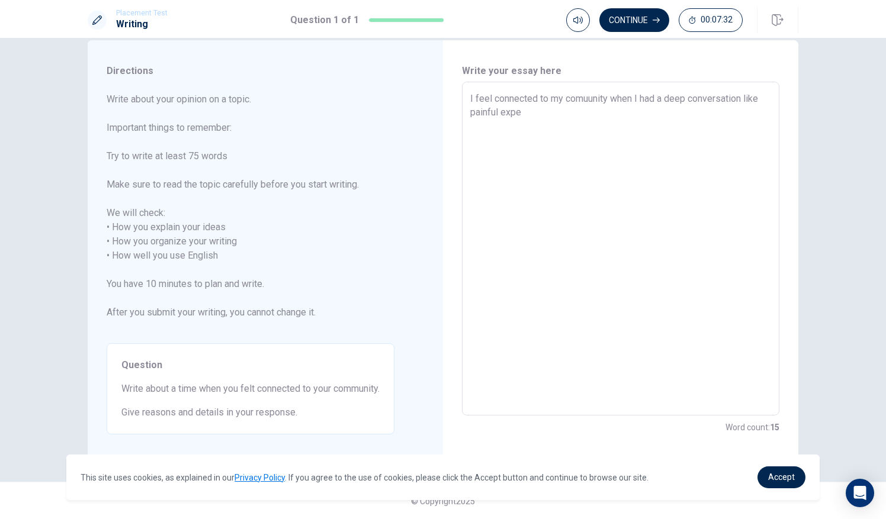
type textarea "x"
type textarea "I feel connected to my comuunity when I had a deep conversation like painful ex…"
type textarea "x"
type textarea "I feel connected to my comuunity when I had a deep conversation like painful ex…"
type textarea "x"
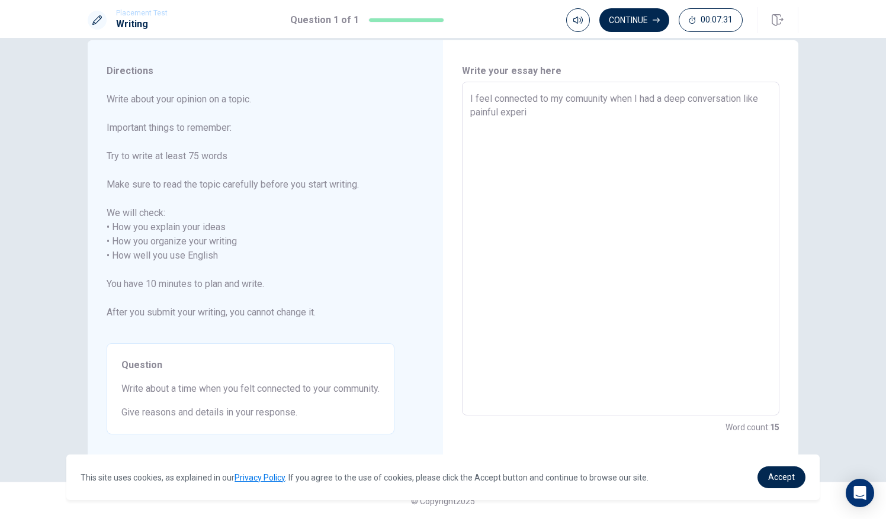
type textarea "I feel connected to my comuunity when I had a deep conversation like painful ex…"
type textarea "x"
click at [441, 141] on textarea "I feel connected to my comuunity when I had a deep conversation like painful ex…" at bounding box center [620, 249] width 301 height 314
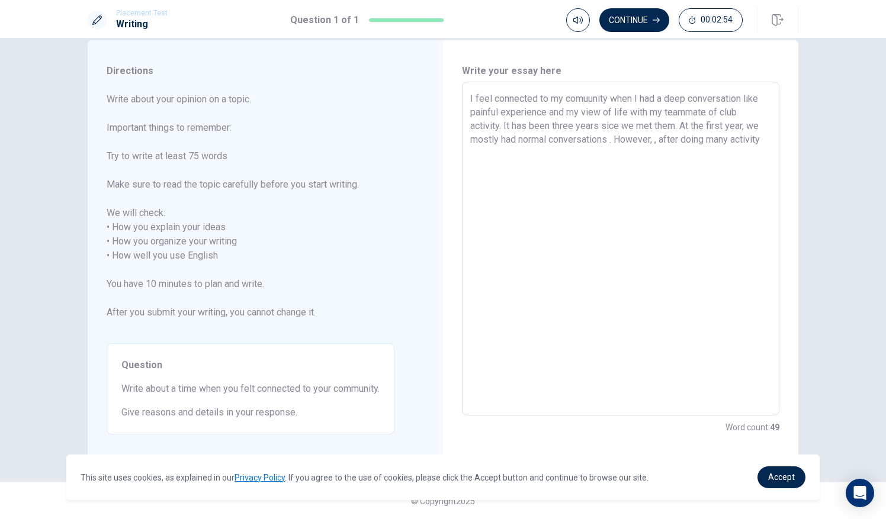
click at [441, 139] on textarea "I feel connected to my comuunity when I had a deep conversation like painful ex…" at bounding box center [620, 249] width 301 height 314
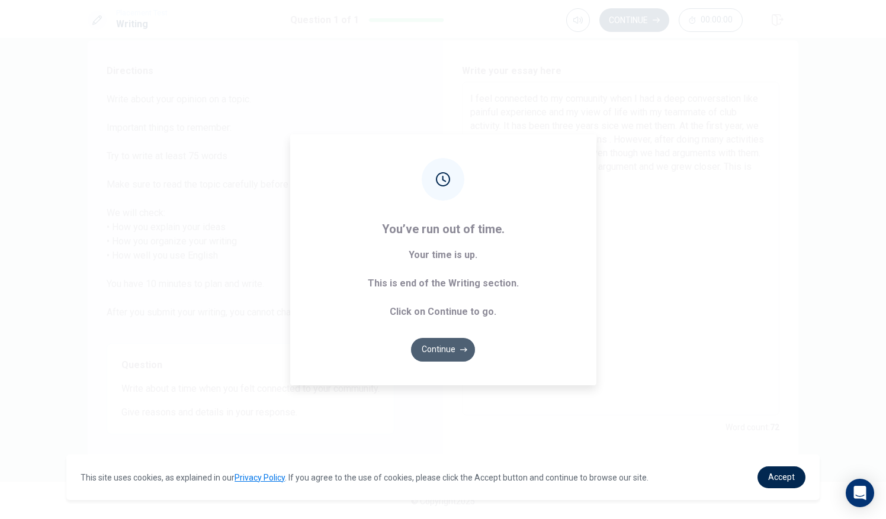
click at [441, 345] on button "Continue" at bounding box center [443, 350] width 64 height 24
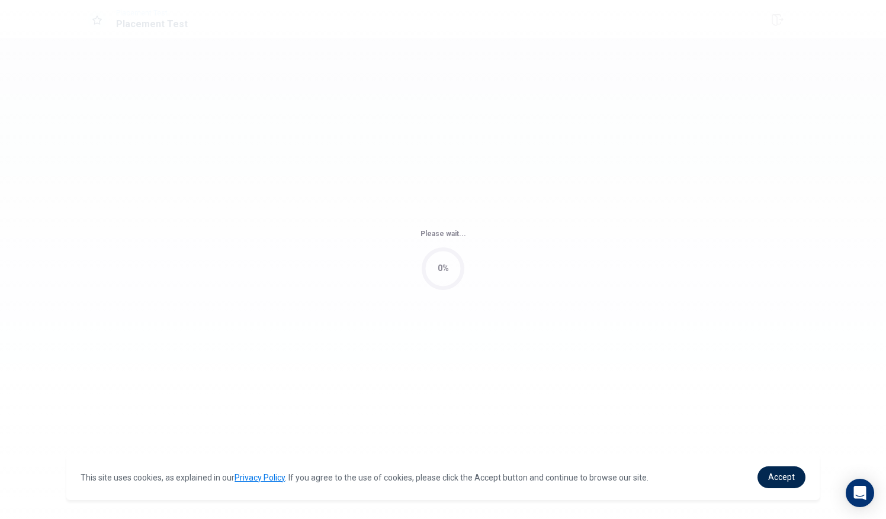
scroll to position [0, 0]
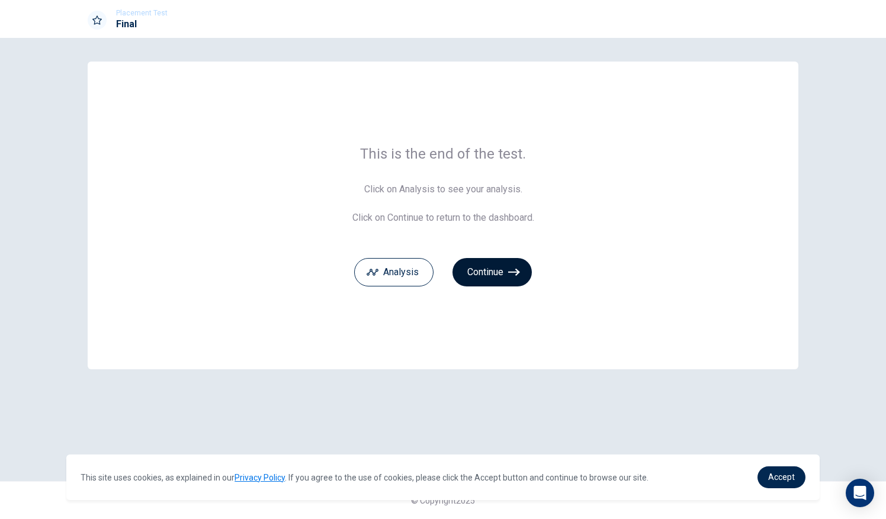
click at [441, 272] on button "Continue" at bounding box center [491, 272] width 79 height 28
